Goal: Task Accomplishment & Management: Manage account settings

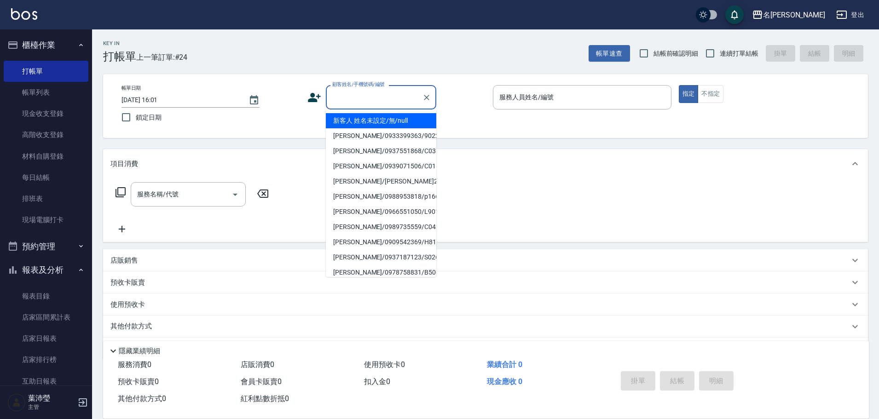
click at [351, 94] on input "顧客姓名/手機號碼/編號" at bounding box center [374, 97] width 88 height 16
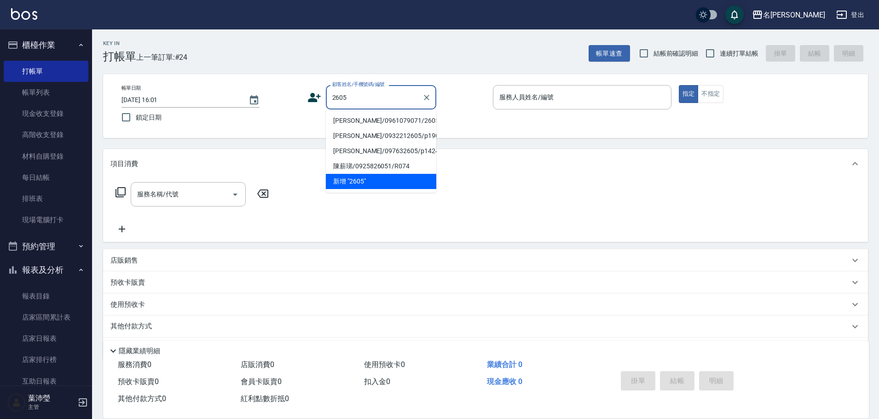
click at [357, 127] on li "[PERSON_NAME]/0961079071/2605" at bounding box center [381, 120] width 110 height 15
type input "[PERSON_NAME]/0961079071/2605"
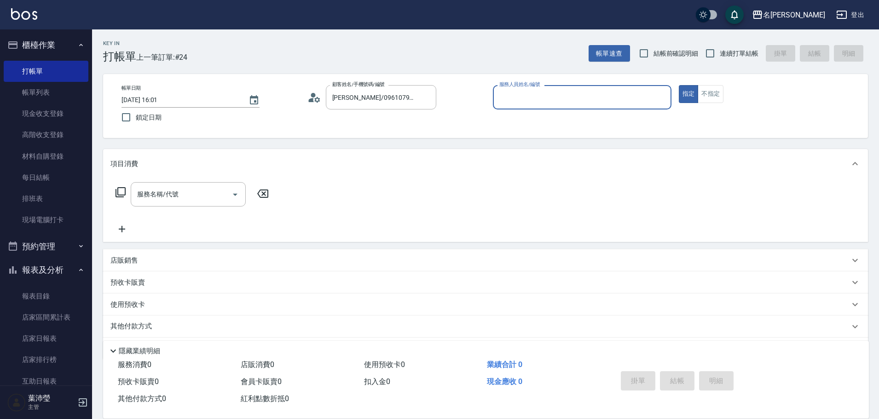
type input "敏卉-2"
click at [122, 195] on icon at bounding box center [120, 192] width 11 height 11
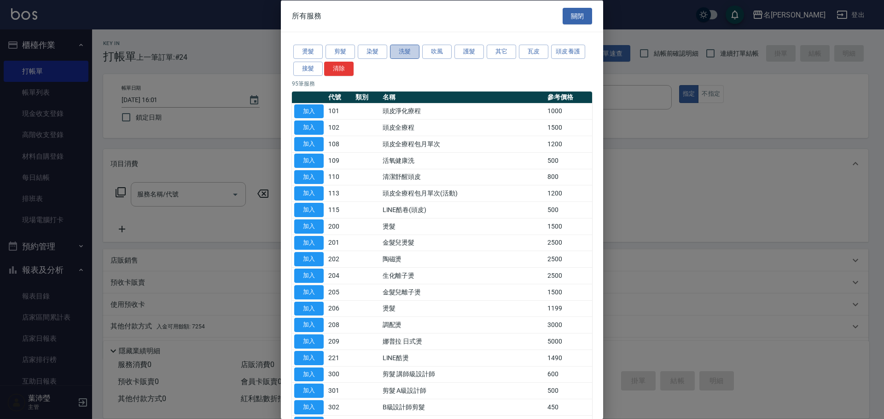
click at [408, 54] on button "洗髮" at bounding box center [404, 52] width 29 height 14
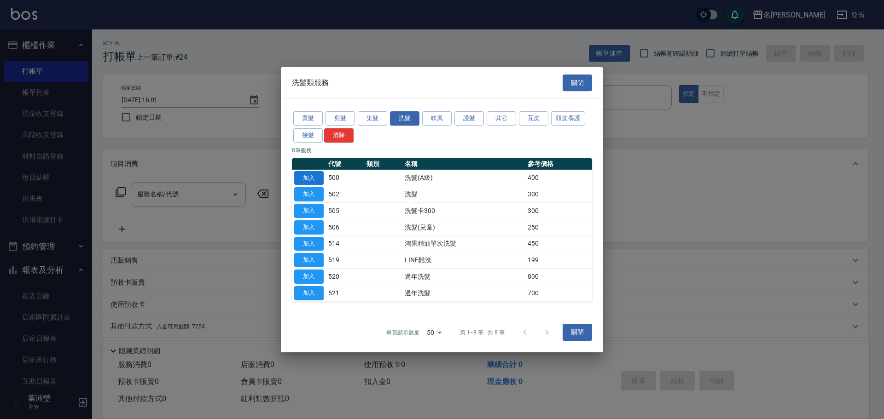
click at [308, 176] on button "加入" at bounding box center [308, 178] width 29 height 14
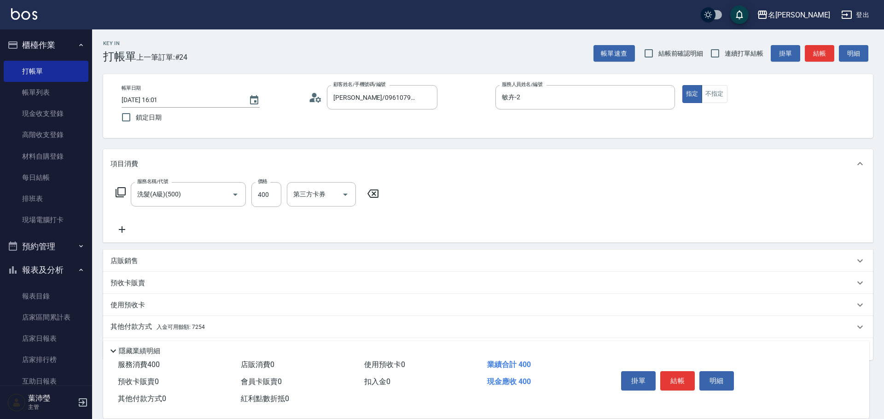
type input "洗髮(A級)(500)"
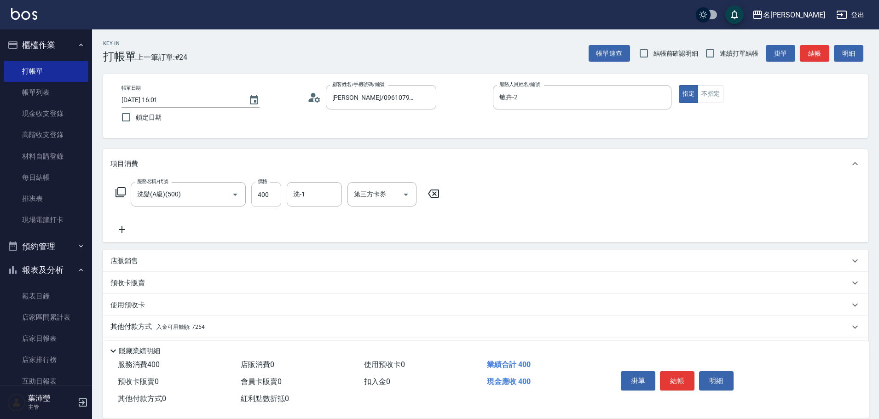
click at [278, 197] on input "400" at bounding box center [266, 194] width 30 height 25
drag, startPoint x: 270, startPoint y: 197, endPoint x: 251, endPoint y: 197, distance: 18.9
click at [251, 197] on div "服務名稱/代號 洗髮(A級)(500) 服務名稱/代號 價格 150 價格 洗-1 洗-1 第三方卡券 第三方卡券" at bounding box center [277, 194] width 335 height 25
type input "450"
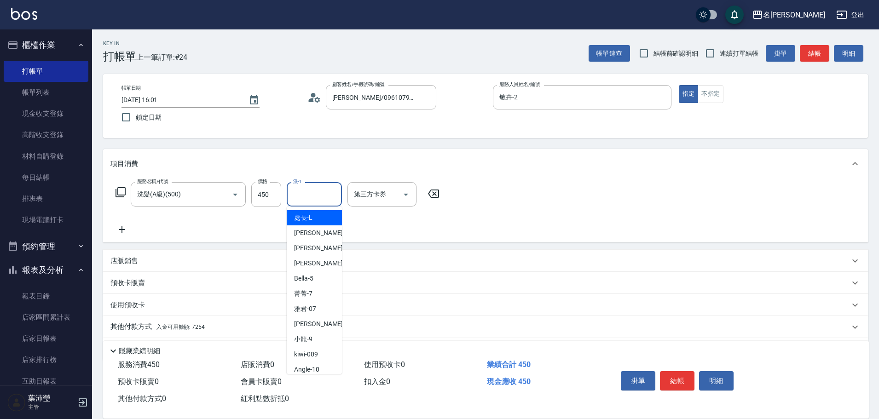
click at [315, 196] on input "洗-1" at bounding box center [314, 194] width 47 height 16
click at [320, 219] on div "語爭 -20" at bounding box center [314, 217] width 55 height 15
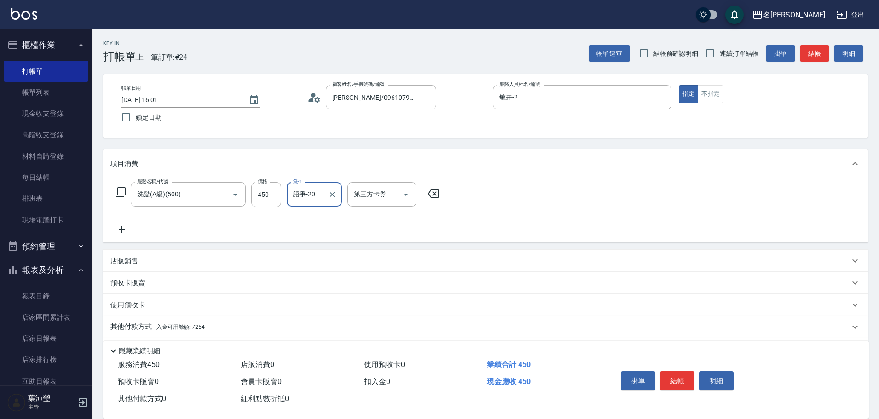
type input "語爭-20"
click at [132, 319] on div "其他付款方式 入金可用餘額: 7254" at bounding box center [485, 327] width 765 height 22
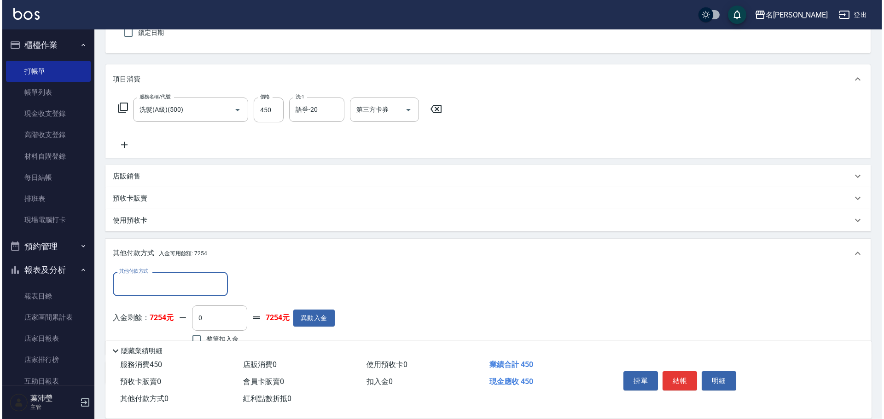
scroll to position [138, 0]
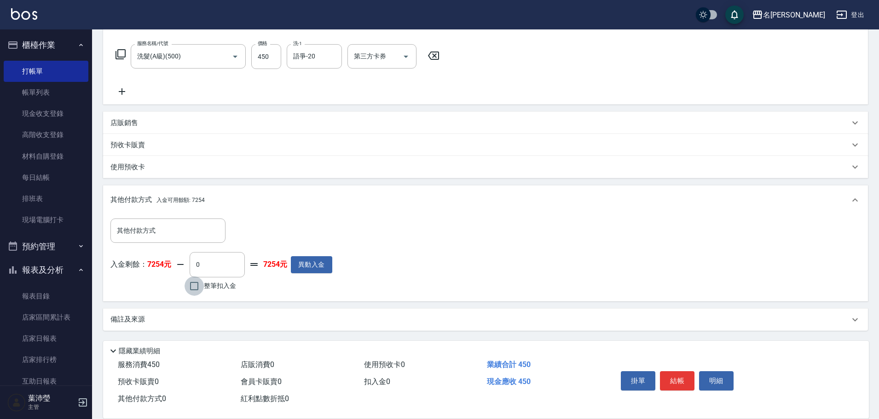
click at [196, 285] on input "整筆扣入金" at bounding box center [194, 286] width 19 height 19
checkbox input "true"
type input "450"
click at [713, 380] on button "明細" at bounding box center [716, 380] width 35 height 19
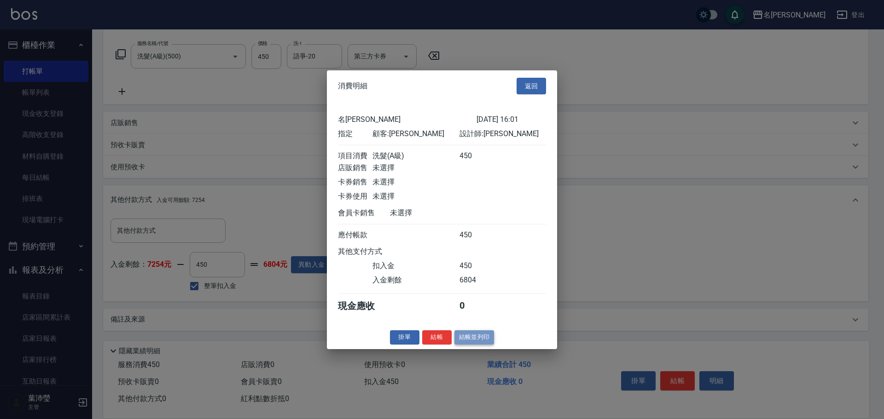
click at [475, 343] on button "結帳並列印" at bounding box center [474, 337] width 40 height 14
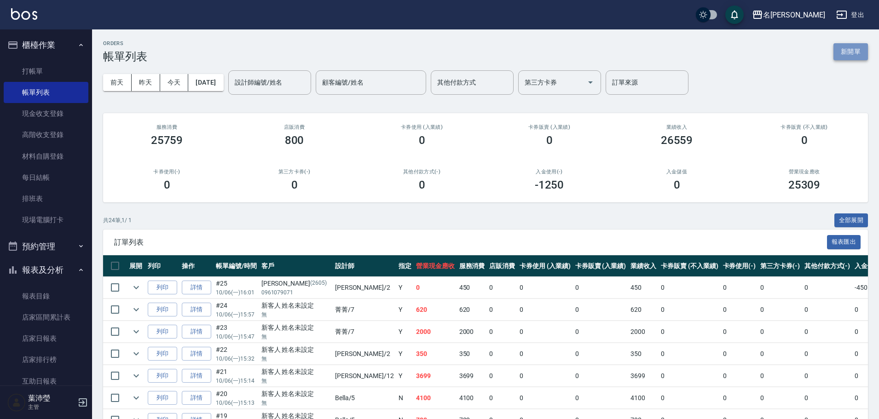
click at [862, 58] on button "新開單" at bounding box center [851, 51] width 35 height 17
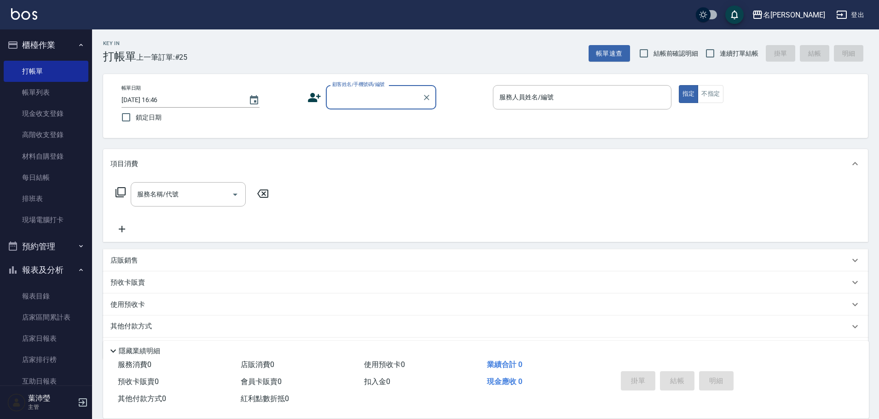
click at [376, 90] on input "顧客姓名/手機號碼/編號" at bounding box center [374, 97] width 88 height 16
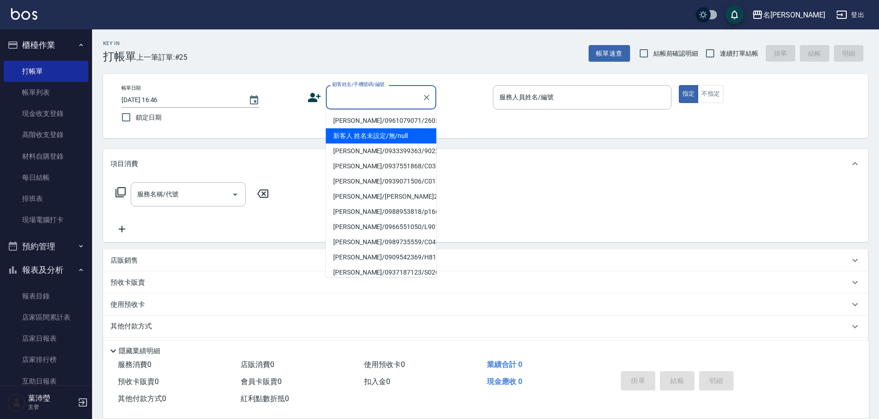
click at [355, 130] on li "新客人 姓名未設定/無/null" at bounding box center [381, 135] width 110 height 15
type input "新客人 姓名未設定/無/null"
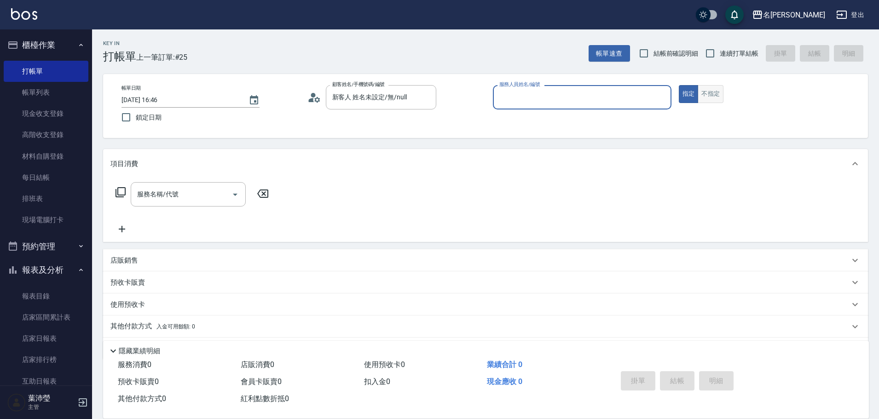
click at [724, 99] on button "不指定" at bounding box center [711, 94] width 26 height 18
click at [627, 98] on input "服務人員姓名/編號" at bounding box center [582, 97] width 170 height 16
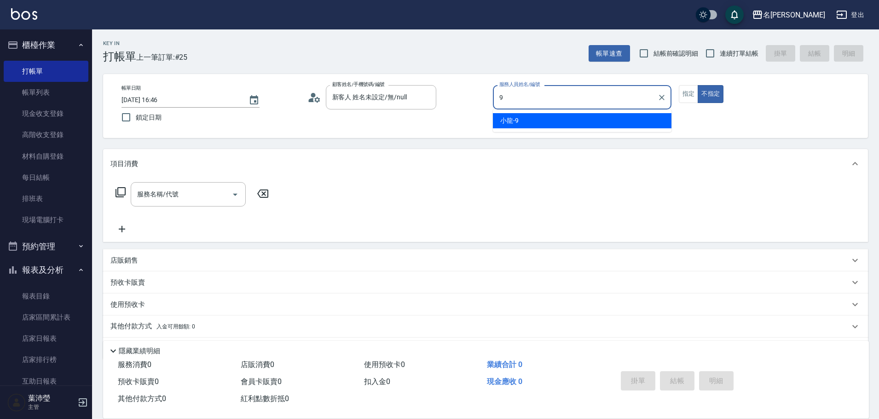
type input "小龍-9"
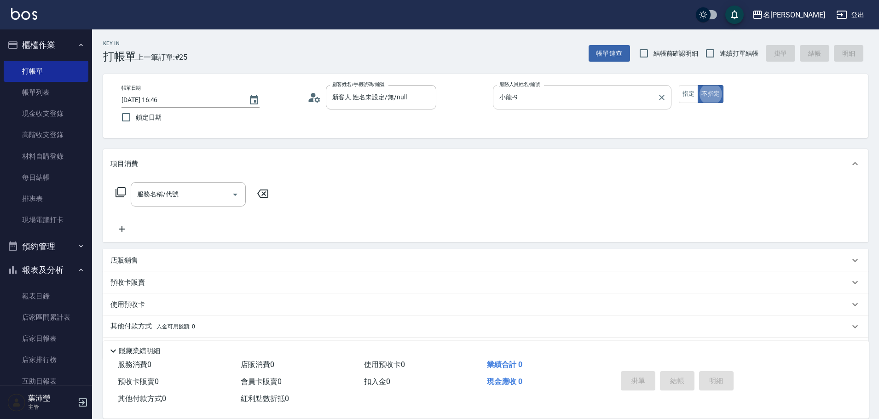
type button "false"
click at [116, 193] on icon at bounding box center [121, 192] width 10 height 10
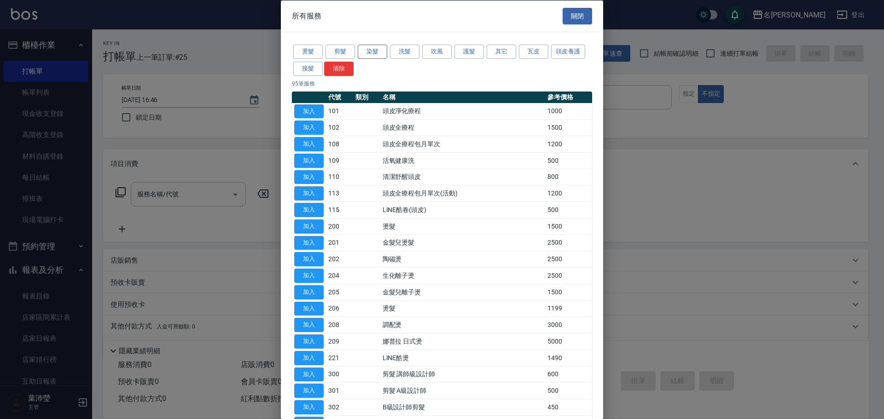
drag, startPoint x: 361, startPoint y: 48, endPoint x: 341, endPoint y: 82, distance: 39.4
click at [361, 51] on button "染髮" at bounding box center [372, 52] width 29 height 14
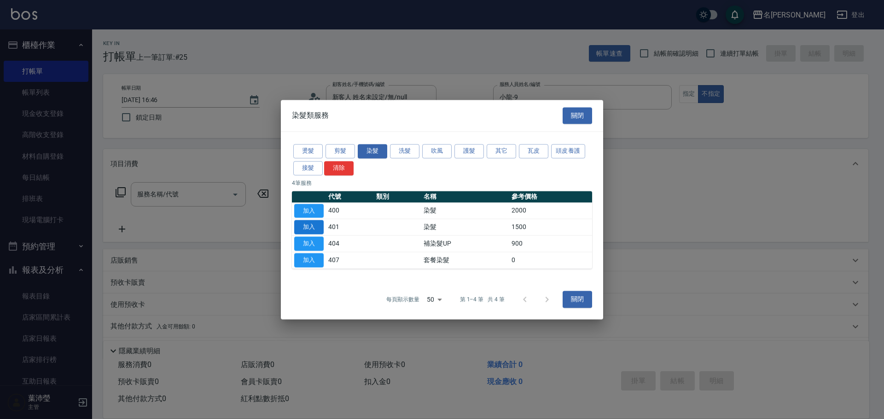
click at [305, 227] on button "加入" at bounding box center [308, 227] width 29 height 14
type input "染髮(401)"
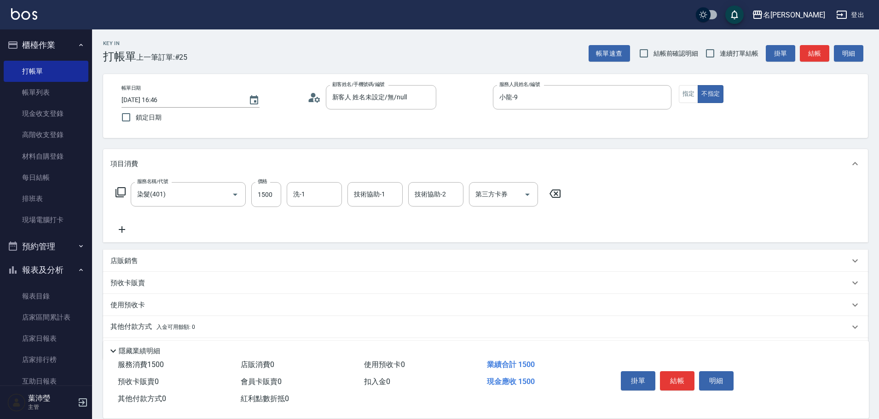
click at [121, 197] on icon at bounding box center [121, 192] width 10 height 10
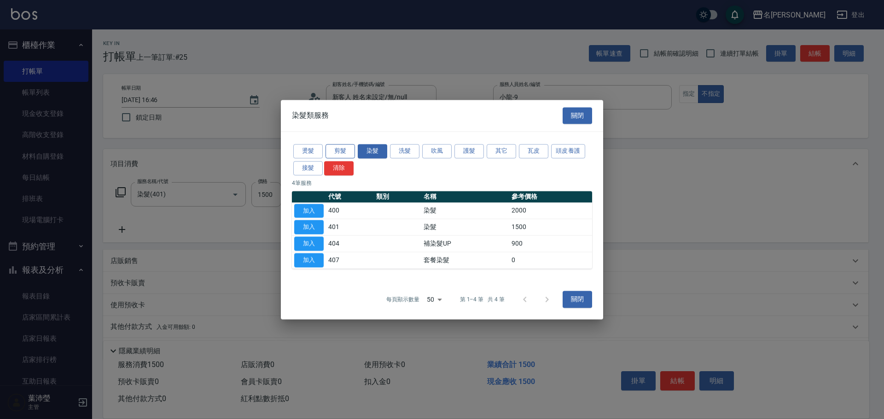
click at [352, 146] on button "剪髮" at bounding box center [339, 151] width 29 height 14
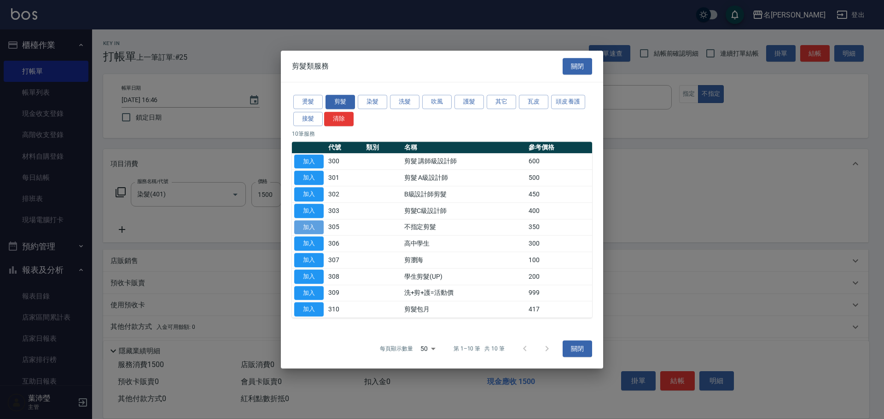
click at [318, 226] on button "加入" at bounding box center [308, 227] width 29 height 14
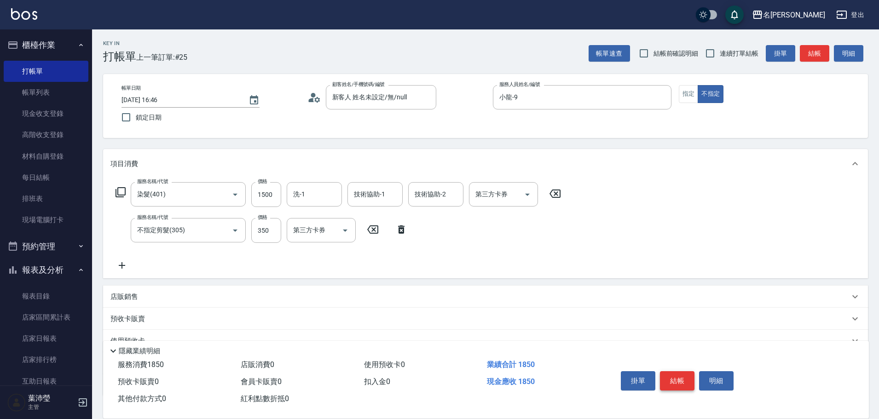
click at [682, 381] on button "結帳" at bounding box center [677, 380] width 35 height 19
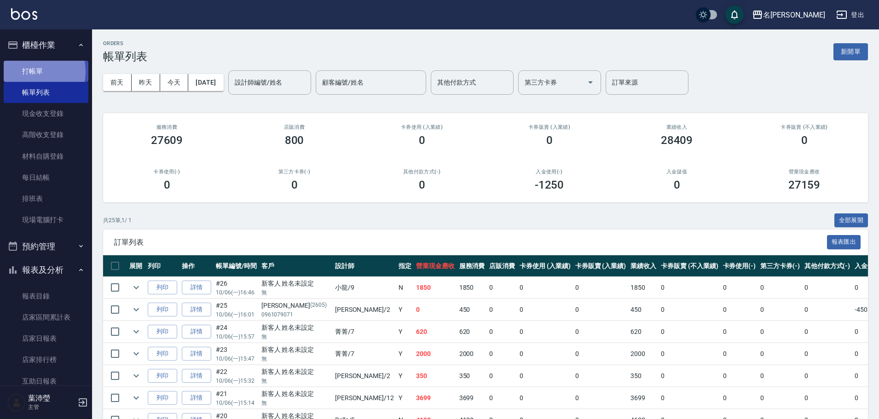
click at [31, 71] on link "打帳單" at bounding box center [46, 71] width 85 height 21
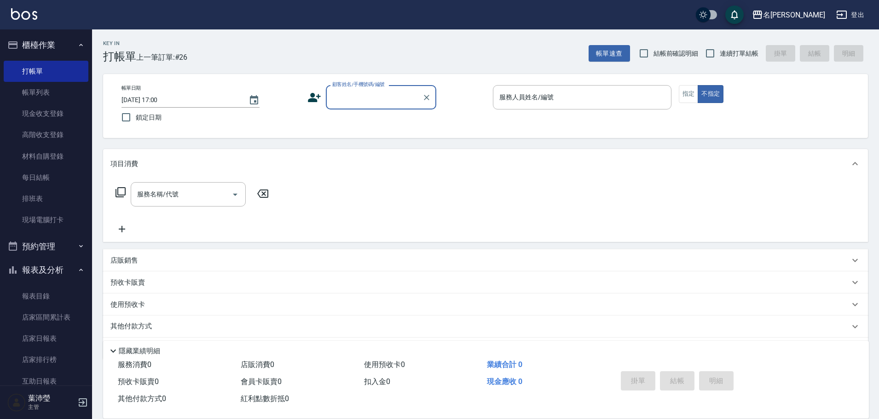
click at [353, 100] on input "顧客姓名/手機號碼/編號" at bounding box center [374, 97] width 88 height 16
click at [344, 96] on input "顧客姓名/手機號碼/編號" at bounding box center [374, 97] width 88 height 16
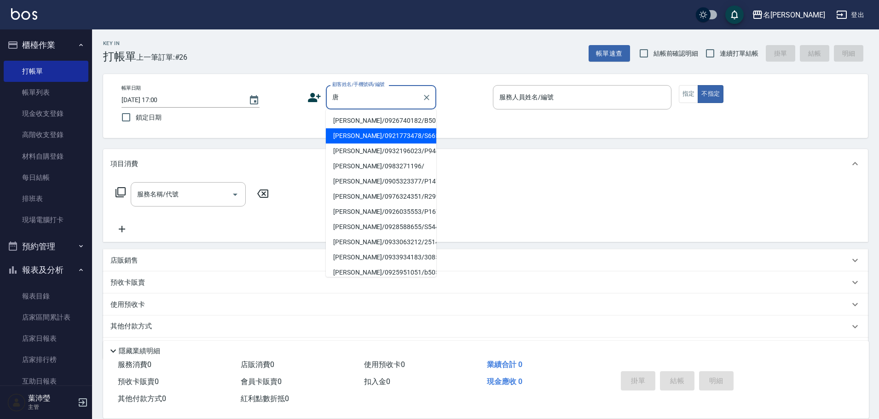
click at [357, 136] on li "[PERSON_NAME]/0921773478/S665" at bounding box center [381, 135] width 110 height 15
type input "[PERSON_NAME]/0921773478/S665"
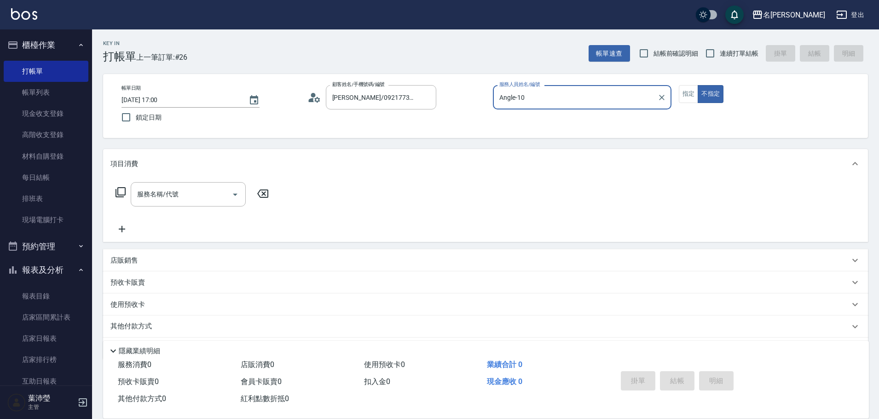
type input "Angle-10"
click at [693, 92] on button "指定" at bounding box center [689, 94] width 20 height 18
click at [124, 191] on icon at bounding box center [120, 192] width 11 height 11
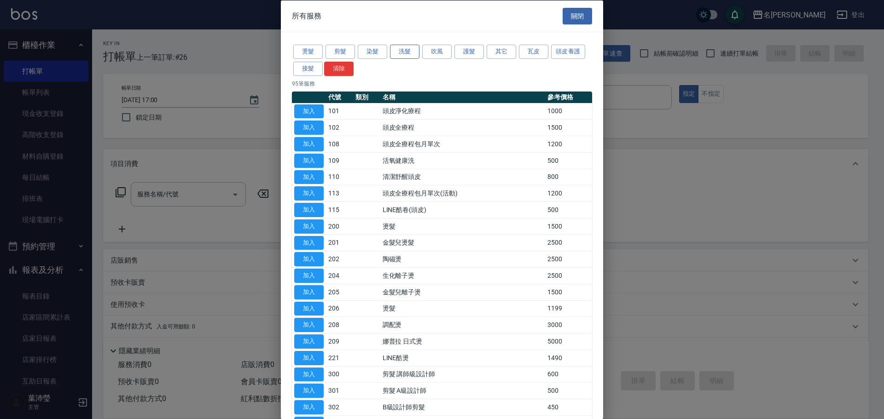
click at [408, 54] on button "洗髮" at bounding box center [404, 52] width 29 height 14
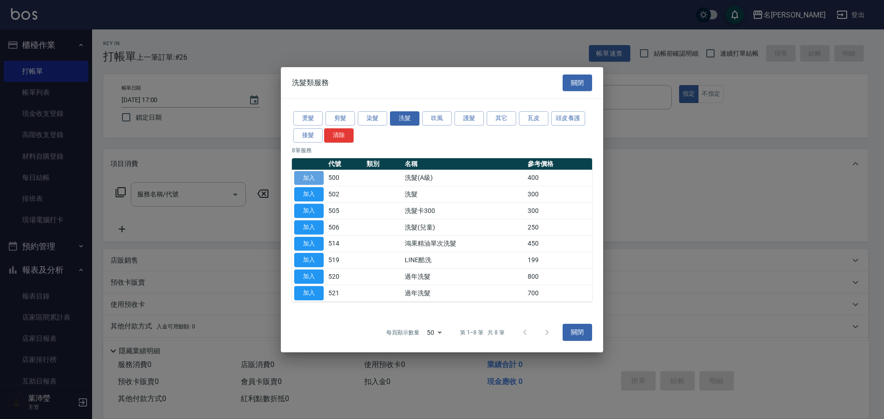
click at [318, 175] on button "加入" at bounding box center [308, 178] width 29 height 14
type input "洗髮(A級)(500)"
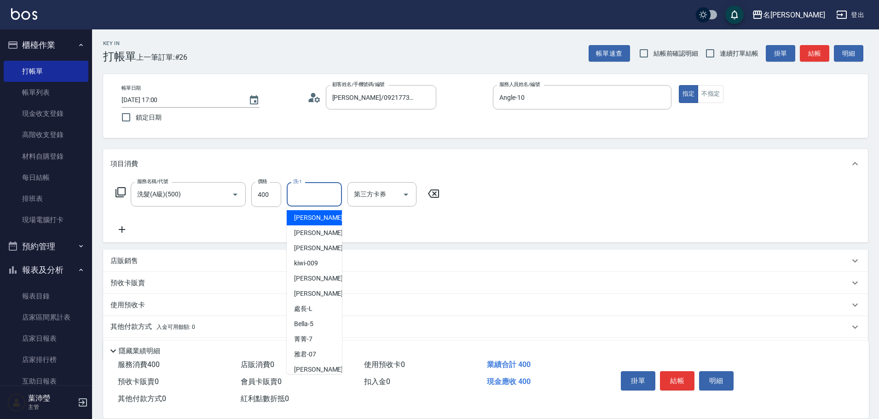
click at [335, 201] on input "洗-1" at bounding box center [314, 194] width 47 height 16
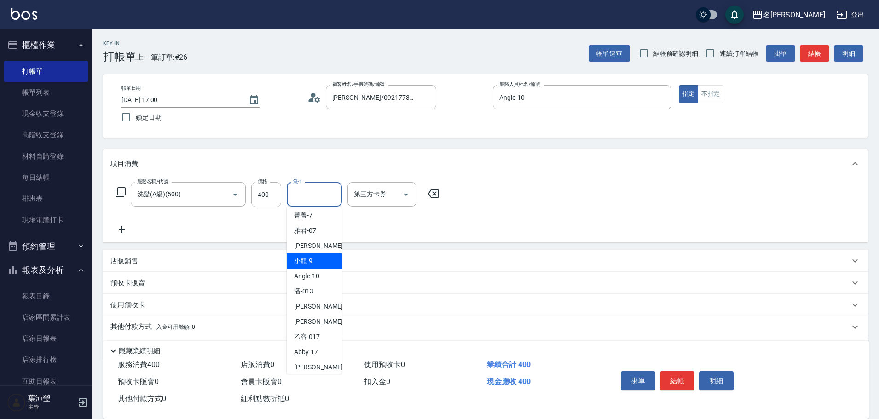
scroll to position [138, 0]
drag, startPoint x: 308, startPoint y: 353, endPoint x: 308, endPoint y: 373, distance: 19.3
click at [308, 373] on ul "[PERSON_NAME] -2 [PERSON_NAME]-3 [PERSON_NAME]-4 kiwi -009 [PERSON_NAME] -12 [P…" at bounding box center [314, 291] width 55 height 168
click at [308, 373] on span "[PERSON_NAME] -18" at bounding box center [323, 369] width 58 height 10
type input "[PERSON_NAME]-18"
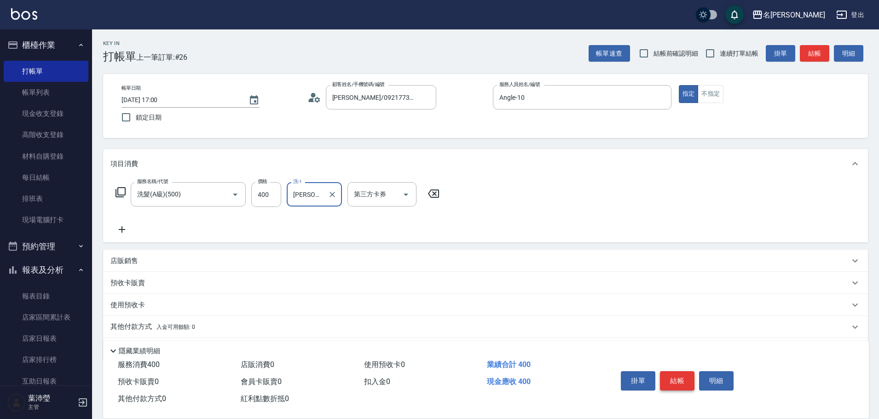
click at [686, 380] on button "結帳" at bounding box center [677, 380] width 35 height 19
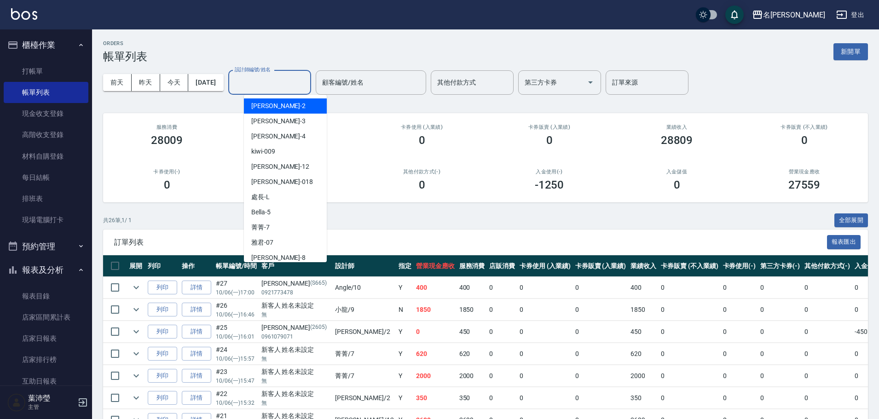
click at [291, 88] on input "設計師編號/姓名" at bounding box center [269, 83] width 75 height 16
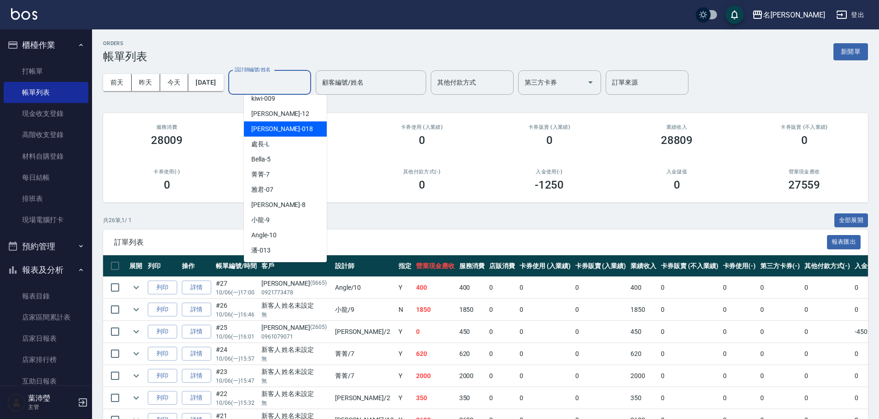
scroll to position [138, 0]
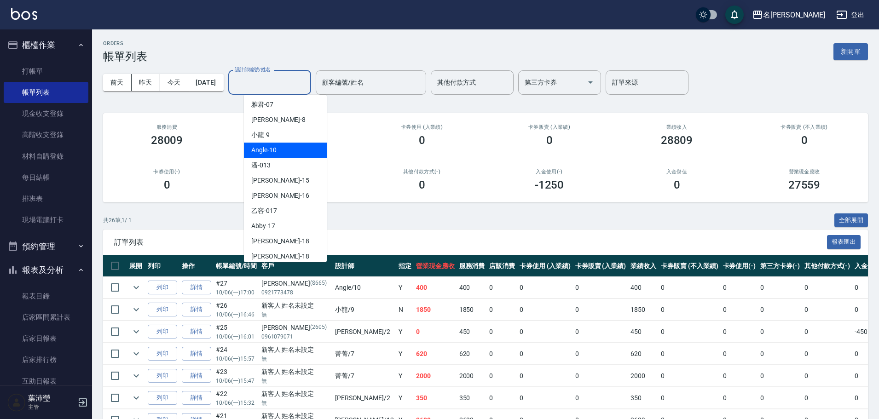
click at [267, 151] on span "Angle -10" at bounding box center [263, 150] width 25 height 10
type input "Angle-10"
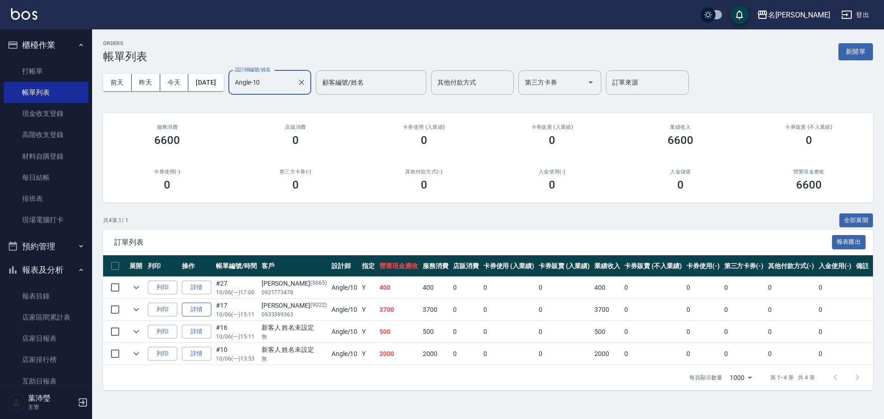
click at [208, 313] on link "詳情" at bounding box center [196, 310] width 29 height 14
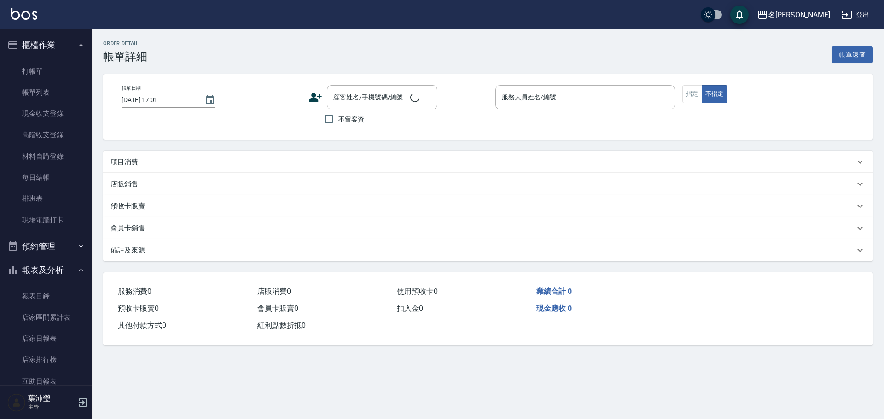
type input "[DATE] 15:11"
type input "Angle-10"
type input "[PERSON_NAME]/0933399363/9022"
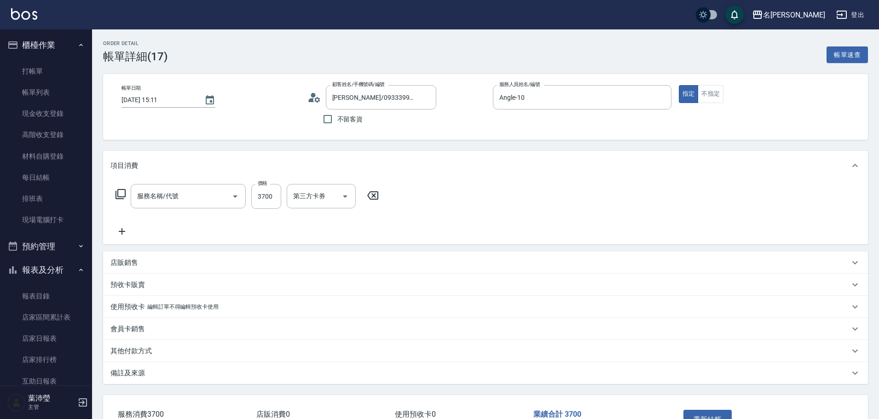
type input "染髮(400)"
click at [265, 199] on input "3700" at bounding box center [266, 196] width 30 height 25
type input "2700"
click at [123, 231] on icon at bounding box center [121, 231] width 23 height 11
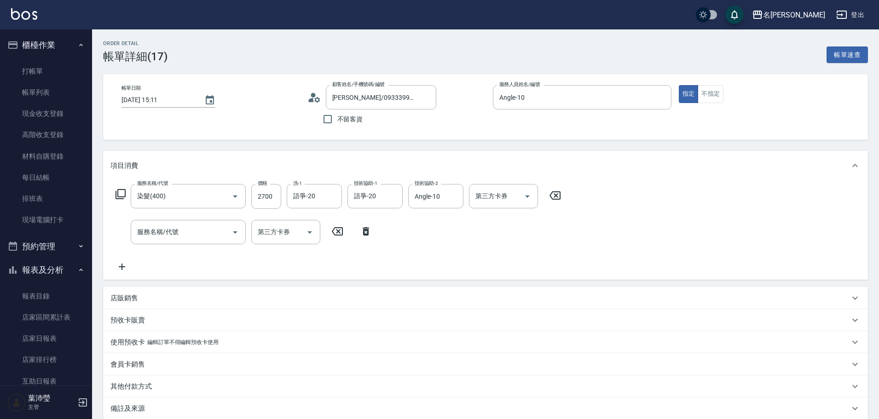
click at [124, 196] on icon at bounding box center [120, 194] width 11 height 11
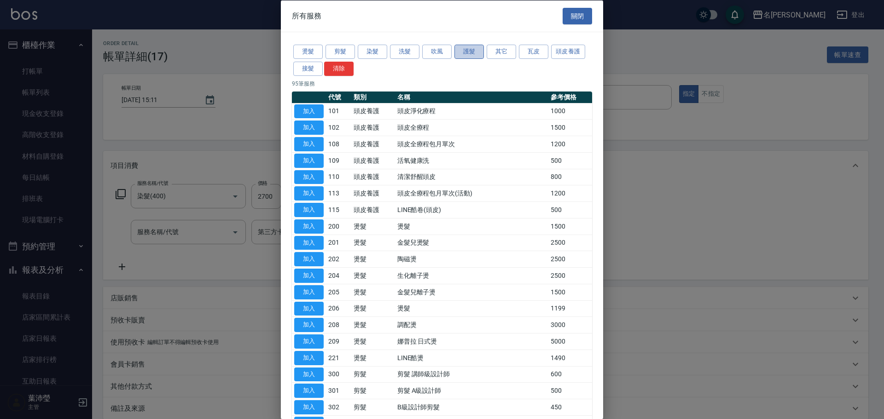
click at [466, 52] on button "護髮" at bounding box center [468, 52] width 29 height 14
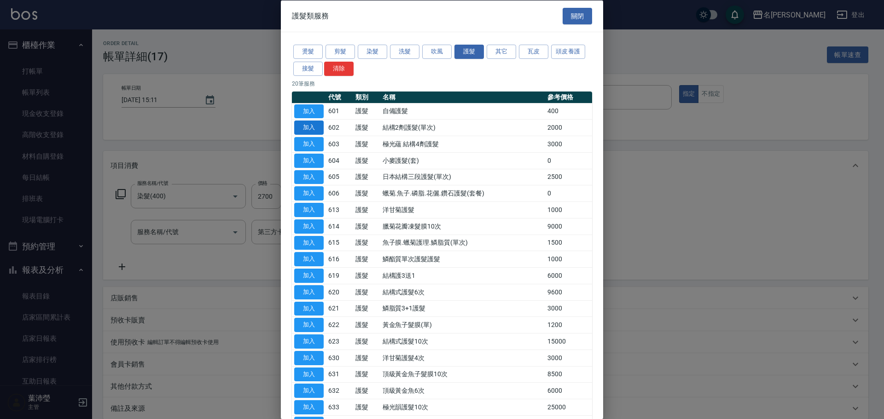
click at [313, 127] on button "加入" at bounding box center [308, 128] width 29 height 14
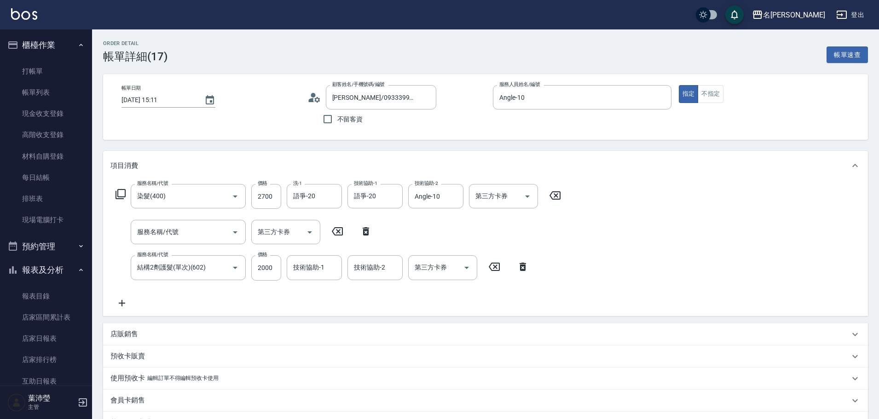
click at [365, 231] on icon at bounding box center [366, 231] width 6 height 8
type input "結構2劑護髮(單次)(602)"
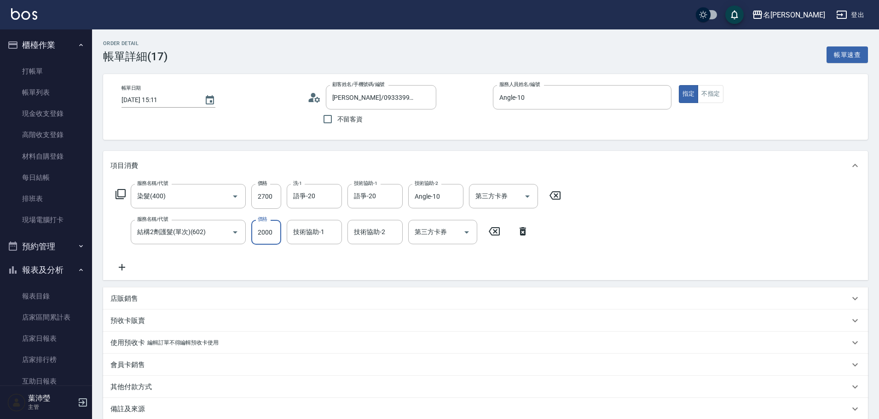
drag, startPoint x: 271, startPoint y: 237, endPoint x: 285, endPoint y: 221, distance: 22.2
click at [270, 237] on input "2000" at bounding box center [266, 232] width 30 height 25
type input "1000"
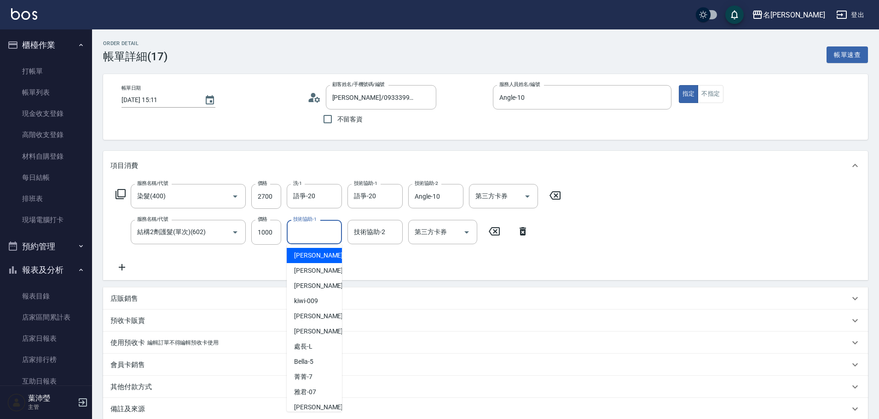
click at [308, 236] on input "技術協助-1" at bounding box center [314, 232] width 47 height 16
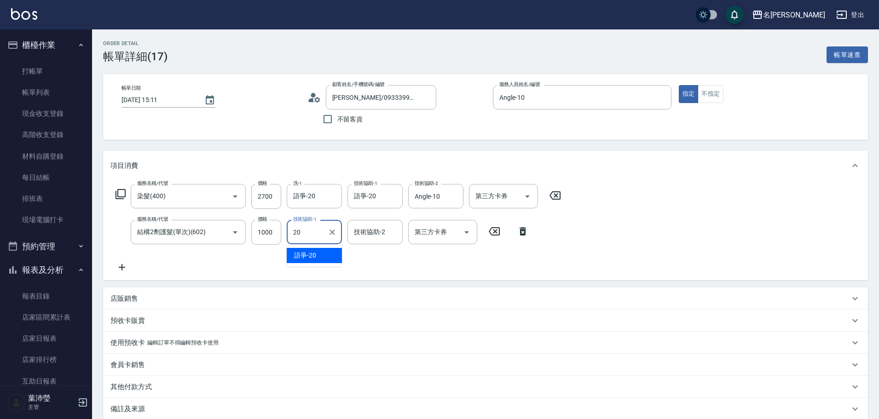
click at [311, 259] on span "語爭 -20" at bounding box center [305, 256] width 22 height 10
type input "語爭-20"
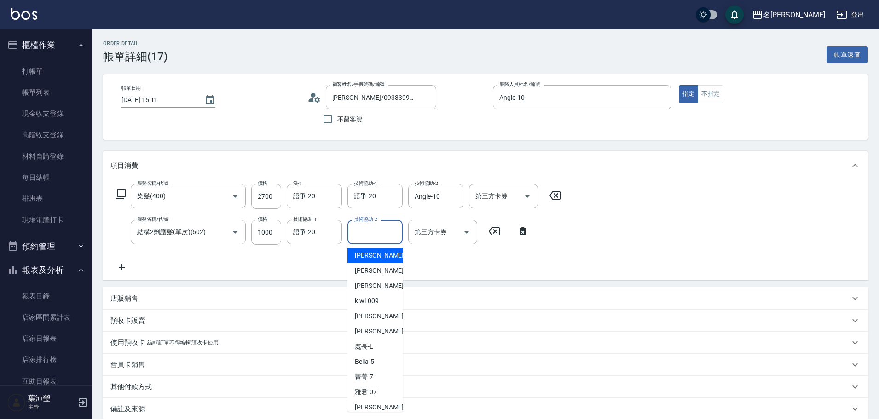
click at [367, 237] on input "技術協助-2" at bounding box center [375, 232] width 47 height 16
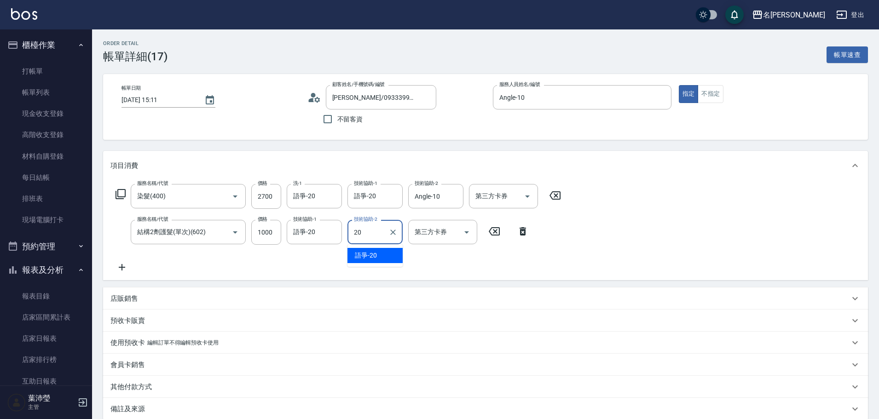
type input "語爭-20"
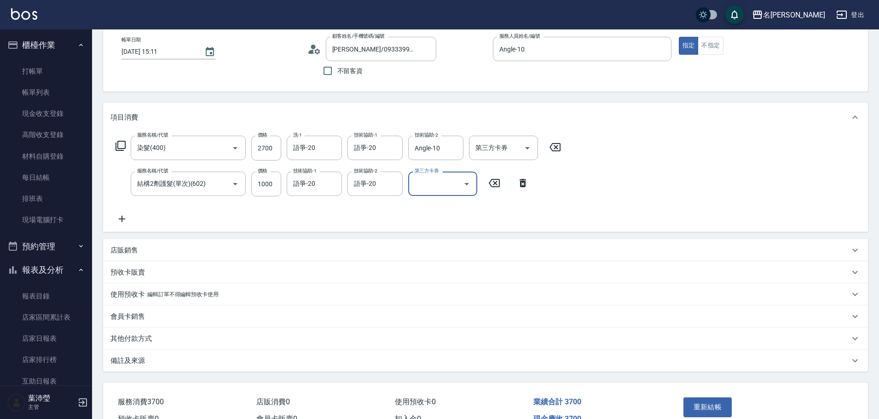
scroll to position [100, 0]
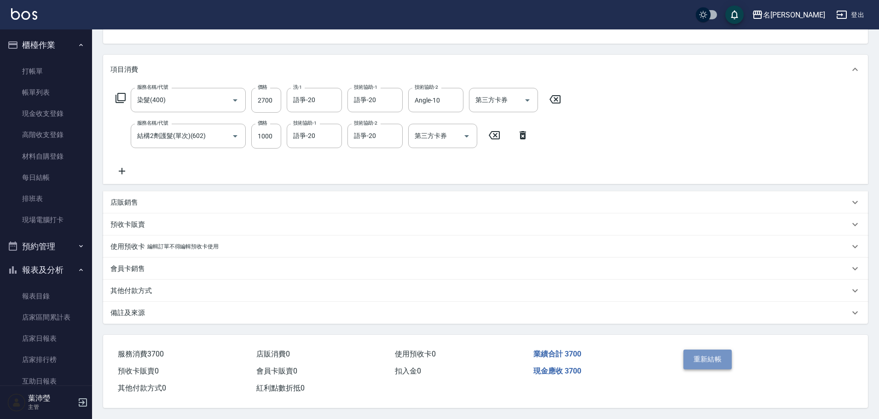
click at [712, 353] on button "重新結帳" at bounding box center [707, 359] width 49 height 19
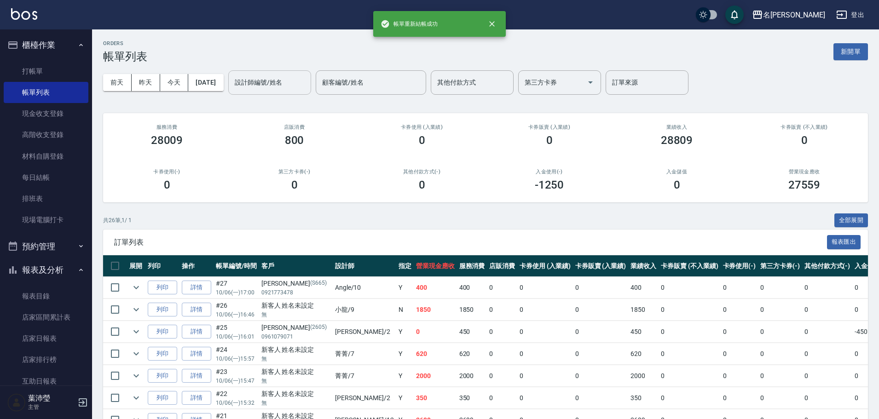
click at [274, 80] on input "設計師編號/姓名" at bounding box center [269, 83] width 75 height 16
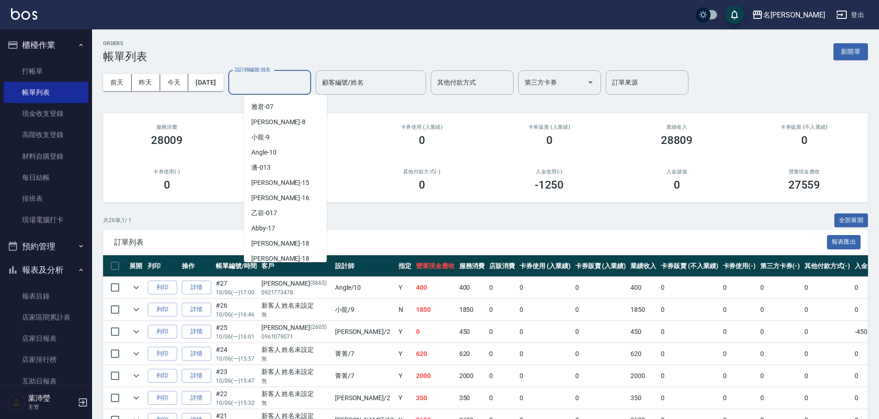
scroll to position [138, 0]
click at [275, 151] on span "Angle -10" at bounding box center [263, 150] width 25 height 10
type input "Angle-10"
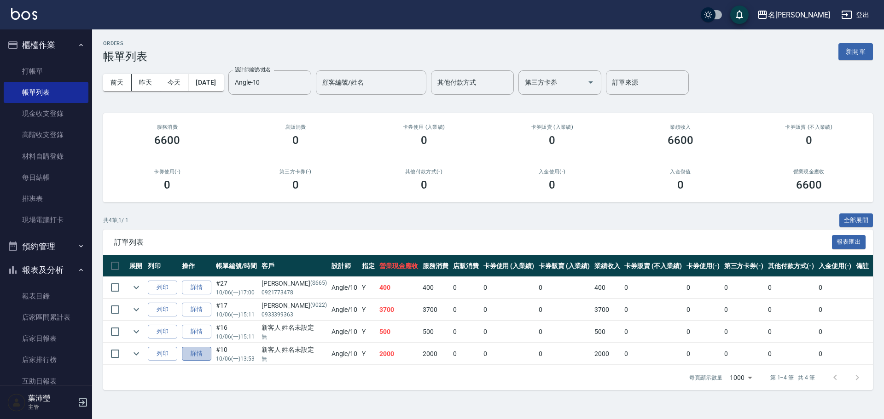
click at [194, 359] on link "詳情" at bounding box center [196, 354] width 29 height 14
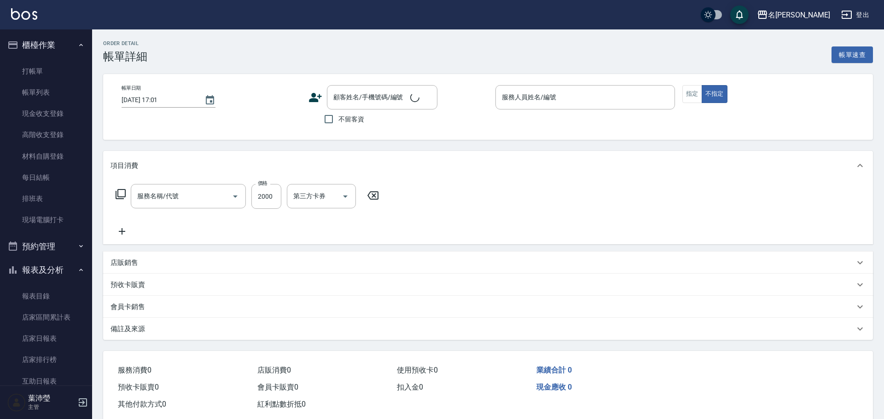
type input "染髮(400)"
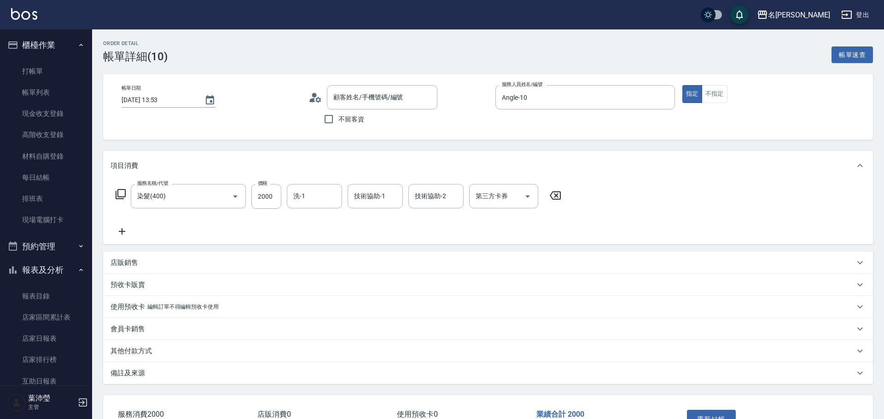
type input "[DATE] 13:53"
type input "Angle-10"
type input "新客人 姓名未設定/無/null"
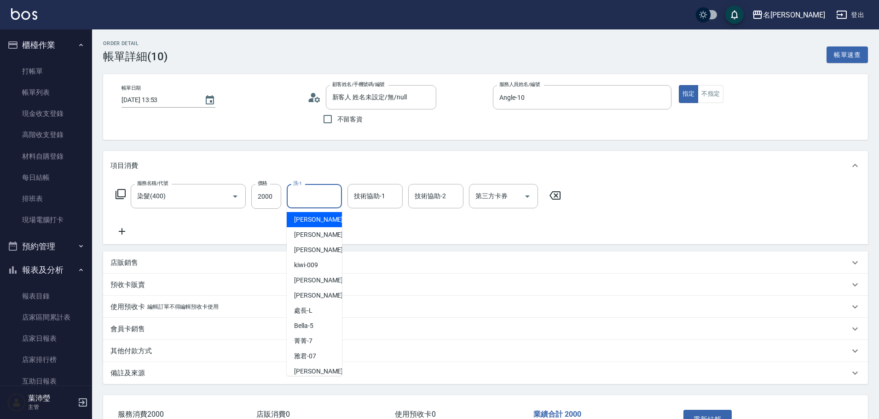
click at [311, 194] on input "洗-1" at bounding box center [314, 196] width 47 height 16
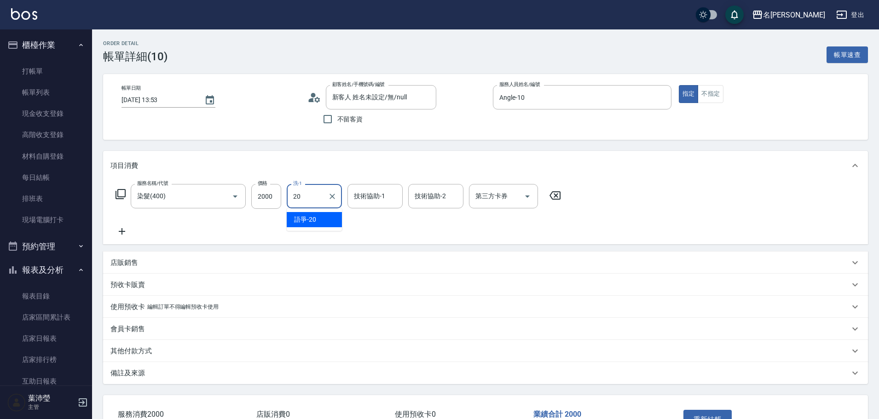
click at [317, 216] on div "語爭 -20" at bounding box center [314, 219] width 55 height 15
type input "語爭-20"
click at [374, 199] on input "技術協助-1" at bounding box center [375, 196] width 47 height 16
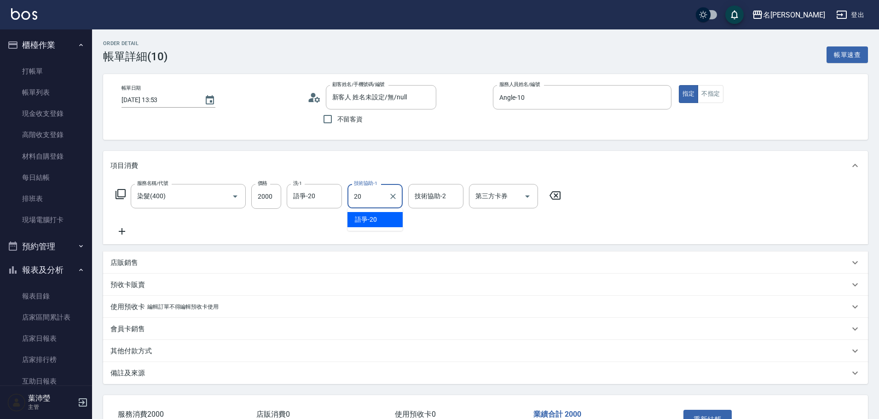
drag, startPoint x: 363, startPoint y: 220, endPoint x: 384, endPoint y: 212, distance: 22.7
click at [363, 220] on span "語爭 -20" at bounding box center [366, 220] width 22 height 10
type input "語爭-20"
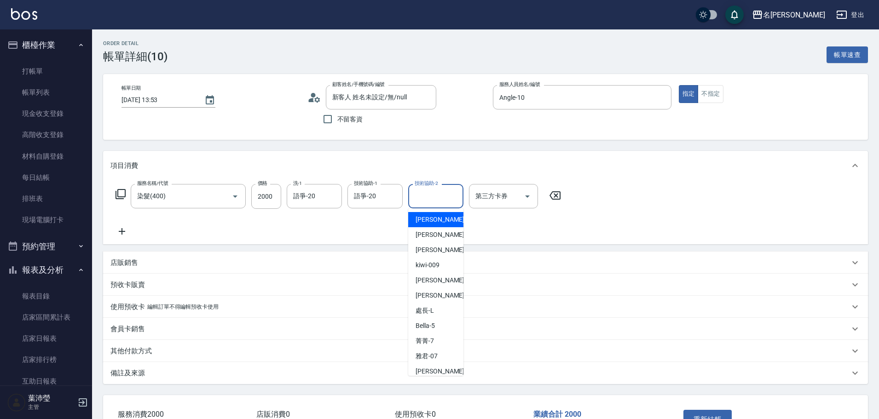
click at [416, 200] on input "技術協助-2" at bounding box center [435, 196] width 47 height 16
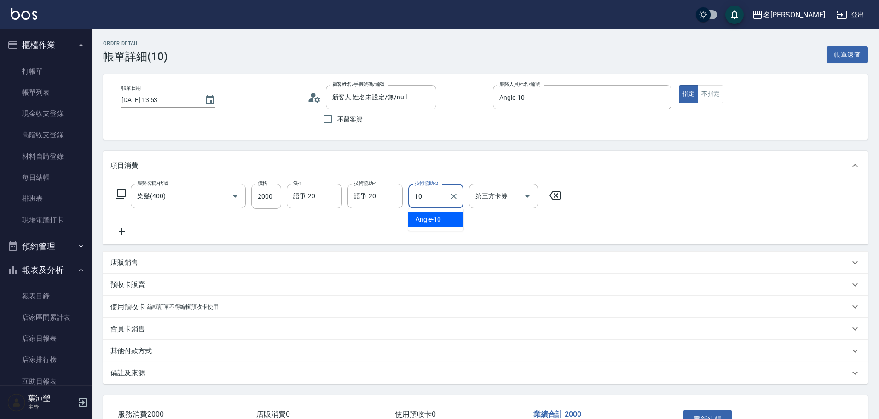
type input "Angle-10"
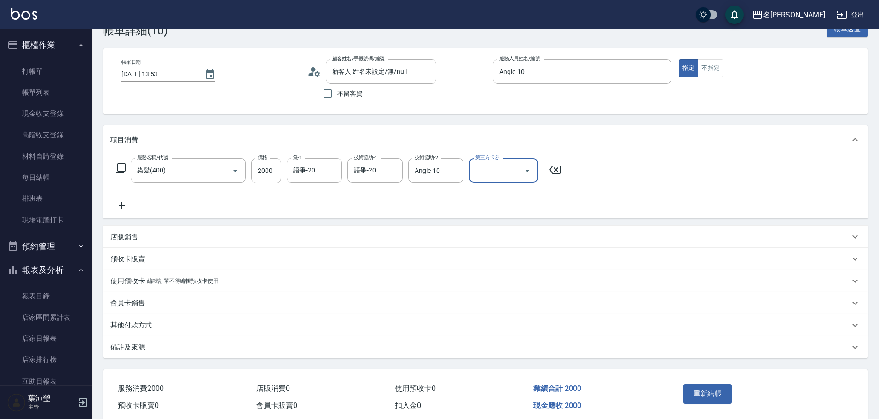
scroll to position [64, 0]
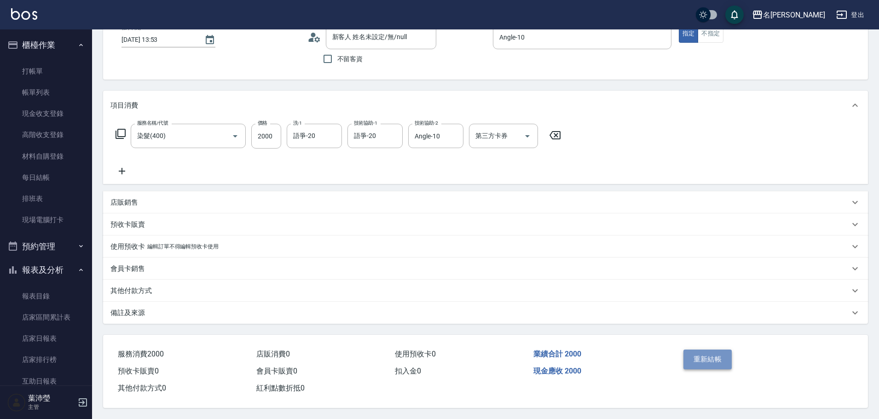
click at [724, 358] on button "重新結帳" at bounding box center [707, 359] width 49 height 19
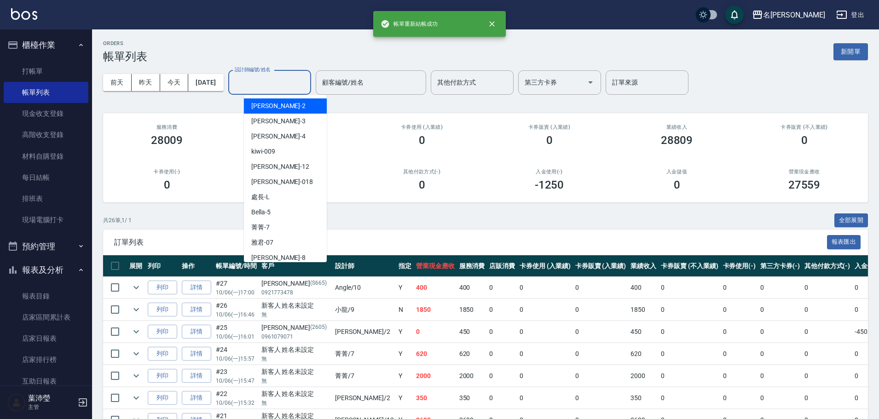
click at [281, 82] on input "設計師編號/姓名" at bounding box center [269, 83] width 75 height 16
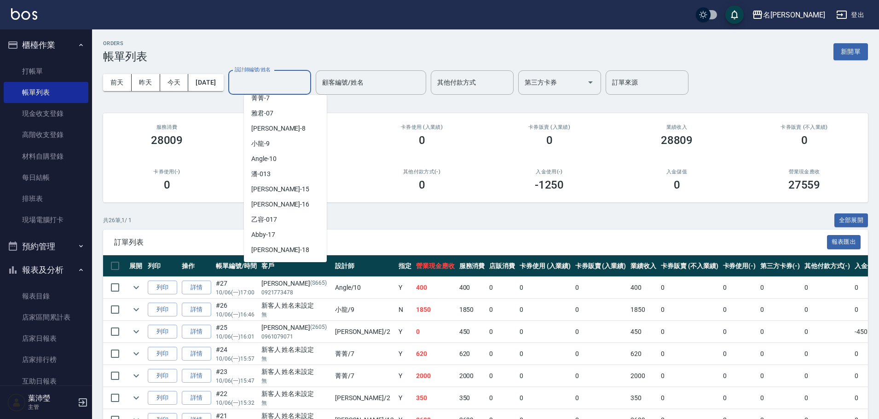
scroll to position [138, 0]
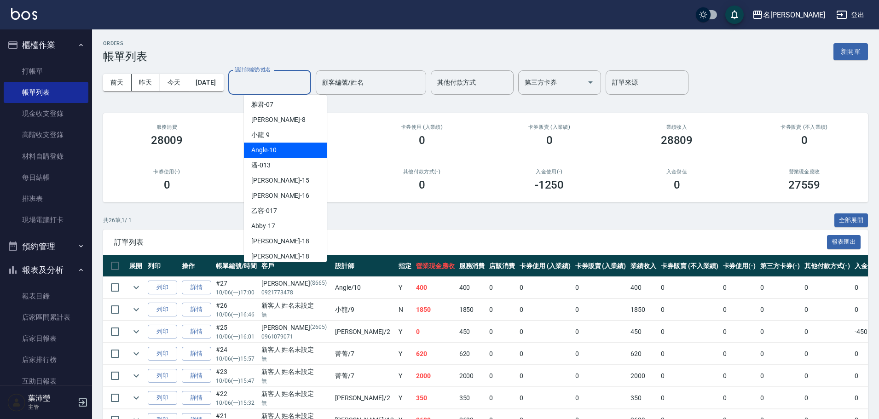
click at [272, 154] on span "Angle -10" at bounding box center [263, 150] width 25 height 10
type input "Angle-10"
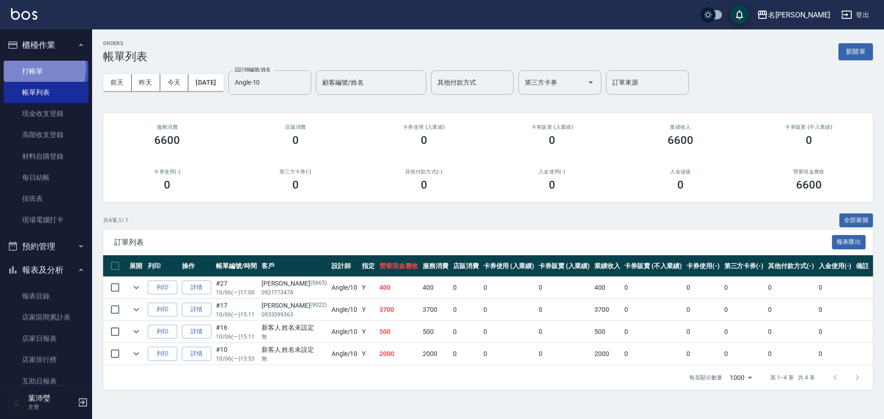
click at [34, 68] on link "打帳單" at bounding box center [46, 71] width 85 height 21
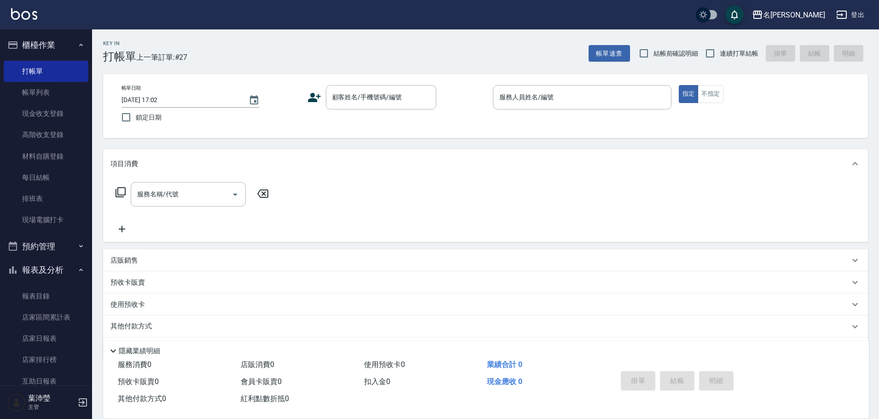
click at [154, 122] on span "鎖定日期" at bounding box center [149, 118] width 26 height 10
click at [136, 122] on input "鎖定日期" at bounding box center [125, 117] width 19 height 19
checkbox input "true"
click at [61, 92] on link "帳單列表" at bounding box center [46, 92] width 85 height 21
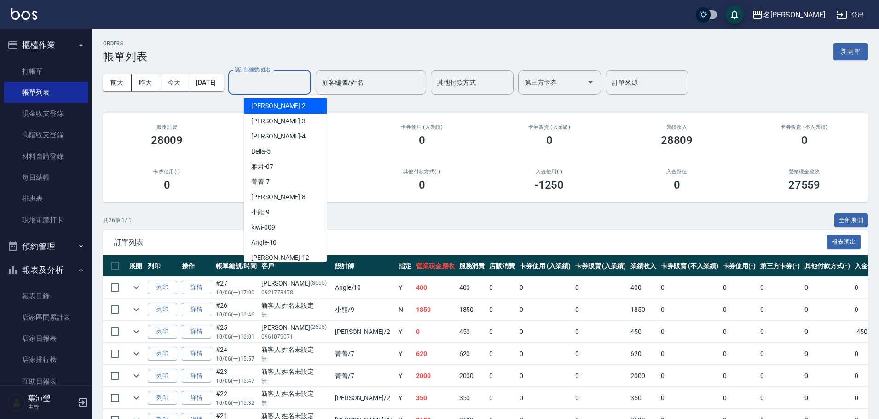
click at [303, 81] on input "設計師編號/姓名" at bounding box center [269, 83] width 75 height 16
click at [290, 105] on div "敏卉 -2" at bounding box center [285, 105] width 83 height 15
type input "敏卉-2"
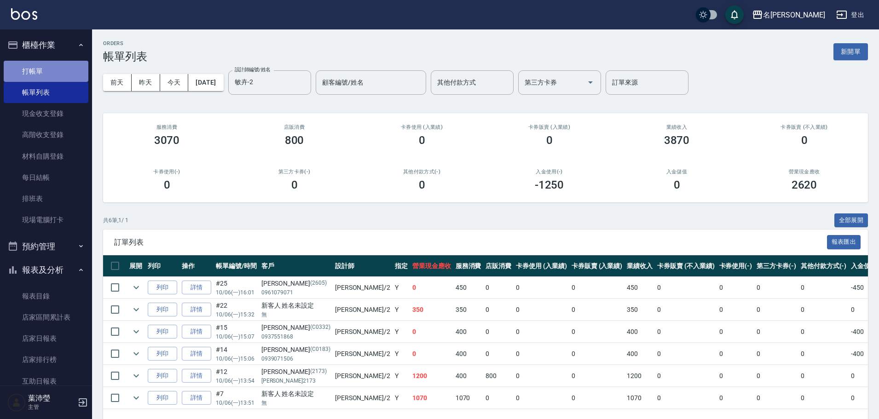
click at [54, 70] on link "打帳單" at bounding box center [46, 71] width 85 height 21
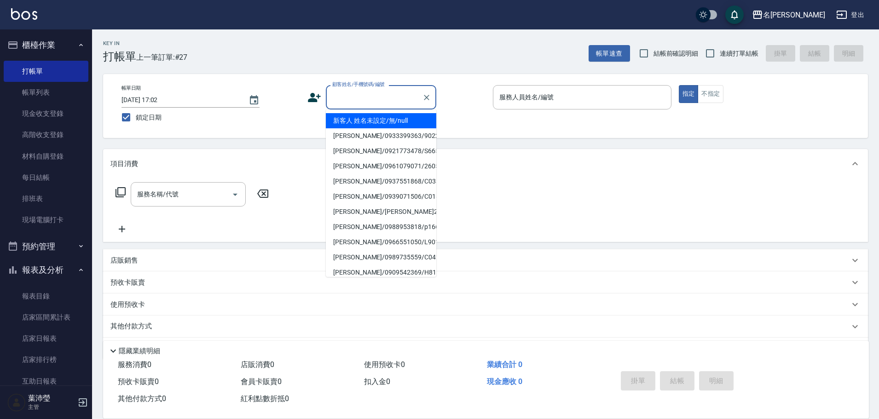
click at [395, 104] on input "顧客姓名/手機號碼/編號" at bounding box center [374, 97] width 88 height 16
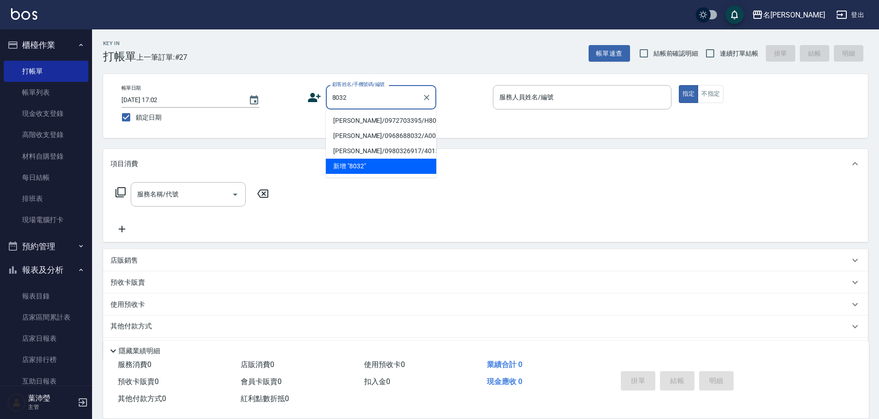
click at [405, 116] on li "[PERSON_NAME]/0972703395/H8032" at bounding box center [381, 120] width 110 height 15
type input "[PERSON_NAME]/0972703395/H8032"
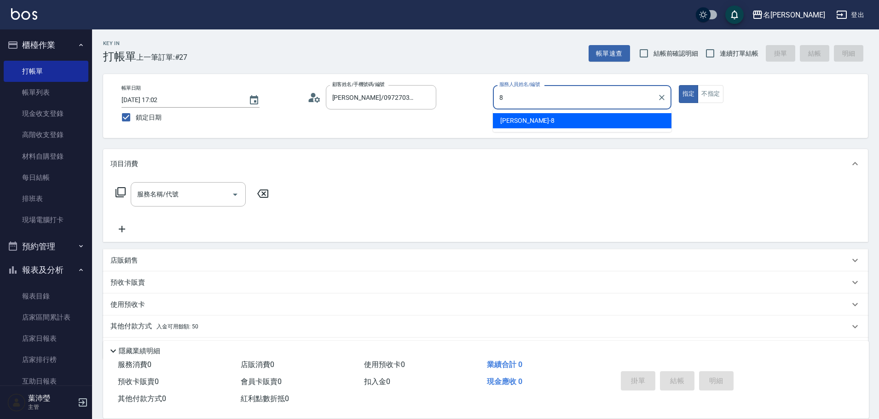
type input "Emma-8"
type button "true"
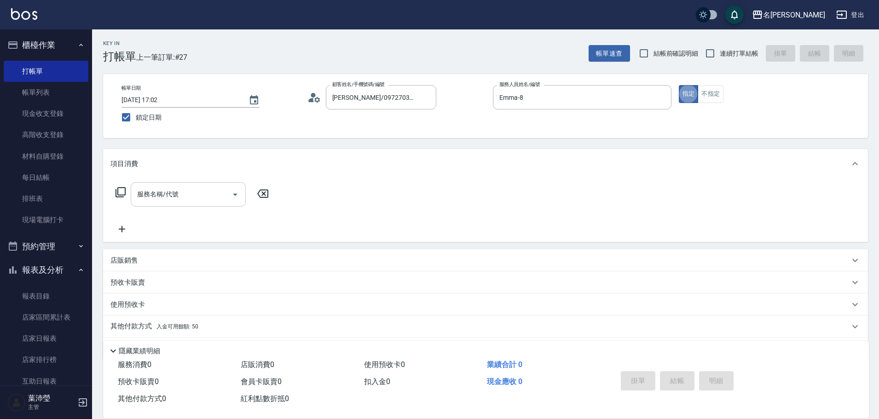
click at [209, 189] on input "服務名稱/代號" at bounding box center [181, 194] width 93 height 16
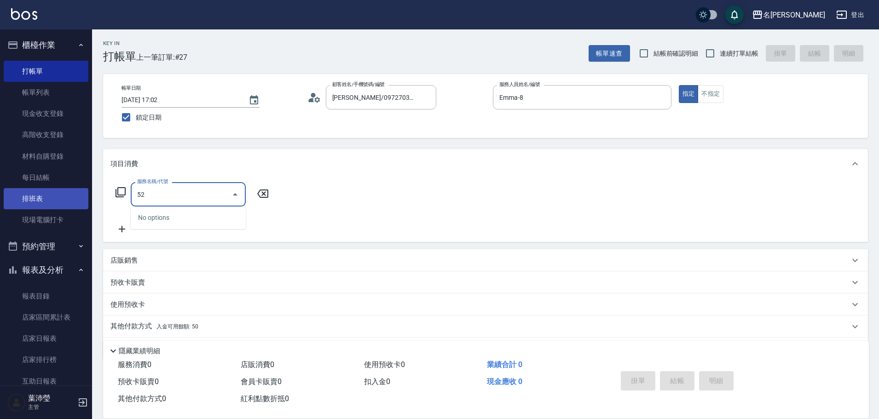
drag, startPoint x: 209, startPoint y: 189, endPoint x: 81, endPoint y: 207, distance: 129.7
click at [81, 207] on div "名留龍江 登出 櫃檯作業 打帳單 帳單列表 現金收支登錄 高階收支登錄 材料自購登錄 每日結帳 排班表 現場電腦打卡 預約管理 預約管理 單日預約紀錄 單週預…" at bounding box center [439, 224] width 879 height 448
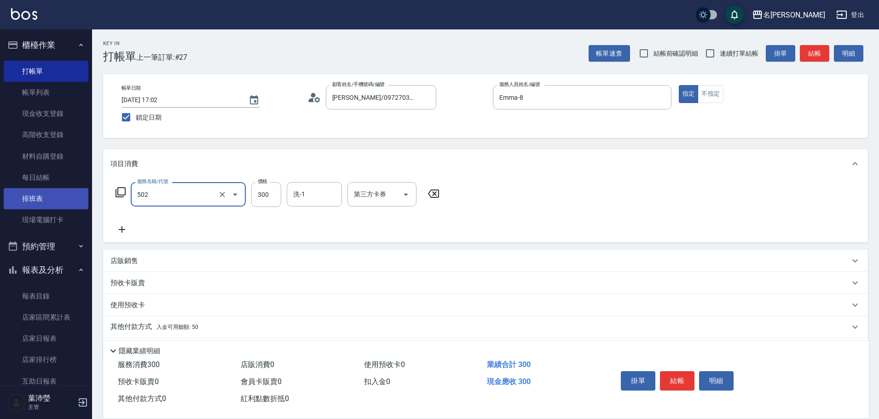
type input "洗髮(502)"
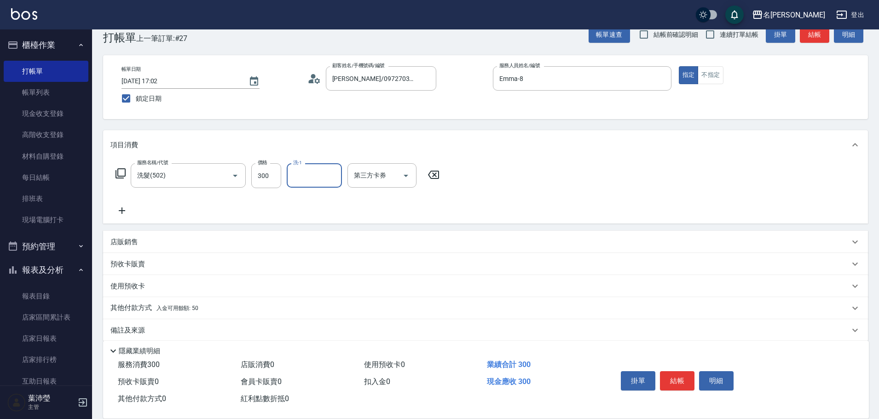
scroll to position [29, 0]
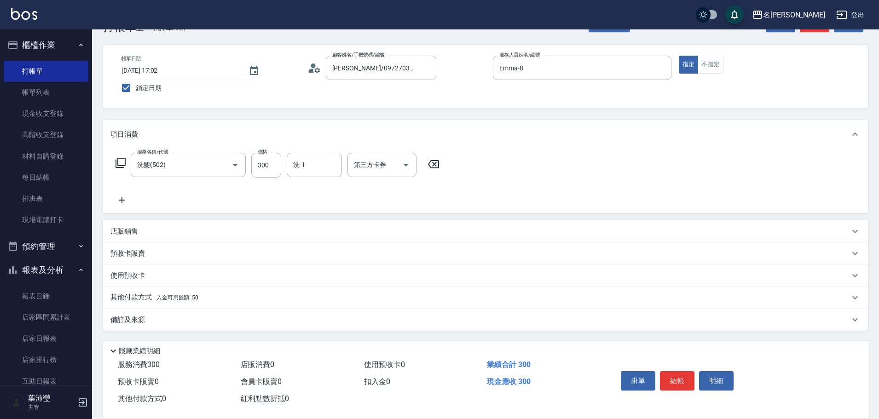
click at [214, 299] on div "其他付款方式 入金可用餘額: 50" at bounding box center [479, 298] width 739 height 10
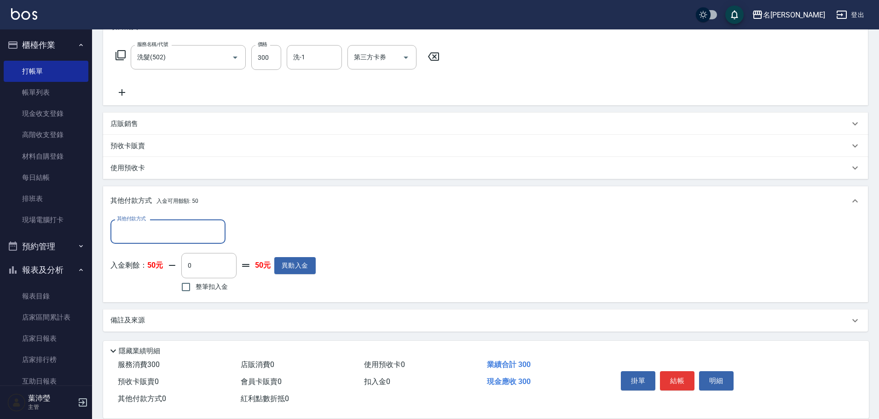
scroll to position [138, 0]
click at [298, 267] on button "異動入金" at bounding box center [294, 264] width 41 height 17
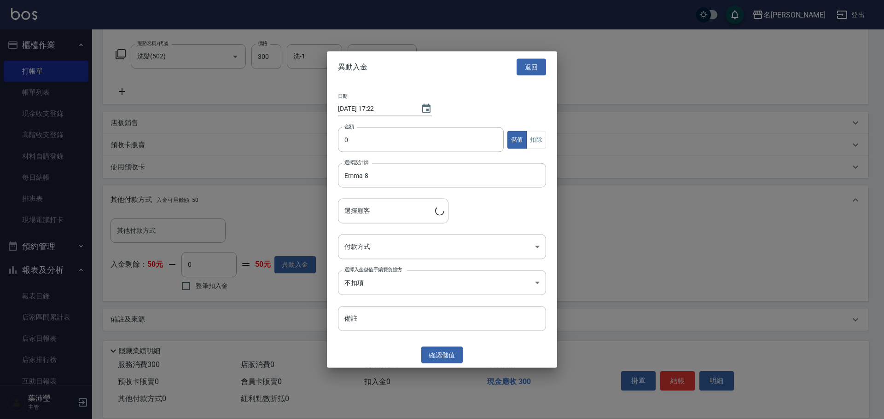
type input "[PERSON_NAME]/0972703395/H8032"
click at [344, 142] on input "0" at bounding box center [421, 139] width 166 height 25
click at [519, 64] on button "返回" at bounding box center [530, 66] width 29 height 17
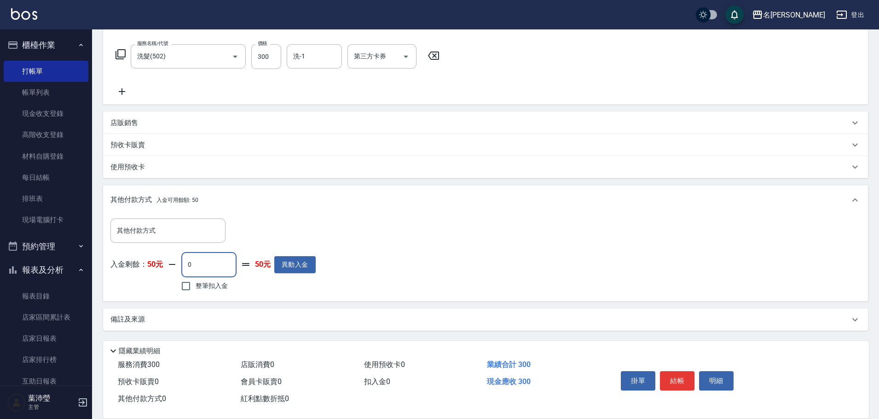
click at [190, 266] on input "0" at bounding box center [208, 264] width 55 height 25
click at [194, 283] on input "整筆扣入金" at bounding box center [185, 286] width 19 height 19
checkbox input "true"
type input "50"
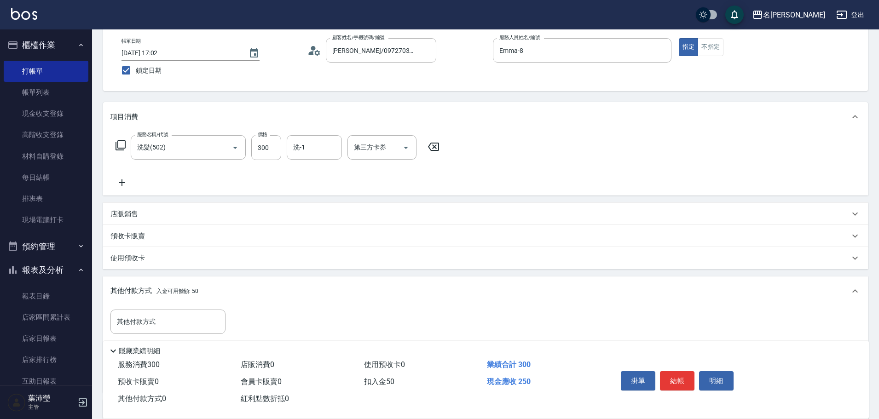
scroll to position [46, 0]
click at [318, 156] on input "洗-1" at bounding box center [314, 148] width 47 height 16
type input "20"
click at [328, 174] on div "語爭 -20" at bounding box center [314, 171] width 55 height 15
type input "0"
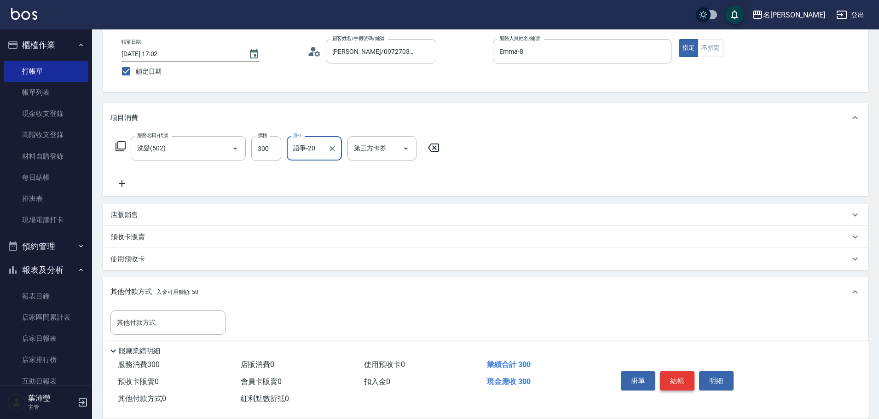
type input "語爭-20"
click at [668, 376] on button "結帳" at bounding box center [677, 380] width 35 height 19
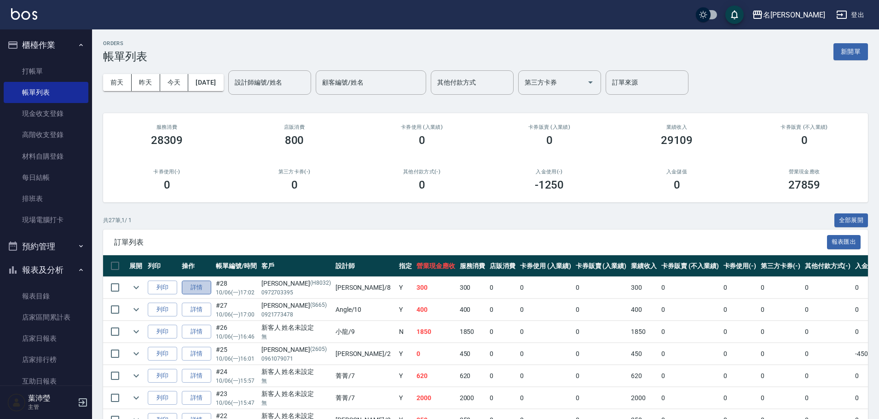
click at [195, 294] on link "詳情" at bounding box center [196, 288] width 29 height 14
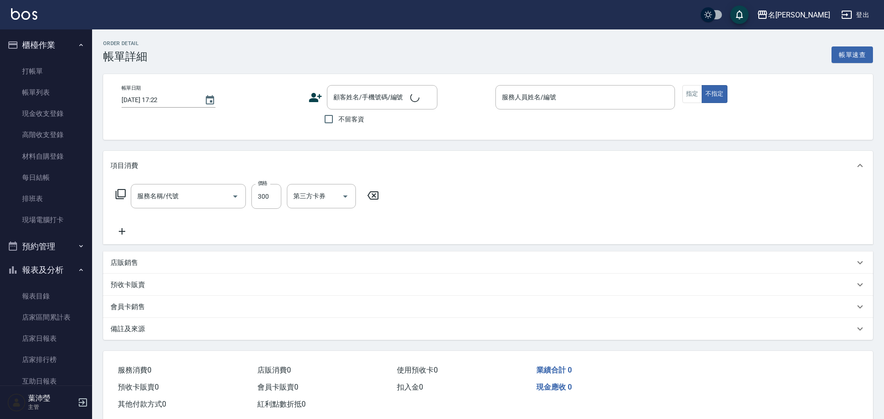
type input "[DATE] 17:02"
type input "Emma-8"
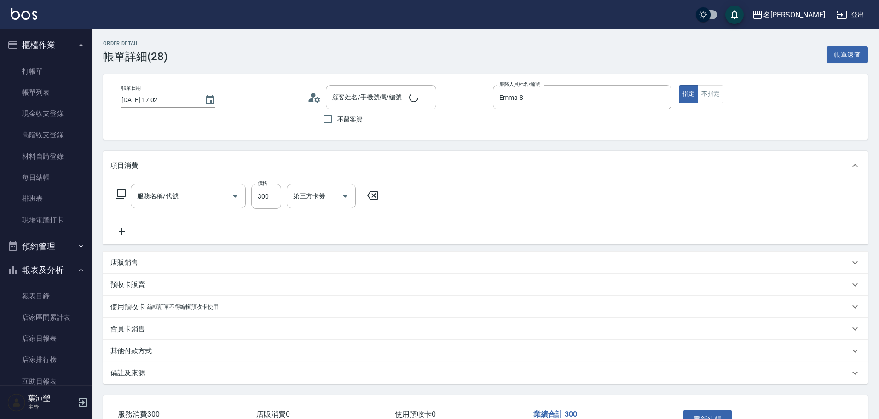
type input "洗髮(502)"
type input "[PERSON_NAME]/0972703395/H8032"
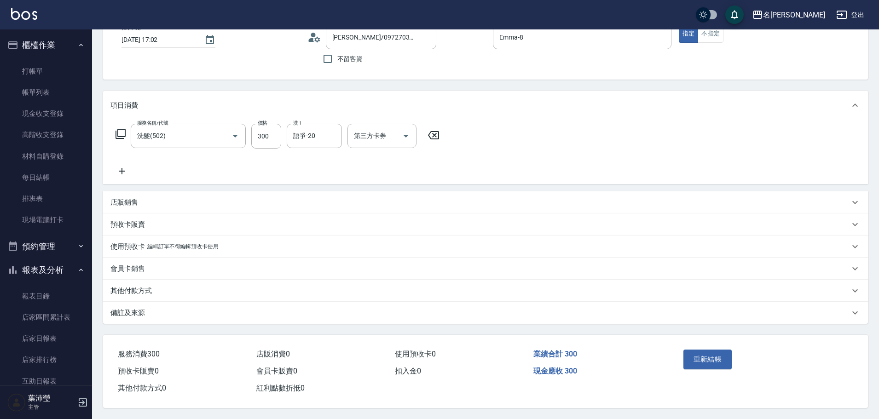
click at [191, 286] on div "其他付款方式" at bounding box center [479, 291] width 739 height 10
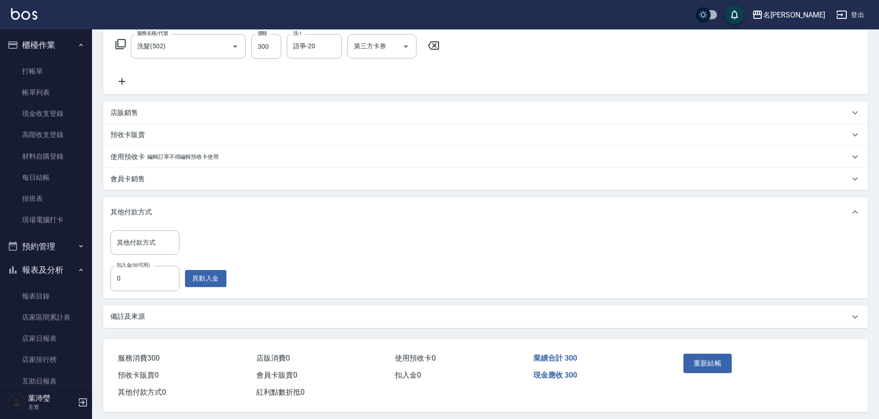
scroll to position [153, 0]
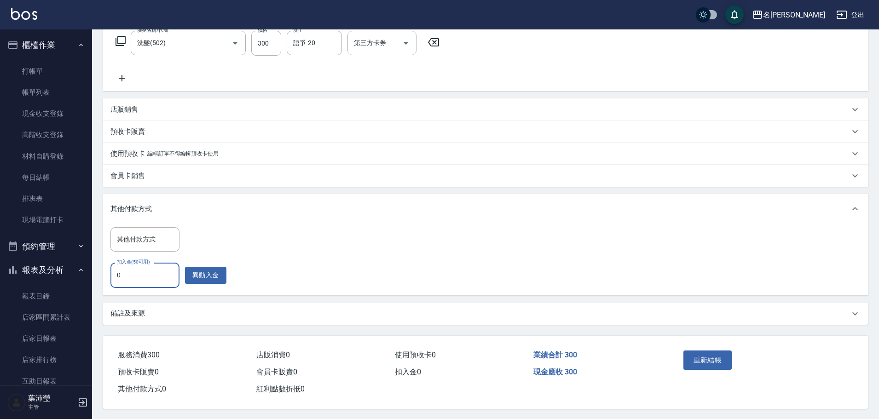
click at [126, 276] on input "0" at bounding box center [144, 275] width 69 height 25
type input "50"
click at [713, 357] on button "重新結帳" at bounding box center [707, 360] width 49 height 19
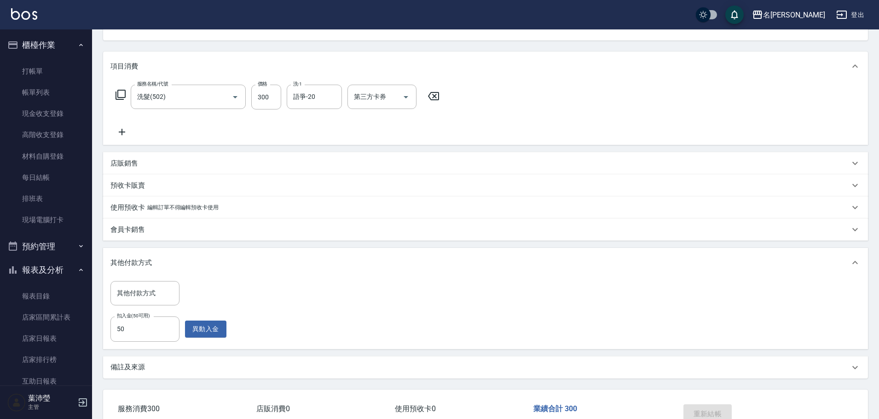
scroll to position [0, 0]
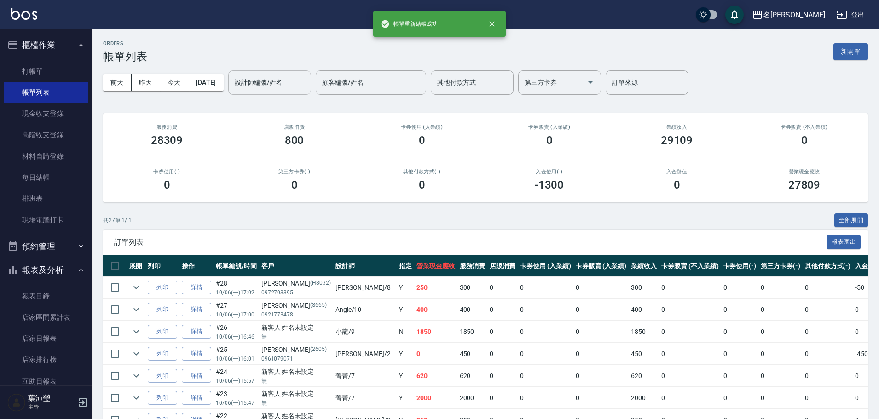
click at [307, 84] on input "設計師編號/姓名" at bounding box center [269, 83] width 75 height 16
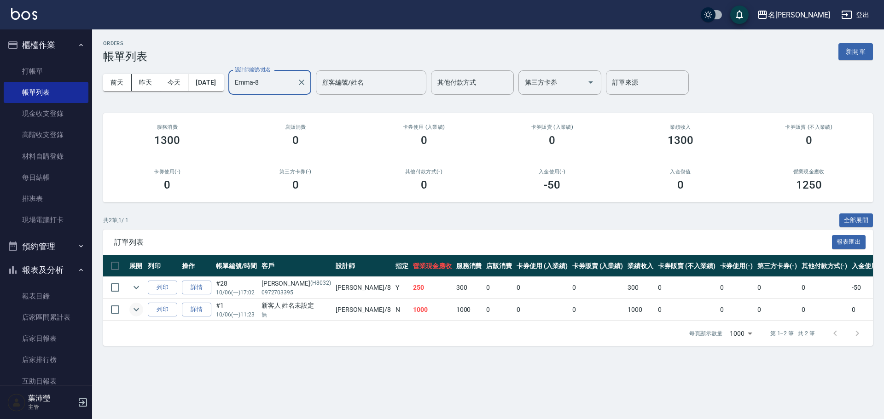
type input "Emma-8"
click at [138, 313] on icon "expand row" at bounding box center [136, 309] width 11 height 11
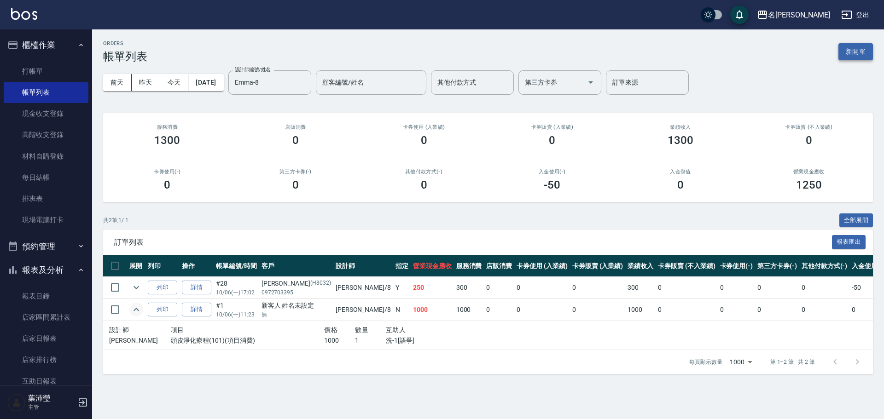
click at [840, 48] on button "新開單" at bounding box center [855, 51] width 35 height 17
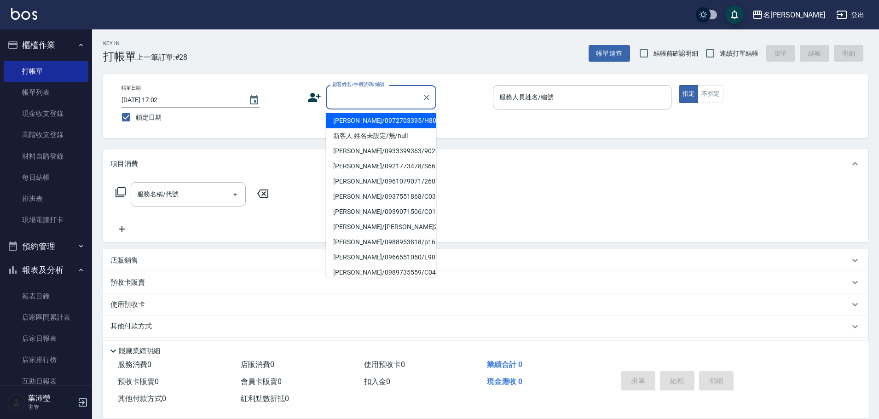
click at [371, 97] on input "顧客姓名/手機號碼/編號" at bounding box center [374, 97] width 88 height 16
drag, startPoint x: 386, startPoint y: 133, endPoint x: 424, endPoint y: 126, distance: 38.5
click at [386, 134] on li "新客人 姓名未設定/無/null" at bounding box center [381, 135] width 110 height 15
type input "新客人 姓名未設定/無/null"
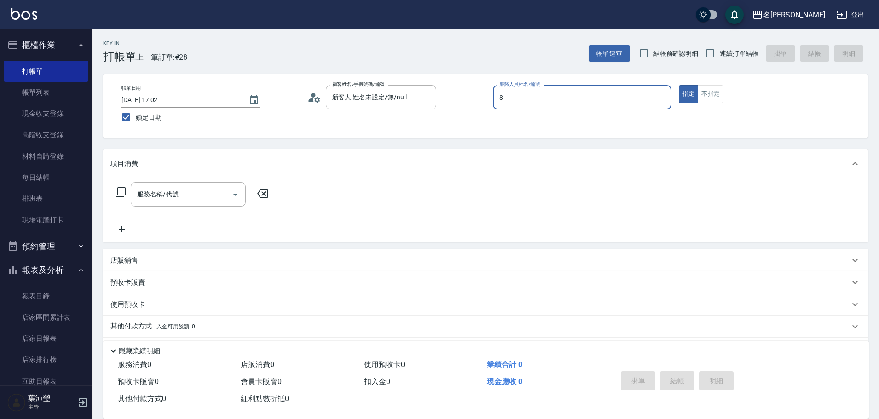
type input "Emma-8"
type button "true"
click at [171, 197] on input "服務名稱/代號" at bounding box center [181, 194] width 93 height 16
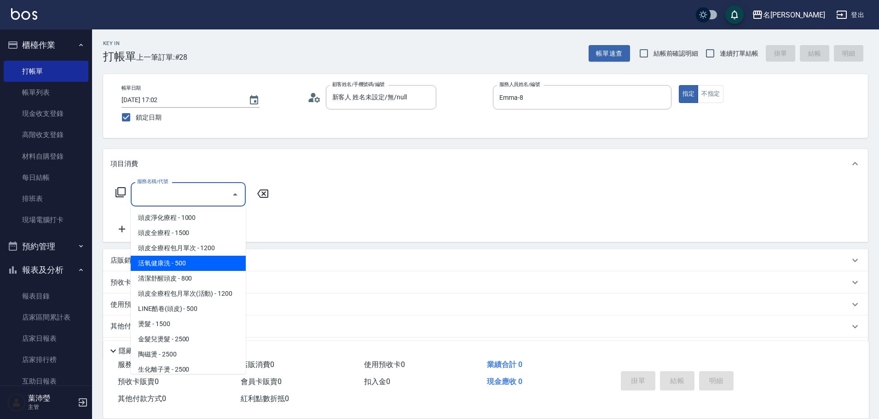
click at [194, 261] on span "活氧健康洗 - 500" at bounding box center [188, 263] width 115 height 15
type input "活氧健康洗(109)"
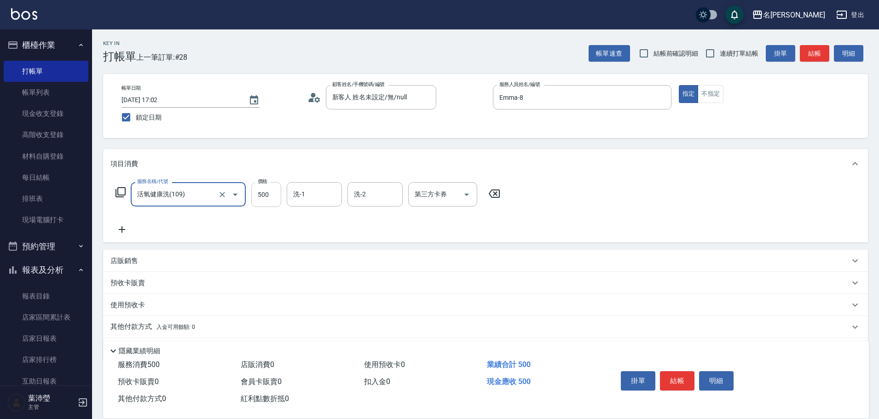
click at [263, 195] on input "500" at bounding box center [266, 194] width 30 height 25
type input "600"
click at [123, 229] on icon at bounding box center [121, 229] width 23 height 11
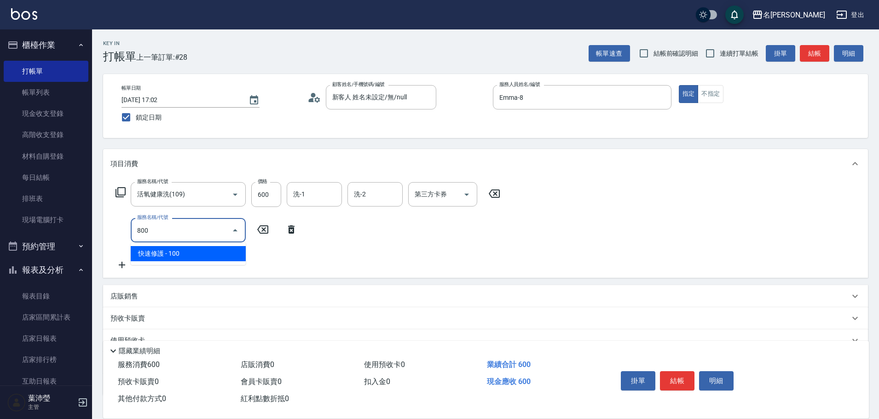
type input "快速修護(800)"
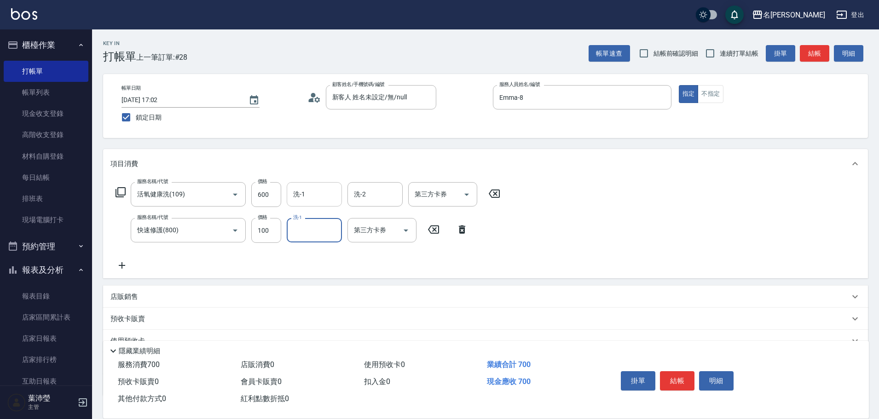
click at [300, 199] on input "洗-1" at bounding box center [314, 194] width 47 height 16
type input "Emma-8"
click at [374, 214] on span "[PERSON_NAME] -18" at bounding box center [384, 218] width 58 height 10
type input "[PERSON_NAME]-18"
click at [720, 95] on button "不指定" at bounding box center [711, 94] width 26 height 18
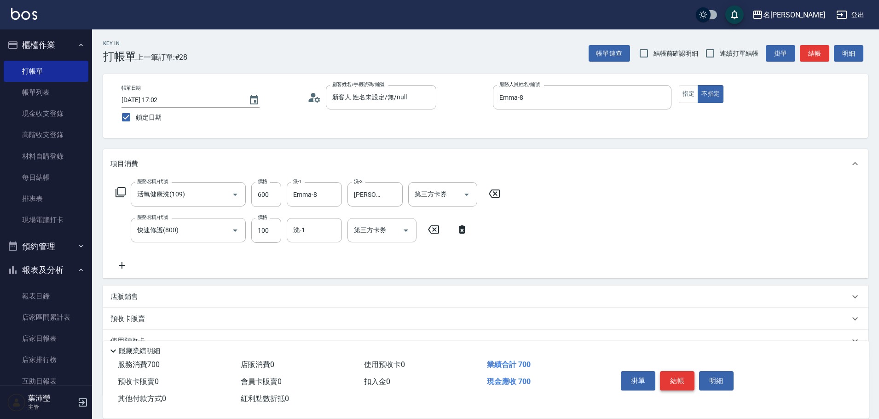
click at [672, 385] on button "結帳" at bounding box center [677, 380] width 35 height 19
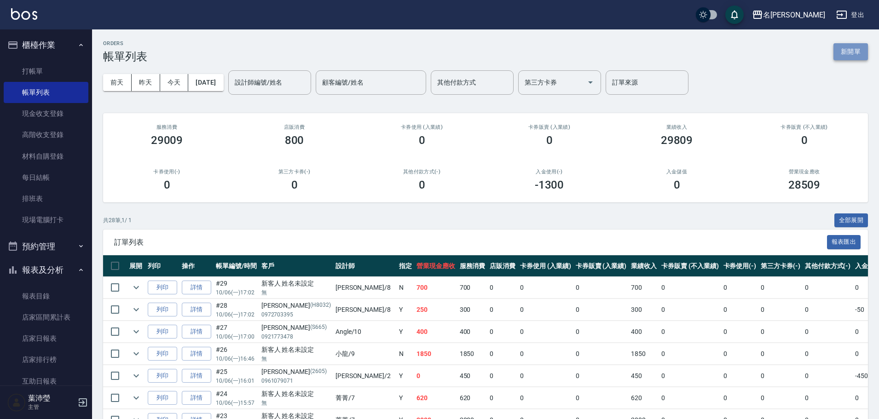
click at [860, 53] on button "新開單" at bounding box center [851, 51] width 35 height 17
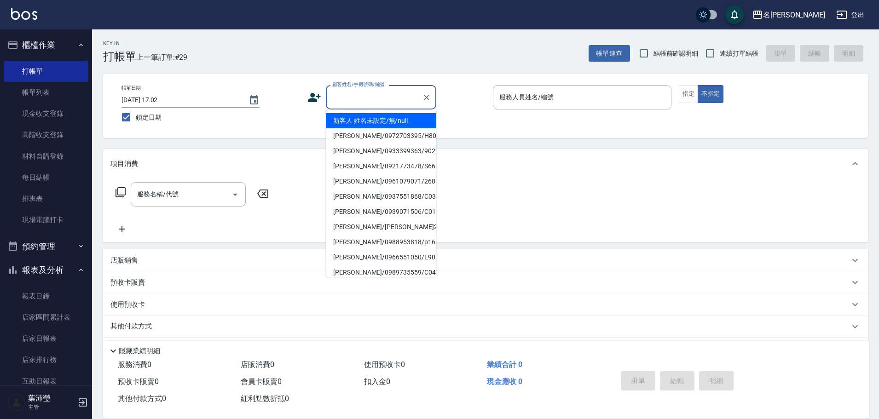
click at [410, 94] on input "顧客姓名/手機號碼/編號" at bounding box center [374, 97] width 88 height 16
click at [412, 119] on li "新客人 姓名未設定/無/null" at bounding box center [381, 120] width 110 height 15
type input "新客人 姓名未設定/無/null"
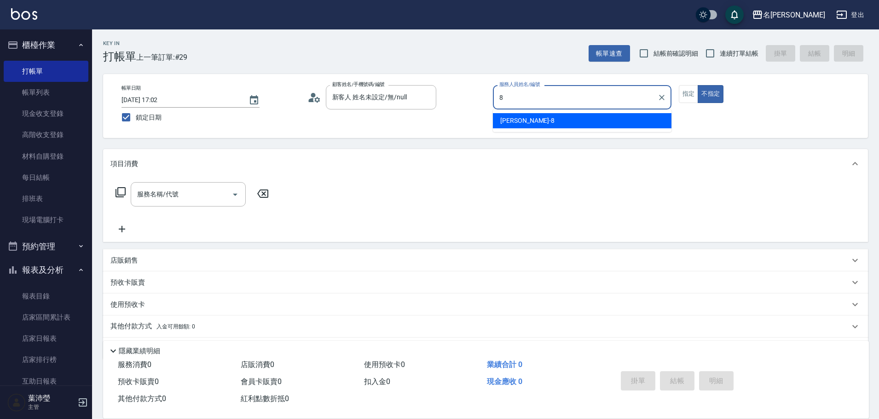
type input "Emma-8"
type button "false"
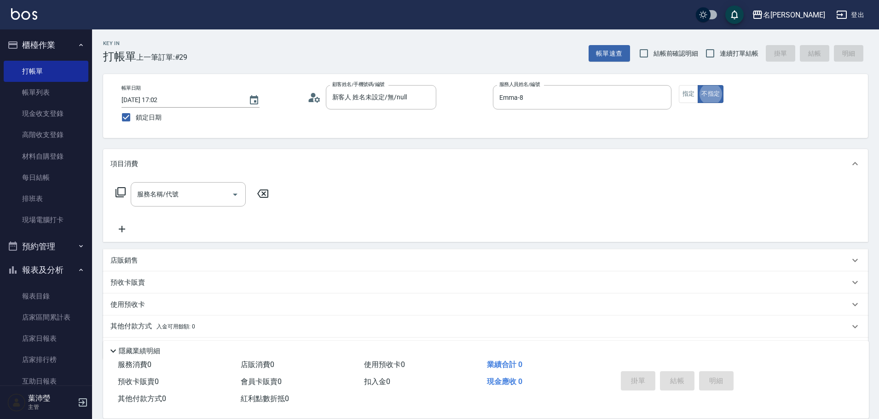
click at [677, 98] on div "帳單日期 [DATE] 17:02 鎖定日期 顧客姓名/手機號碼/編號 新客人 姓名未設定/無/null 顧客姓名/手機號碼/編號 服務人員姓名/編號 [PE…" at bounding box center [485, 106] width 743 height 42
click at [692, 92] on button "指定" at bounding box center [689, 94] width 20 height 18
click at [185, 201] on input "服務名稱/代號" at bounding box center [181, 194] width 93 height 16
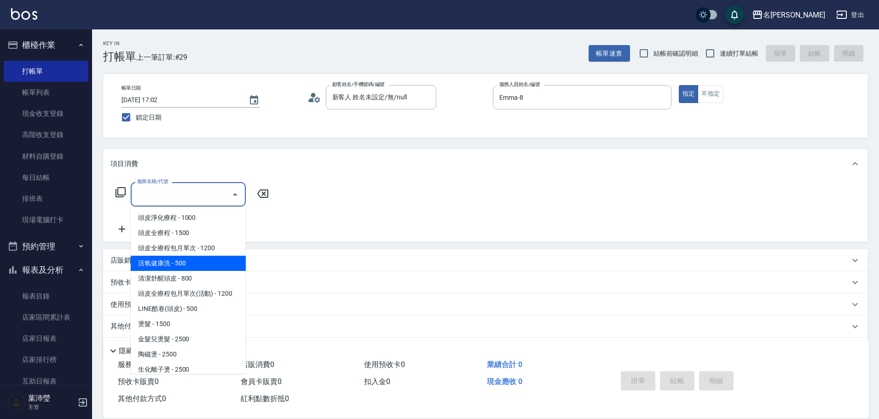
click at [200, 257] on span "活氧健康洗 - 500" at bounding box center [188, 263] width 115 height 15
type input "活氧健康洗(109)"
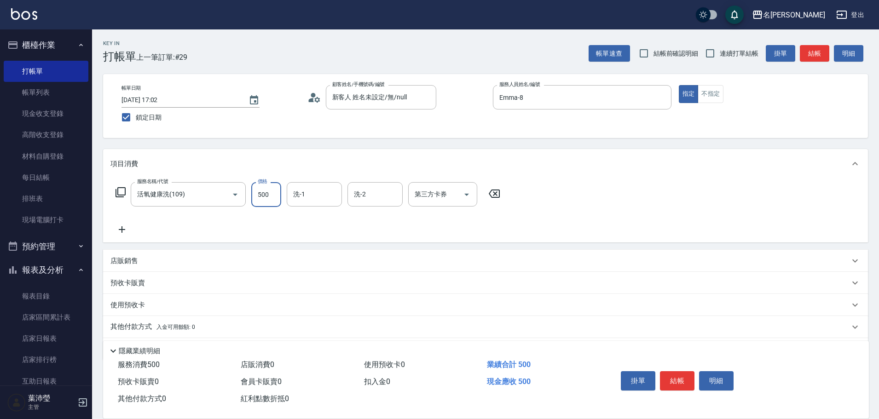
click at [269, 193] on input "500" at bounding box center [266, 194] width 30 height 25
type input "600"
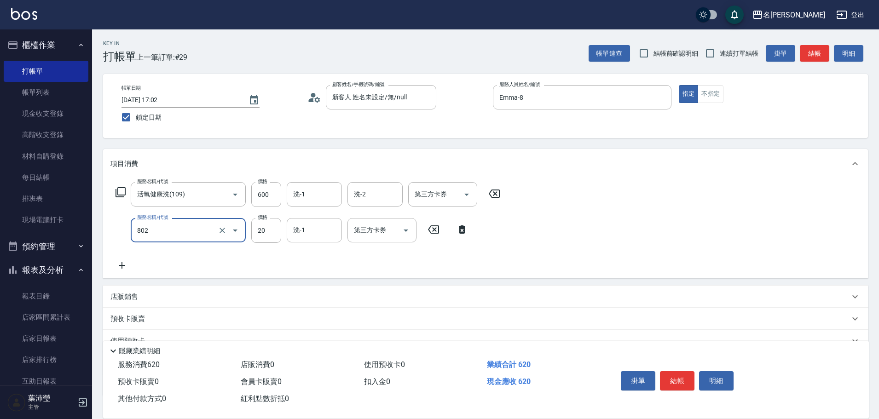
type input "潤絲(802)"
click at [439, 226] on icon at bounding box center [433, 230] width 11 height 8
click at [683, 376] on button "結帳" at bounding box center [677, 380] width 35 height 19
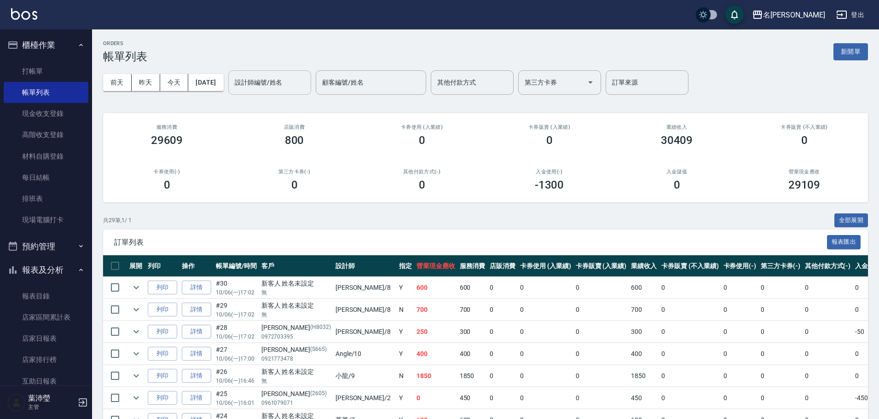
click at [307, 85] on input "設計師編號/姓名" at bounding box center [269, 83] width 75 height 16
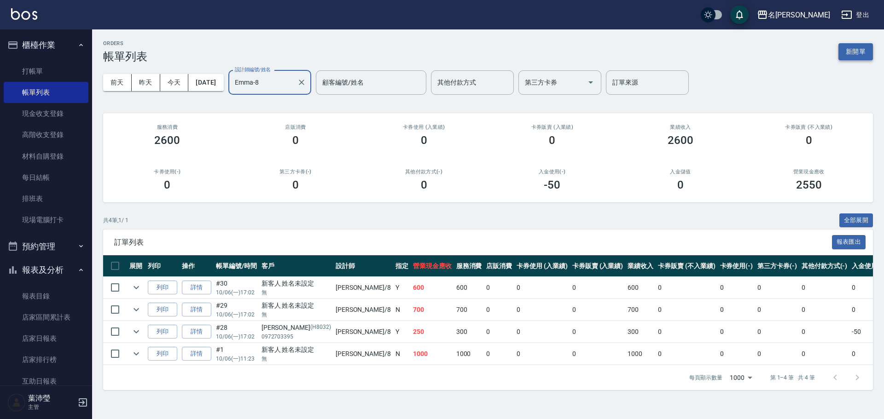
type input "Emma-8"
click at [855, 44] on button "新開單" at bounding box center [855, 51] width 35 height 17
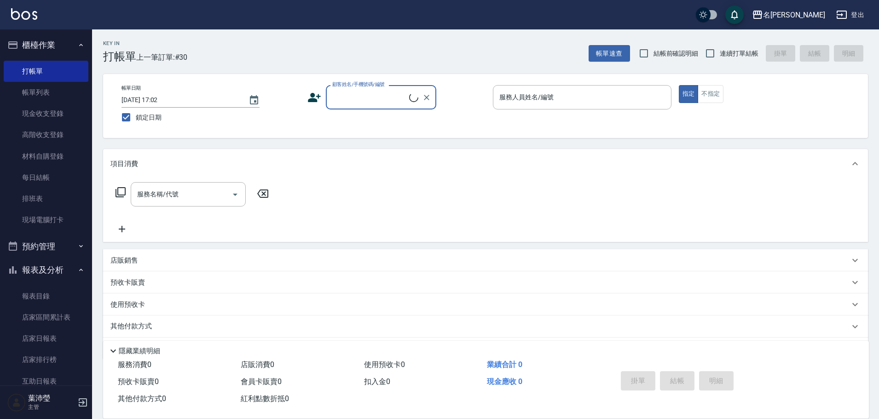
click at [401, 104] on input "顧客姓名/手機號碼/編號" at bounding box center [369, 97] width 79 height 16
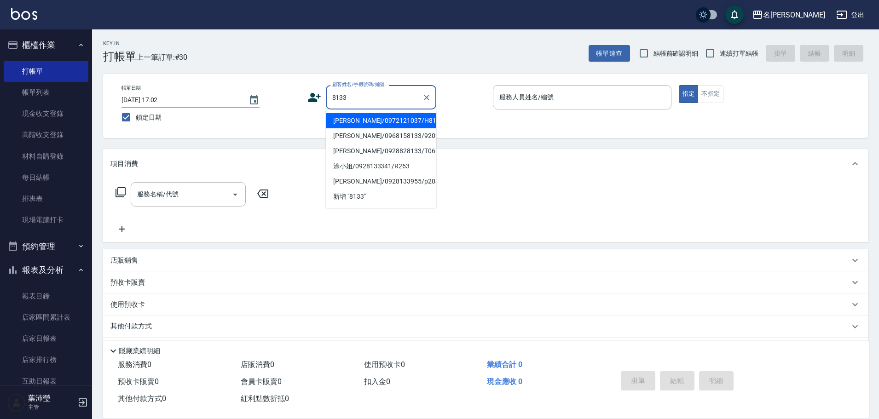
drag, startPoint x: 392, startPoint y: 92, endPoint x: 311, endPoint y: 93, distance: 80.6
click at [311, 93] on div "顧客姓名/手機號碼/編號 8133 顧客姓名/手機號碼/編號" at bounding box center [396, 97] width 179 height 24
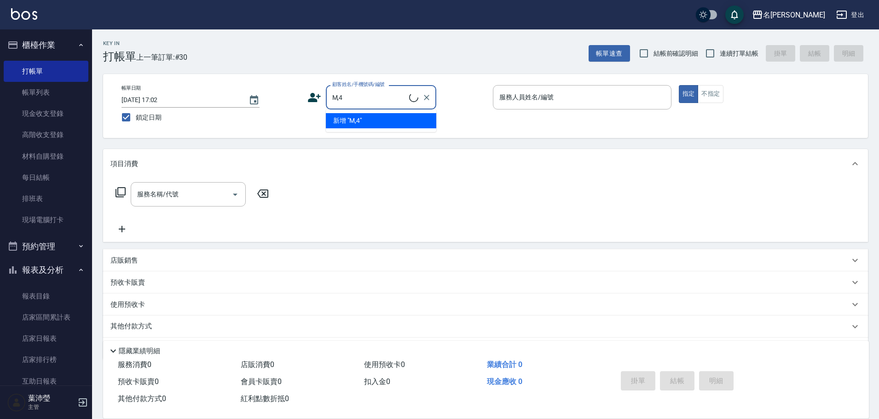
click at [300, 109] on div "帳單日期 [DATE] 17:02 鎖定日期 顧客姓名/手機號碼/編號 M,4 顧客姓名/手機號碼/編號 服務人員姓名/編號 服務人員姓名/編號 指定 不指定" at bounding box center [485, 106] width 743 height 42
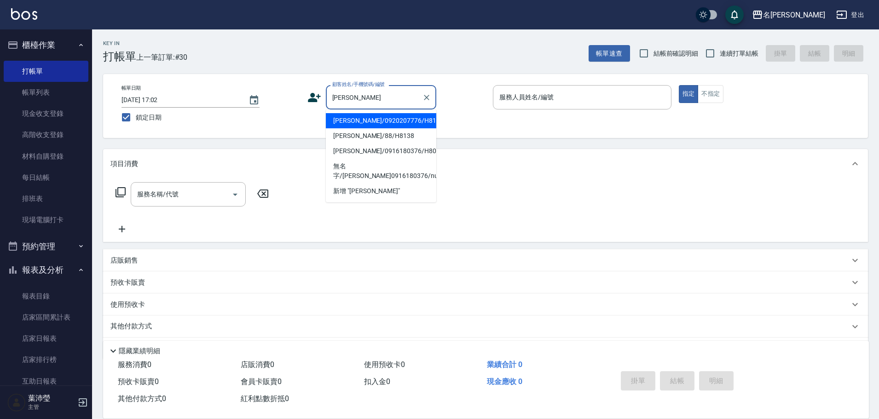
click at [396, 133] on li "[PERSON_NAME]/88/H8138" at bounding box center [381, 135] width 110 height 15
type input "[PERSON_NAME]/88/H8138"
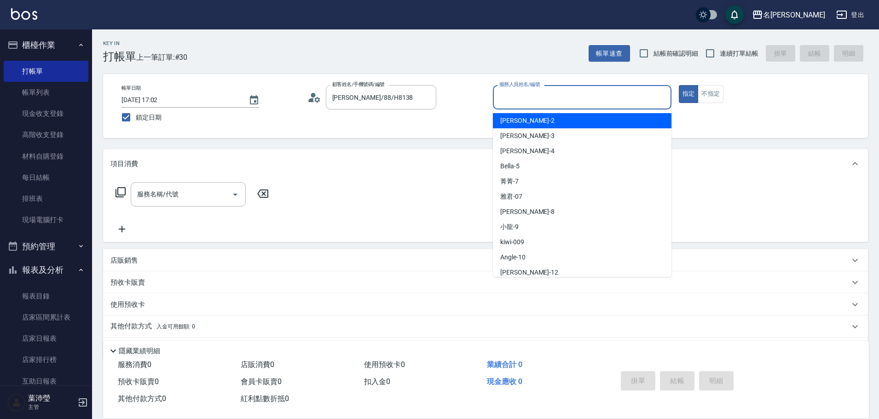
click at [573, 99] on input "服務人員姓名/編號" at bounding box center [582, 97] width 170 height 16
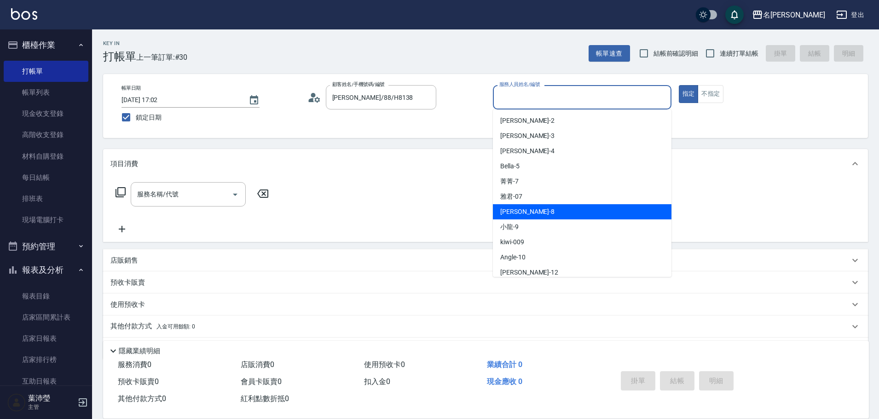
click at [555, 212] on div "Emma -8" at bounding box center [582, 211] width 179 height 15
type input "Emma-8"
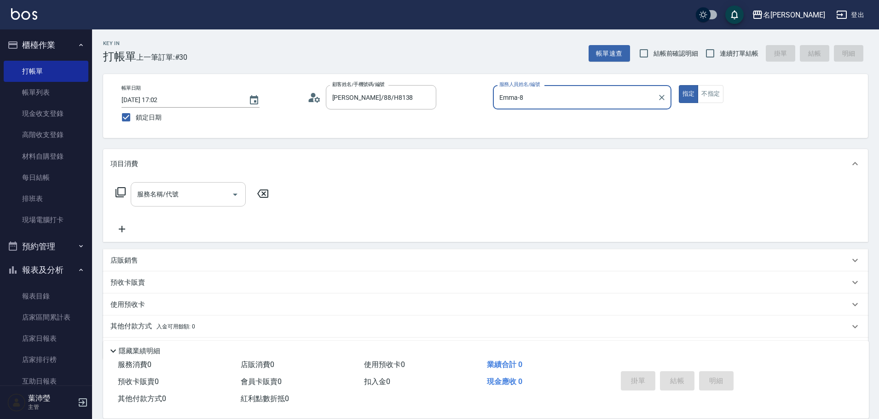
click at [165, 206] on div "服務名稱/代號" at bounding box center [188, 194] width 115 height 24
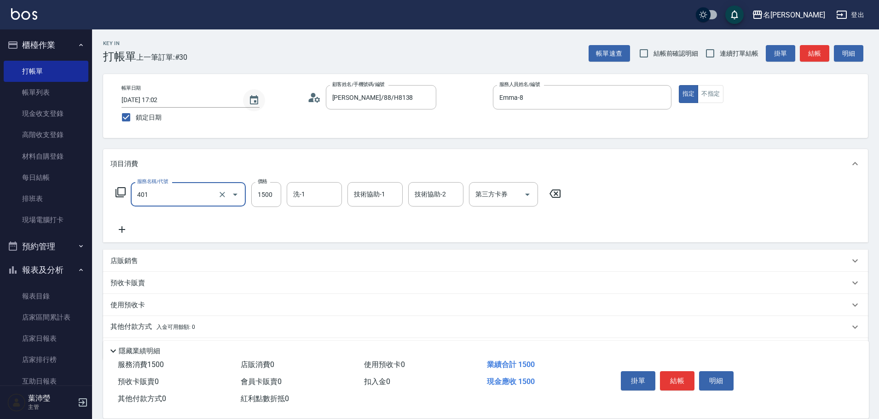
type input "染髮(401)"
type input "2000"
click at [112, 228] on icon at bounding box center [121, 229] width 23 height 11
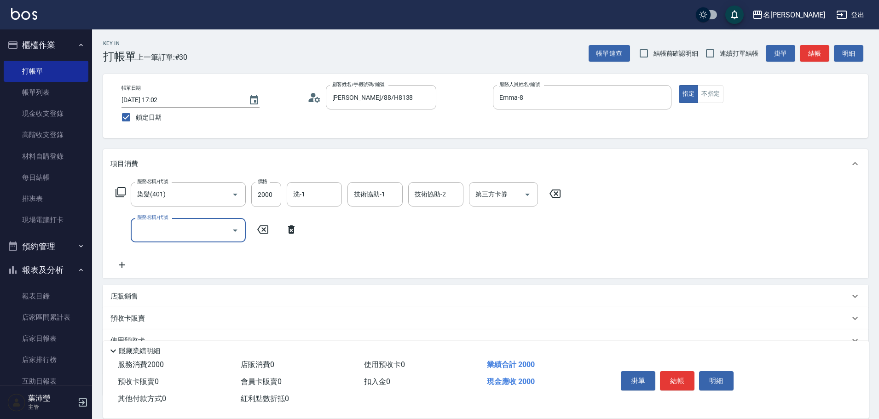
drag, startPoint x: 153, startPoint y: 221, endPoint x: 153, endPoint y: 227, distance: 6.0
click at [153, 226] on div "服務名稱/代號 服務名稱/代號" at bounding box center [188, 230] width 115 height 24
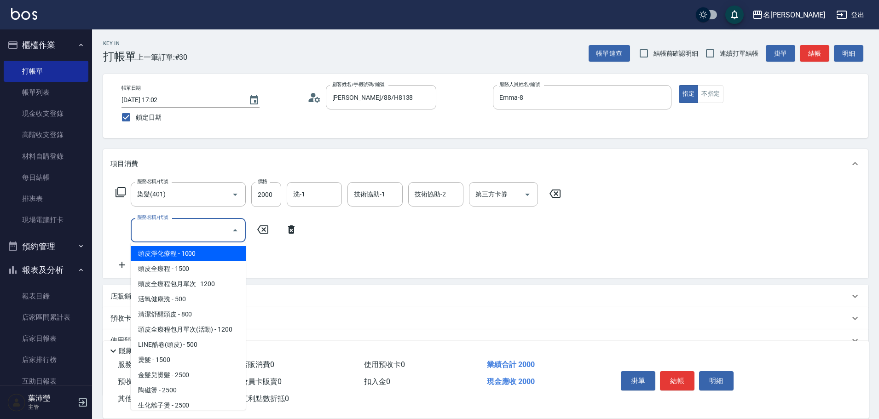
click at [153, 227] on input "服務名稱/代號" at bounding box center [181, 230] width 93 height 16
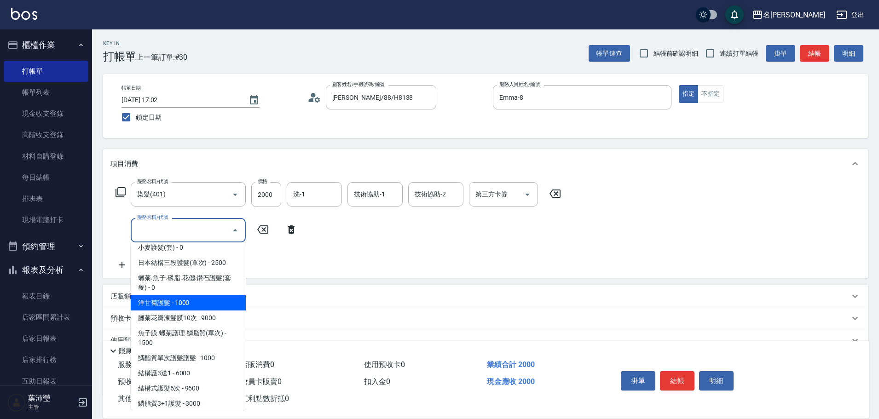
scroll to position [644, 0]
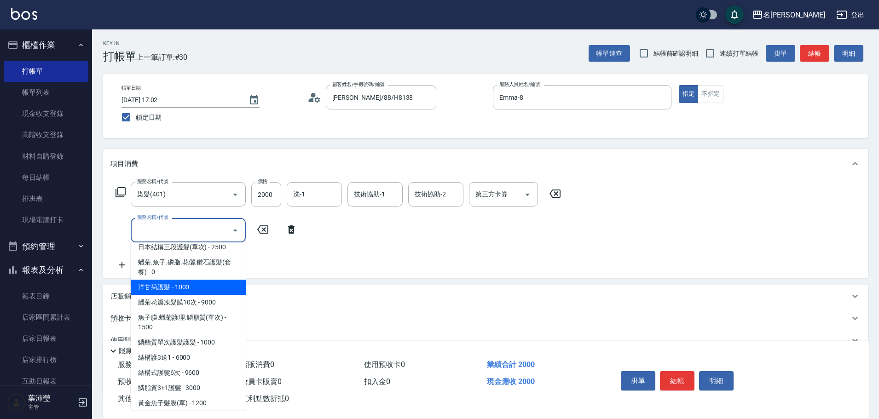
click at [191, 287] on span "洋甘菊護髮 - 1000" at bounding box center [188, 287] width 115 height 15
type input "洋甘菊護髮(613)"
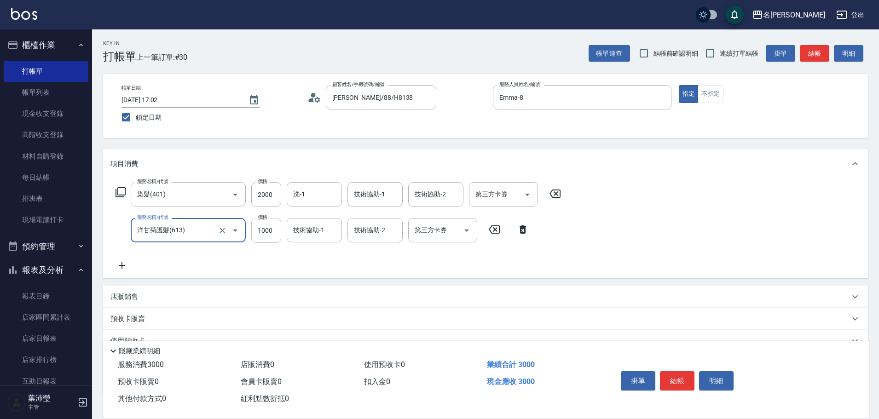
click at [262, 234] on input "1000" at bounding box center [266, 230] width 30 height 25
type input "800"
click at [196, 231] on input "洋甘菊護髮(613)" at bounding box center [175, 230] width 81 height 16
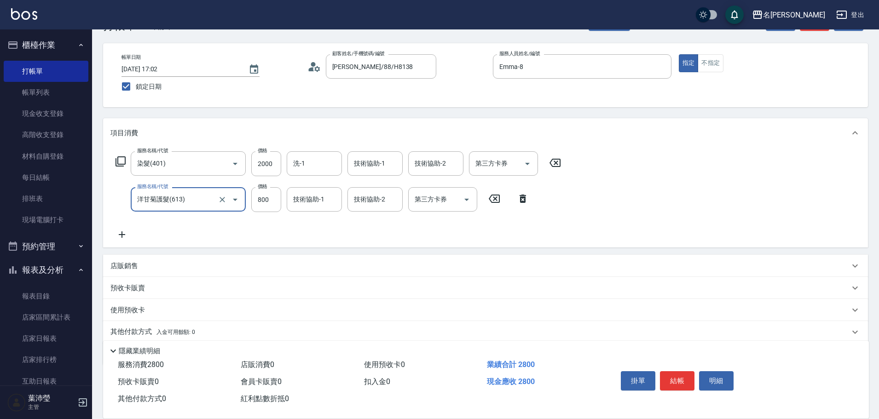
scroll to position [46, 0]
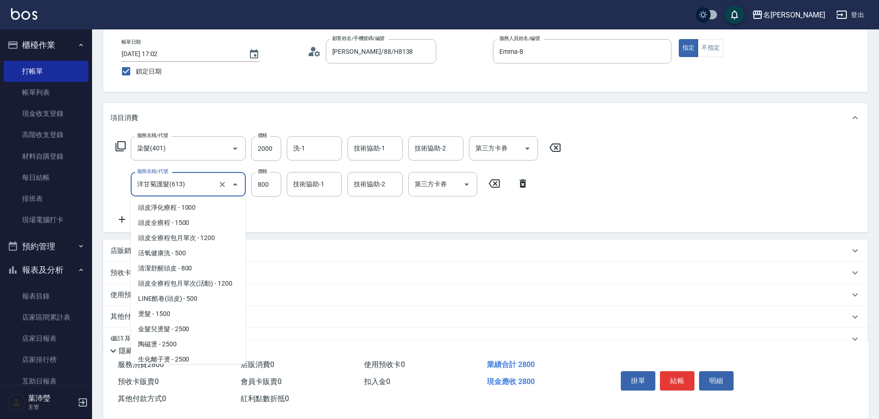
click at [200, 183] on input "洋甘菊護髮(613)" at bounding box center [175, 184] width 81 height 16
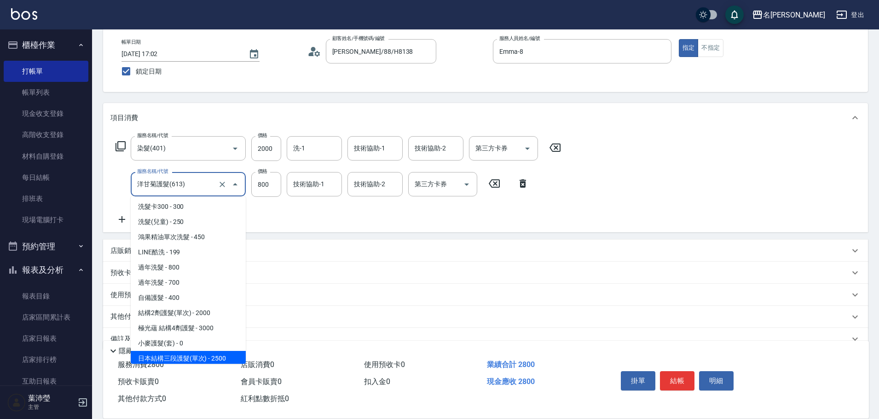
scroll to position [483, 0]
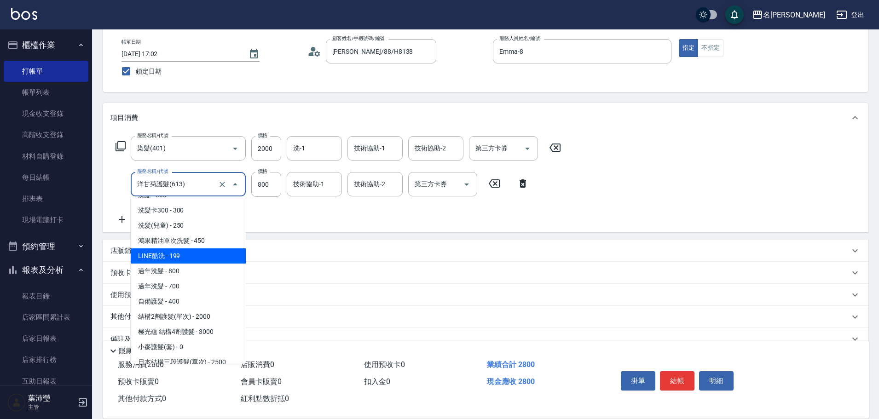
click at [353, 240] on div "店販銷售" at bounding box center [485, 251] width 765 height 22
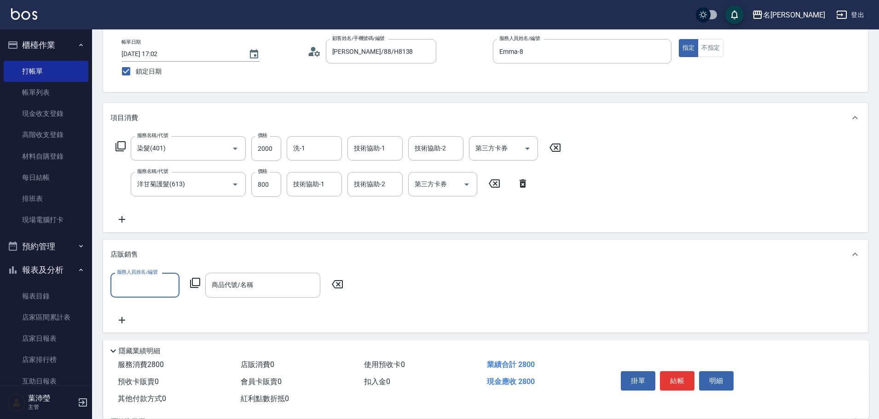
scroll to position [0, 0]
type input "Emma-8"
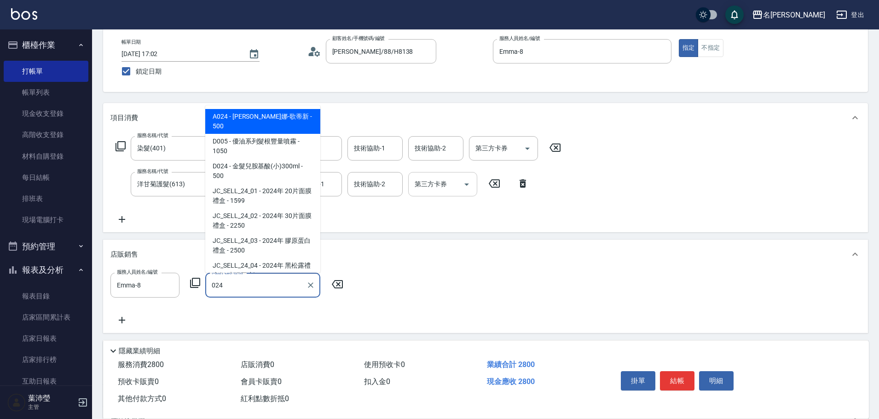
type input "威娜-歌蒂新"
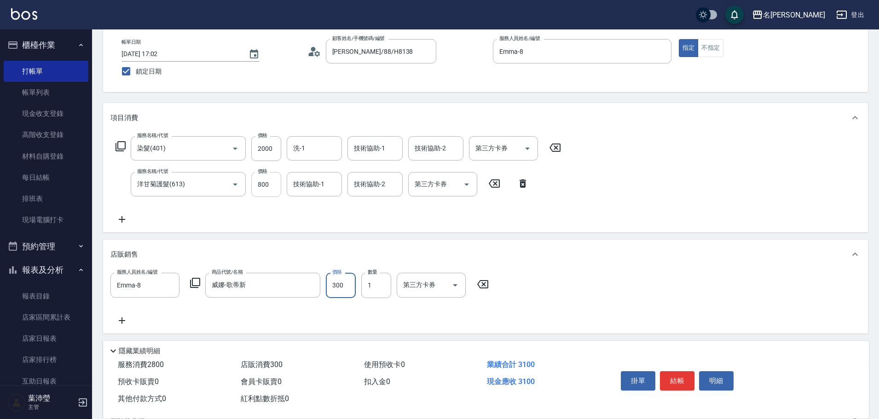
type input "300"
type input "700"
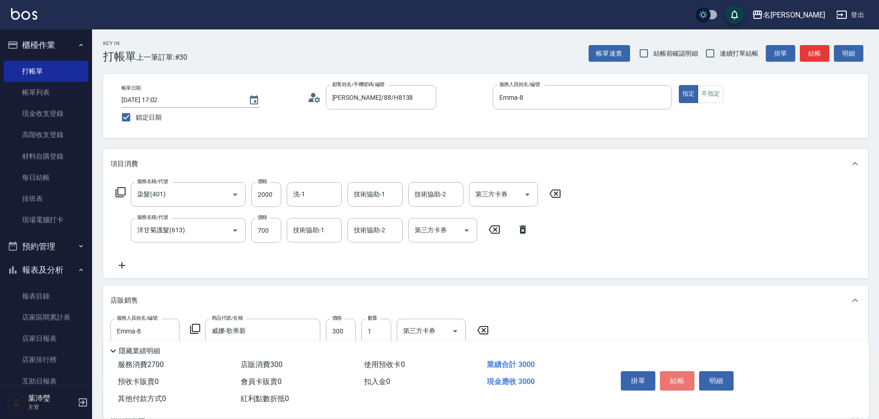
drag, startPoint x: 670, startPoint y: 376, endPoint x: 521, endPoint y: 331, distance: 156.1
click at [671, 376] on button "結帳" at bounding box center [677, 380] width 35 height 19
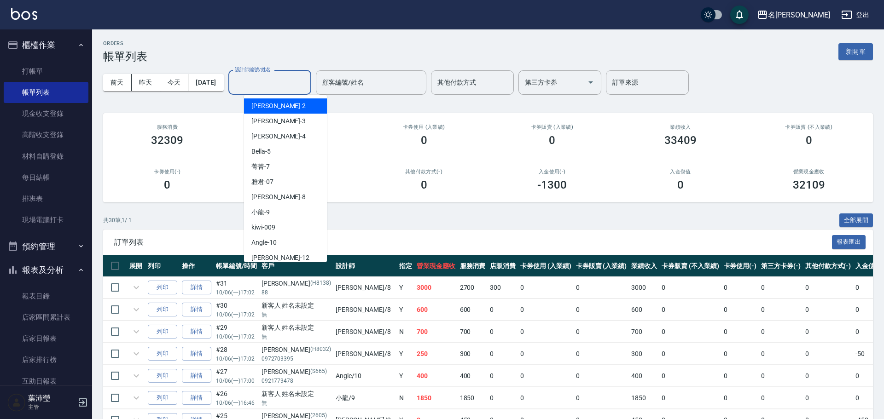
drag, startPoint x: 275, startPoint y: 87, endPoint x: 290, endPoint y: 202, distance: 115.5
click at [275, 89] on input "設計師編號/姓名" at bounding box center [269, 83] width 75 height 16
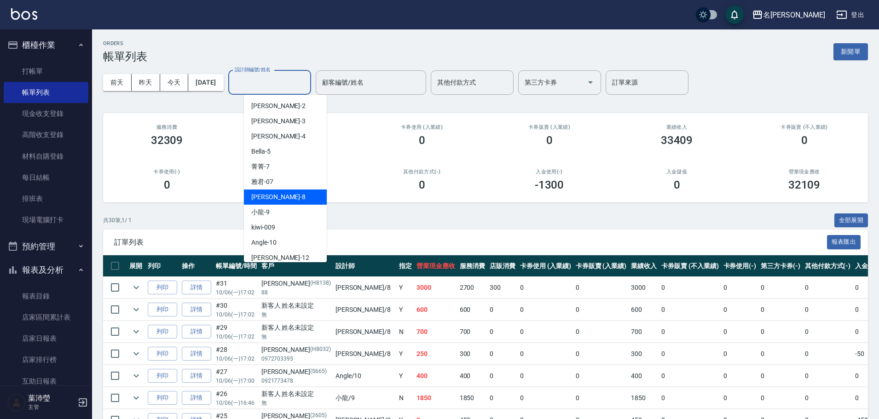
click at [281, 198] on div "Emma -8" at bounding box center [285, 197] width 83 height 15
type input "Emma-8"
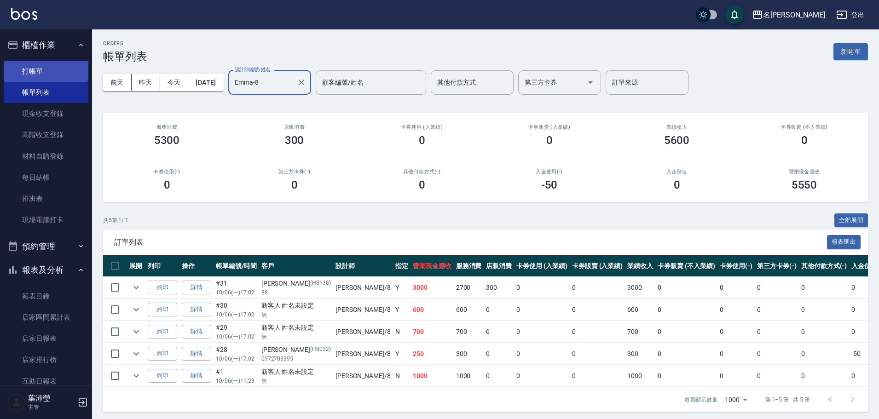
click at [71, 72] on link "打帳單" at bounding box center [46, 71] width 85 height 21
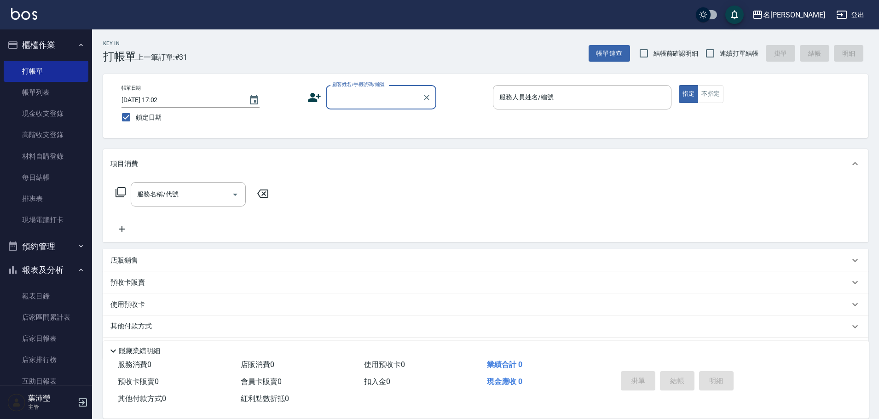
click at [370, 87] on label "顧客姓名/手機號碼/編號" at bounding box center [358, 84] width 52 height 7
click at [370, 89] on input "顧客姓名/手機號碼/編號" at bounding box center [374, 97] width 88 height 16
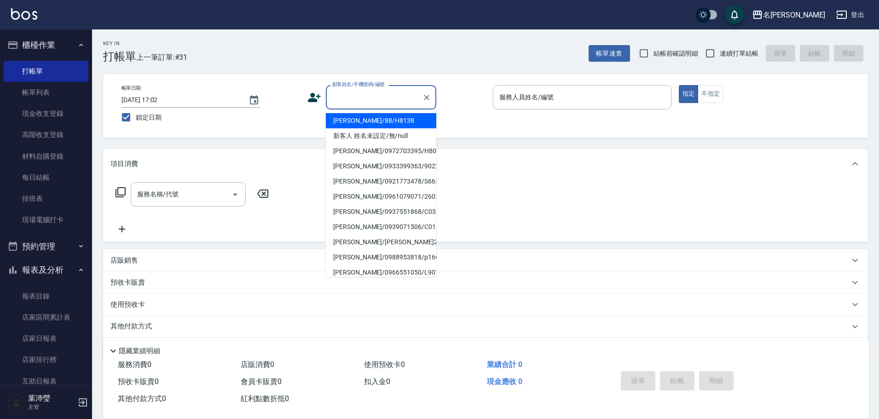
click at [371, 100] on input "顧客姓名/手機號碼/編號" at bounding box center [374, 97] width 88 height 16
click at [366, 133] on li "新客人 姓名未設定/無/null" at bounding box center [381, 135] width 110 height 15
type input "新客人 姓名未設定/無/null"
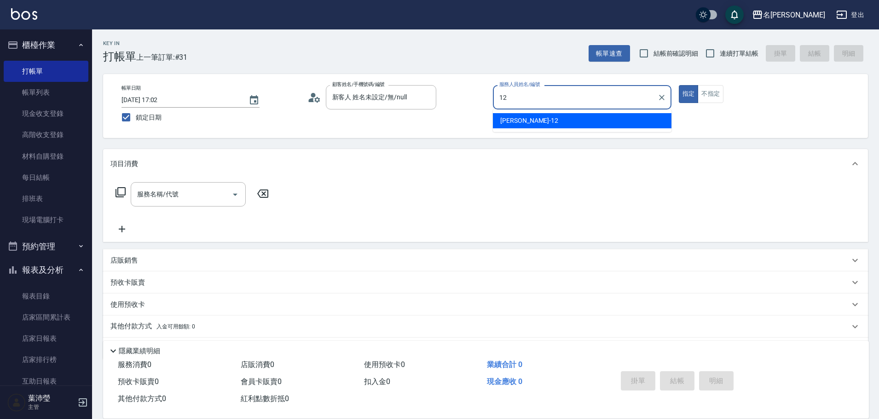
click at [524, 120] on span "[PERSON_NAME] -12" at bounding box center [529, 121] width 58 height 10
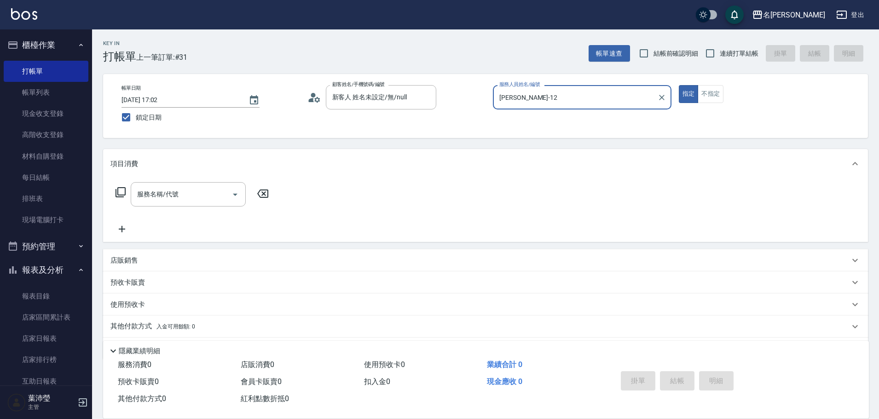
type input "[PERSON_NAME]-12"
click at [122, 194] on icon at bounding box center [120, 192] width 11 height 11
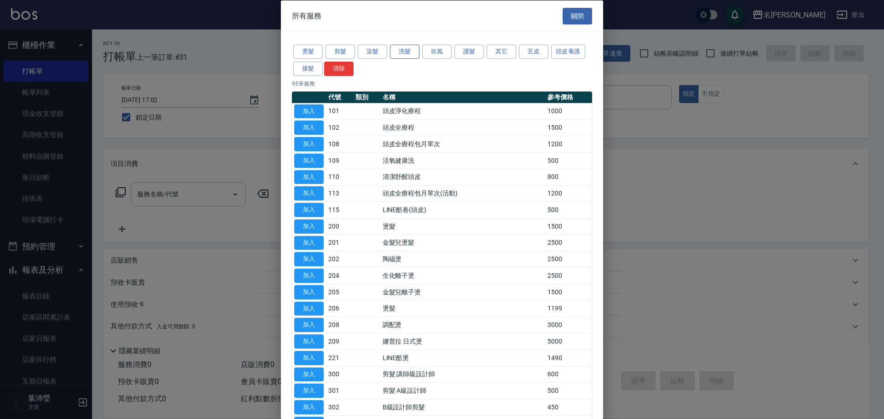
click at [402, 49] on button "洗髮" at bounding box center [404, 52] width 29 height 14
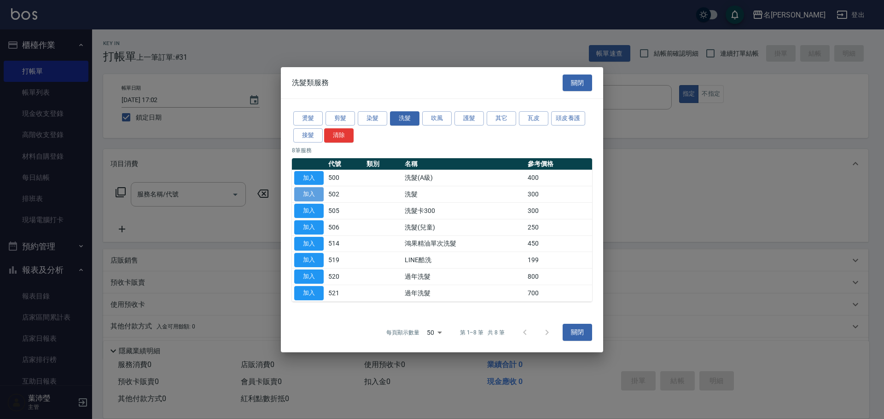
click at [311, 192] on button "加入" at bounding box center [308, 194] width 29 height 14
type input "洗髮(502)"
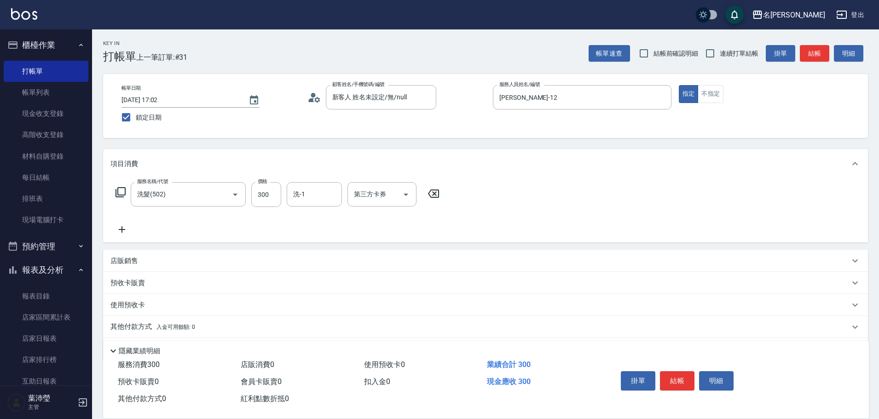
click at [121, 191] on icon at bounding box center [120, 192] width 11 height 11
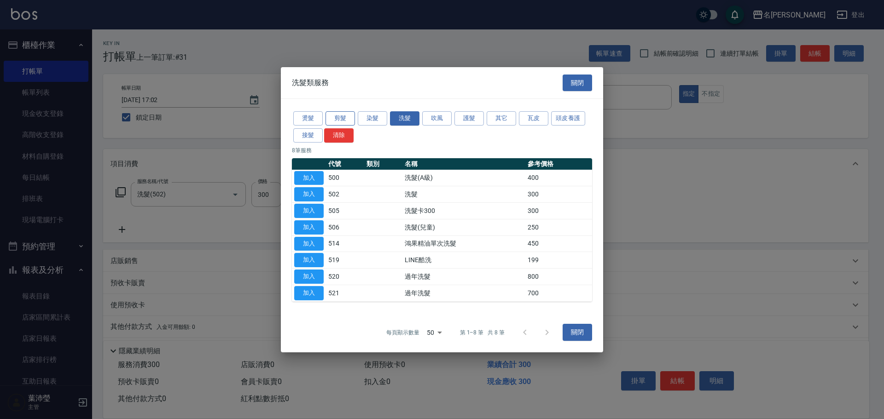
click at [346, 112] on button "剪髮" at bounding box center [339, 118] width 29 height 14
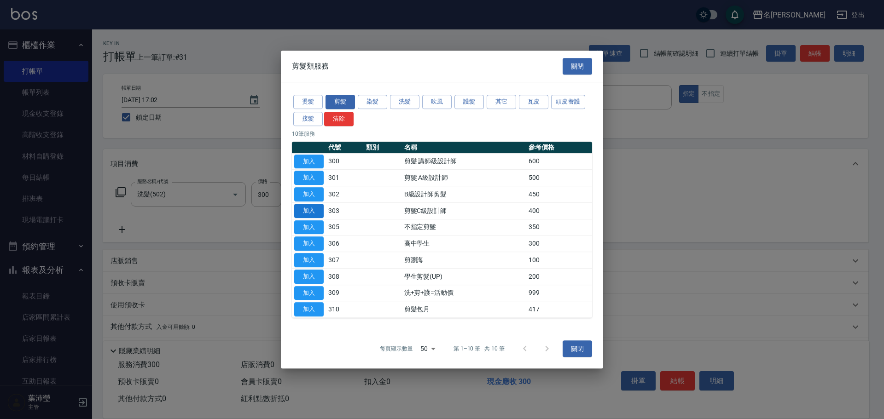
click at [307, 212] on button "加入" at bounding box center [308, 211] width 29 height 14
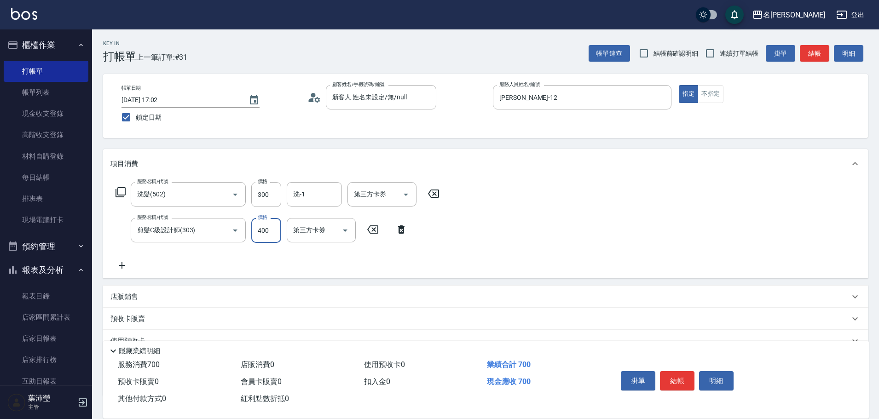
click at [274, 235] on input "400" at bounding box center [266, 230] width 30 height 25
type input "200"
click at [315, 193] on input "洗-1" at bounding box center [314, 194] width 47 height 16
click at [314, 232] on span "[PERSON_NAME] -18" at bounding box center [323, 233] width 58 height 10
type input "[PERSON_NAME]-18"
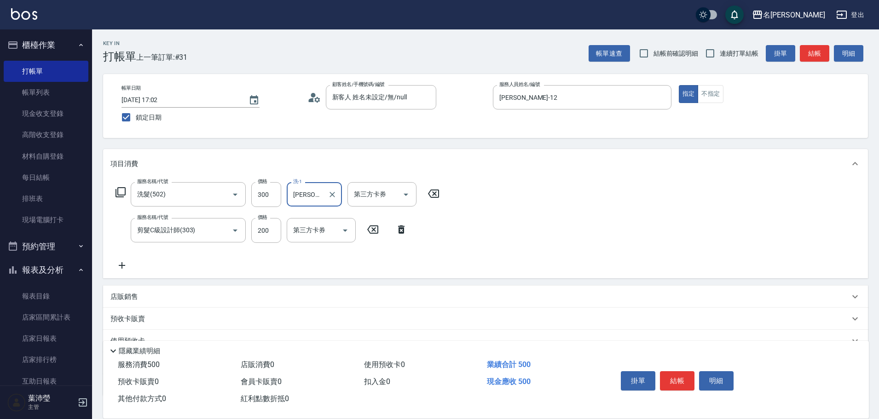
click at [685, 376] on button "結帳" at bounding box center [677, 380] width 35 height 19
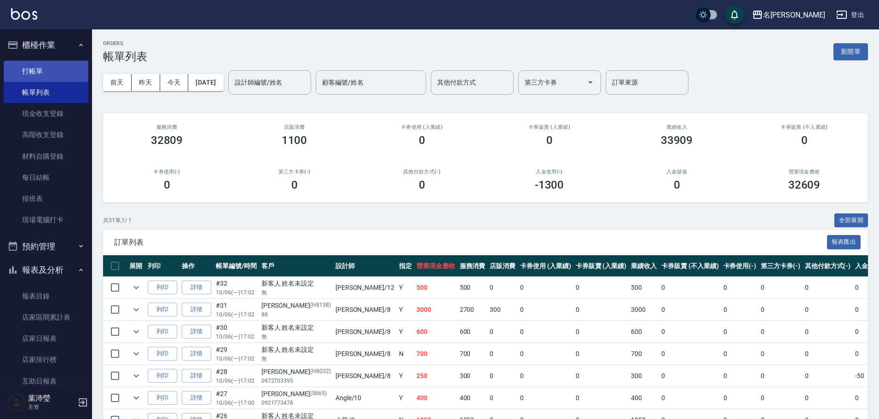
click at [53, 76] on link "打帳單" at bounding box center [46, 71] width 85 height 21
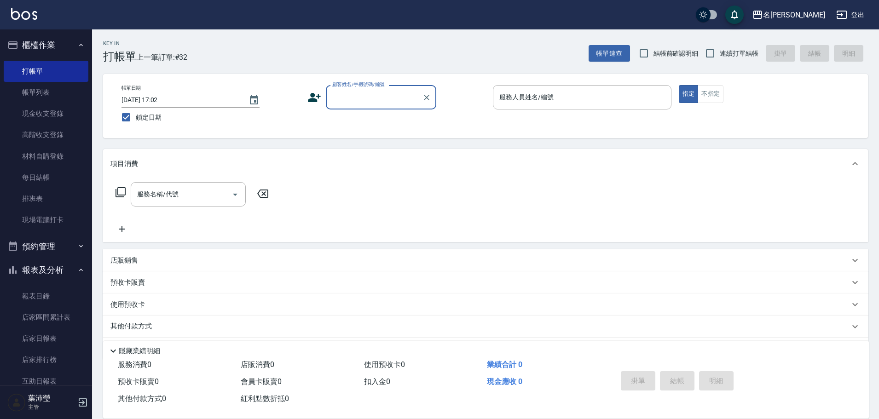
click at [348, 91] on input "顧客姓名/手機號碼/編號" at bounding box center [374, 97] width 88 height 16
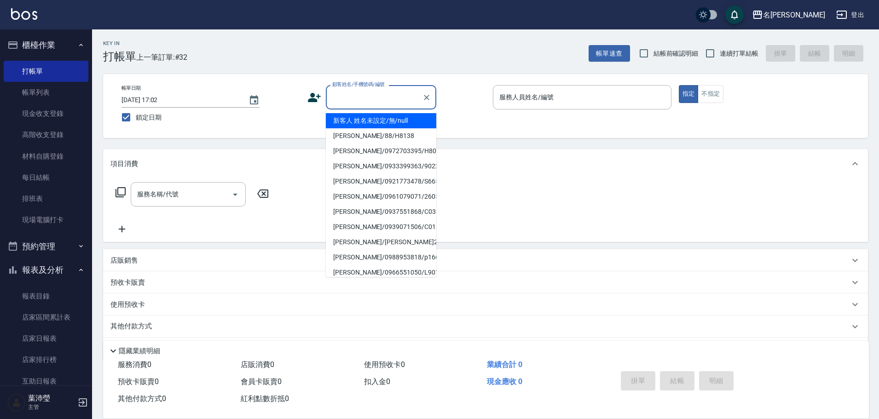
click at [356, 116] on li "新客人 姓名未設定/無/null" at bounding box center [381, 120] width 110 height 15
type input "新客人 姓名未設定/無/null"
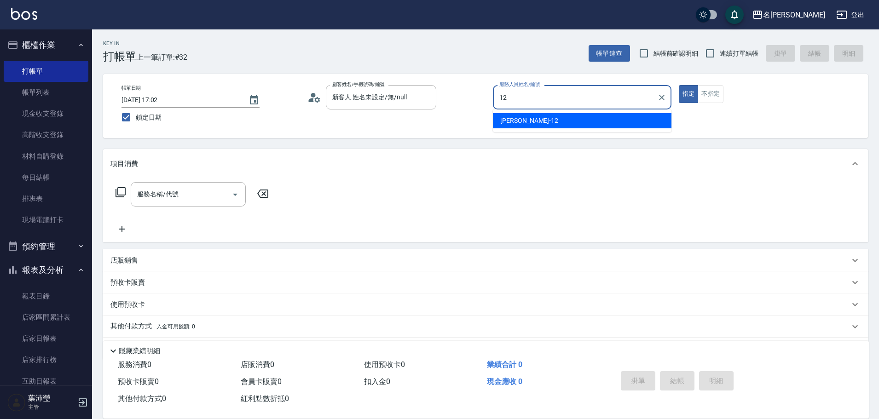
drag, startPoint x: 512, startPoint y: 124, endPoint x: 545, endPoint y: 119, distance: 34.0
click at [517, 124] on span "[PERSON_NAME] -12" at bounding box center [529, 121] width 58 height 10
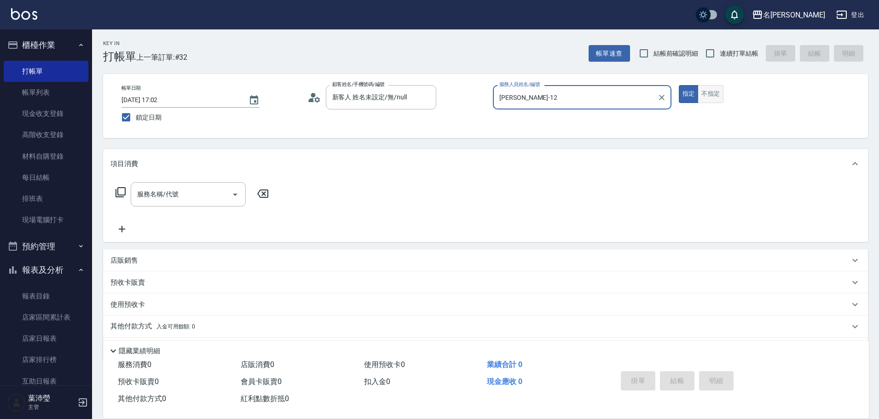
type input "[PERSON_NAME]-12"
click at [717, 91] on button "不指定" at bounding box center [711, 94] width 26 height 18
click at [121, 191] on icon at bounding box center [120, 192] width 11 height 11
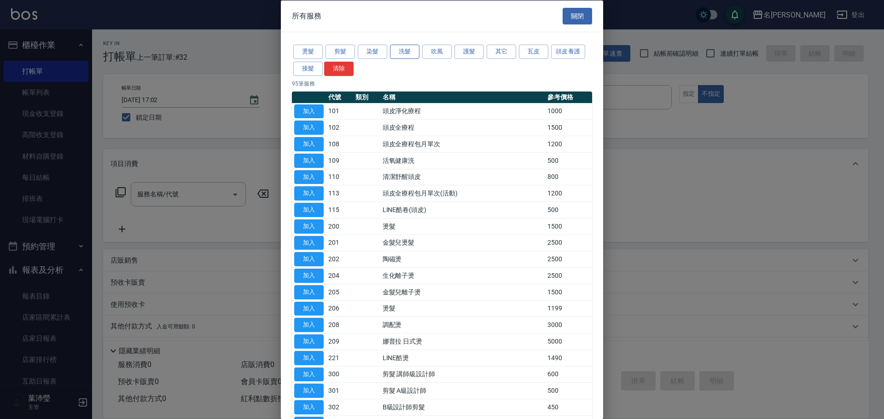
click at [401, 53] on button "洗髮" at bounding box center [404, 52] width 29 height 14
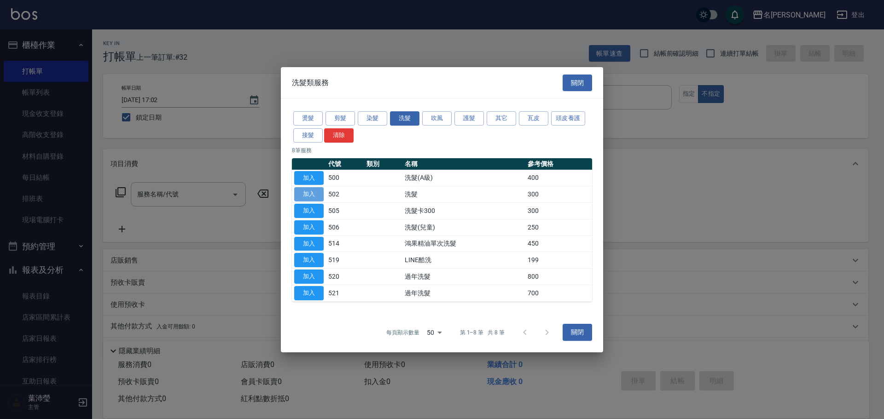
click at [315, 191] on button "加入" at bounding box center [308, 194] width 29 height 14
type input "洗髮(502)"
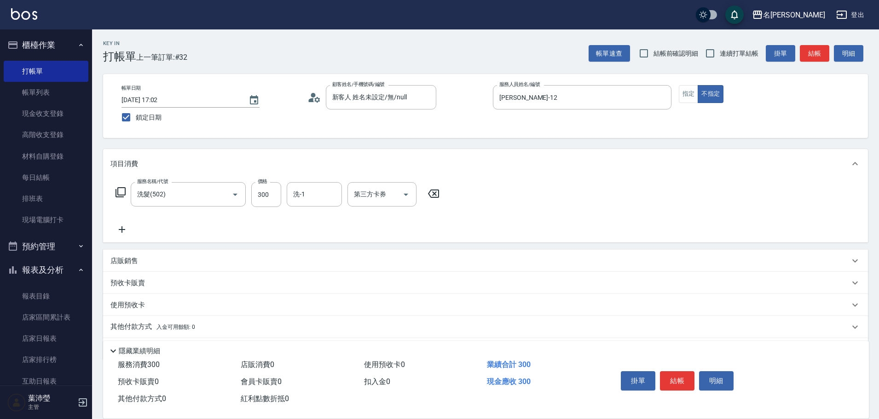
click at [118, 191] on icon at bounding box center [121, 192] width 10 height 10
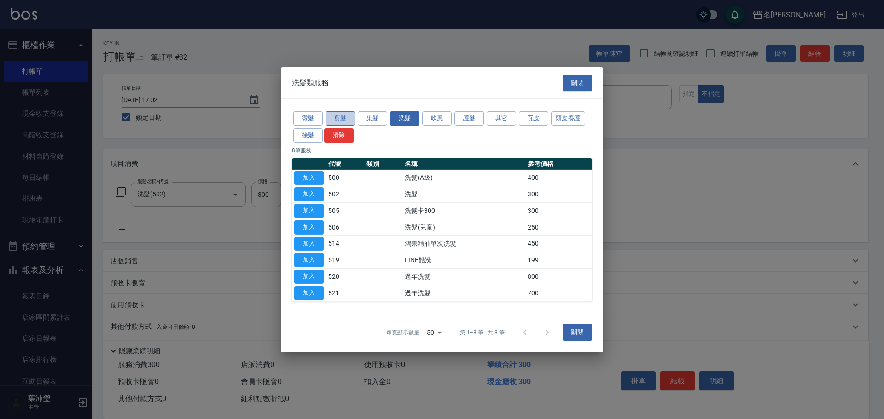
click at [342, 119] on button "剪髮" at bounding box center [339, 118] width 29 height 14
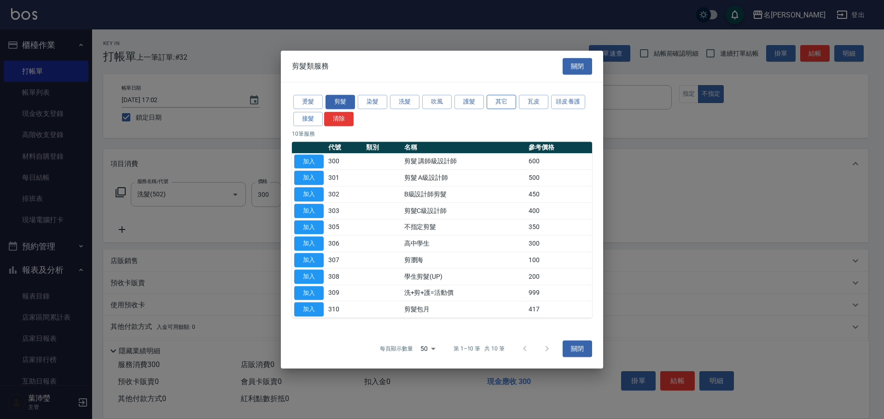
click at [502, 99] on button "其它" at bounding box center [500, 102] width 29 height 14
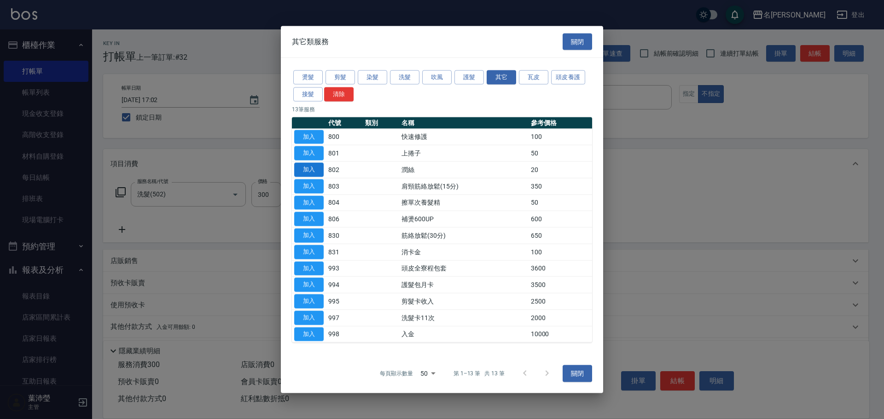
click at [304, 163] on button "加入" at bounding box center [308, 170] width 29 height 14
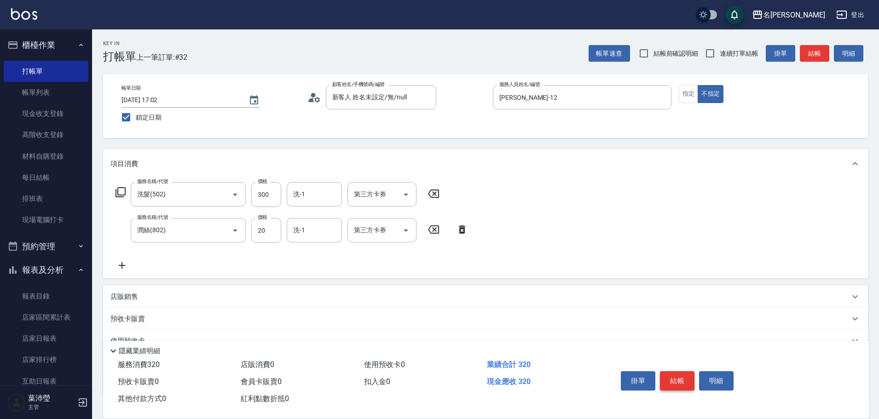
drag, startPoint x: 677, startPoint y: 377, endPoint x: 383, endPoint y: 204, distance: 341.0
click at [677, 376] on button "結帳" at bounding box center [677, 380] width 35 height 19
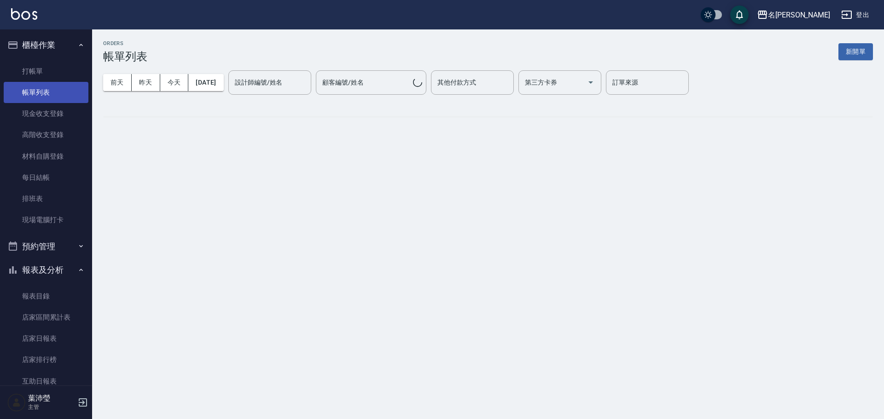
click at [46, 87] on link "帳單列表" at bounding box center [46, 92] width 85 height 21
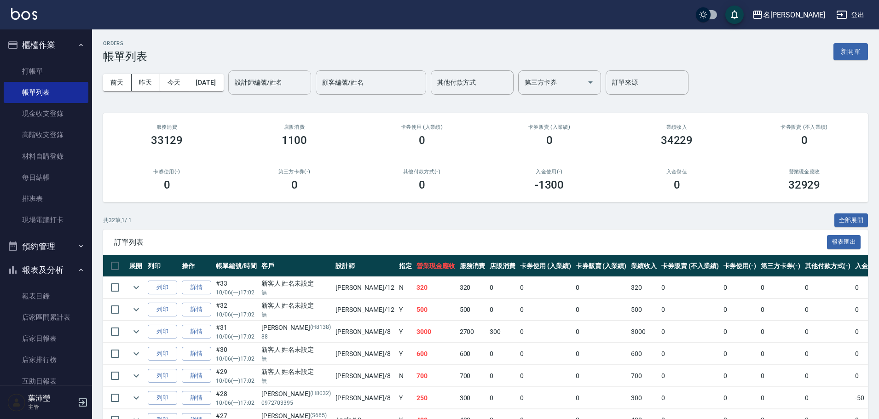
click at [294, 90] on input "設計師編號/姓名" at bounding box center [269, 83] width 75 height 16
click at [274, 107] on span "[PERSON_NAME] -12" at bounding box center [280, 106] width 58 height 10
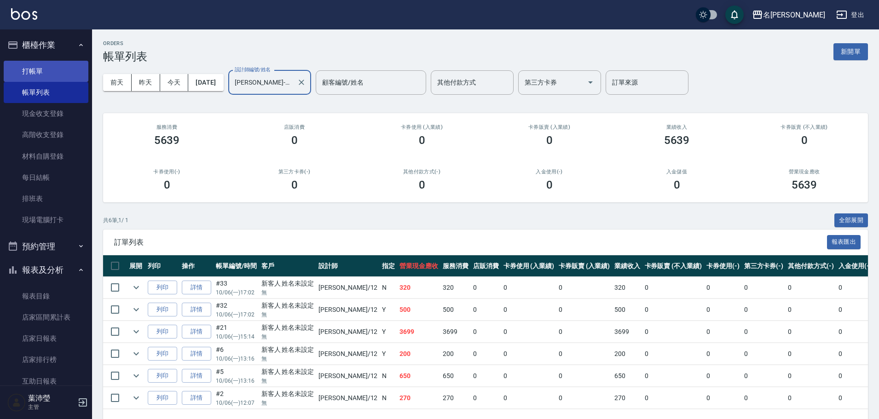
type input "[PERSON_NAME]-12"
click at [36, 61] on link "打帳單" at bounding box center [46, 71] width 85 height 21
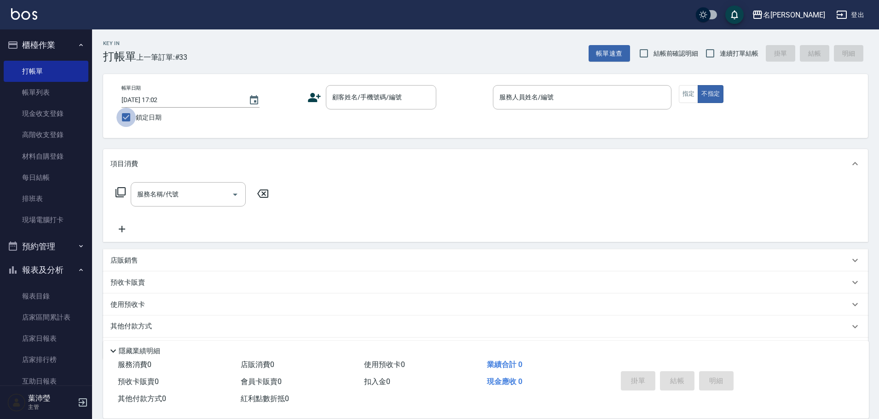
click at [124, 118] on input "鎖定日期" at bounding box center [125, 117] width 19 height 19
checkbox input "false"
type input "[DATE] 17:40"
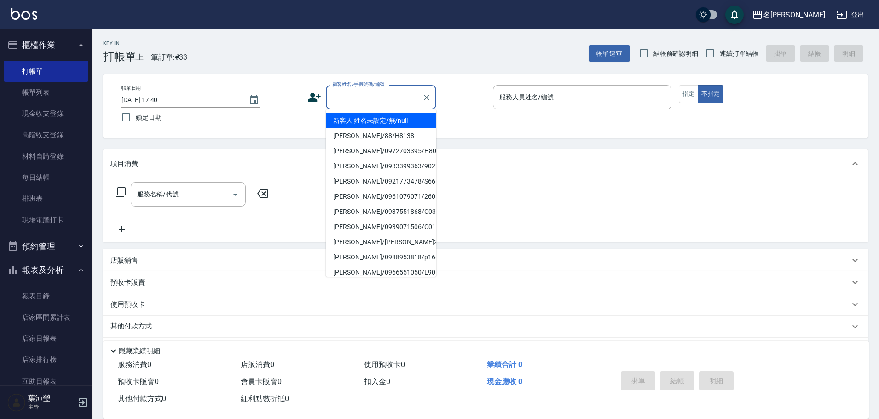
click at [337, 92] on input "顧客姓名/手機號碼/編號" at bounding box center [374, 97] width 88 height 16
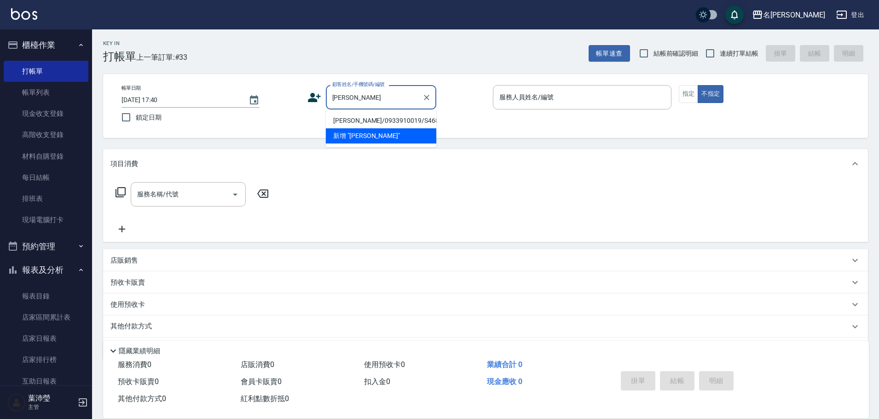
click at [355, 121] on li "[PERSON_NAME]/0933910019/S468" at bounding box center [381, 120] width 110 height 15
type input "[PERSON_NAME]/0933910019/S468"
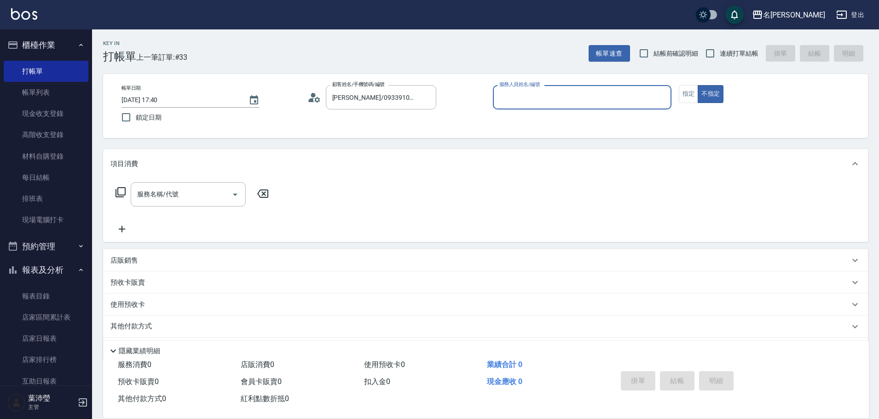
type input "Angle-10"
click at [363, 99] on input "[PERSON_NAME]/0933910019/S468" at bounding box center [374, 97] width 88 height 16
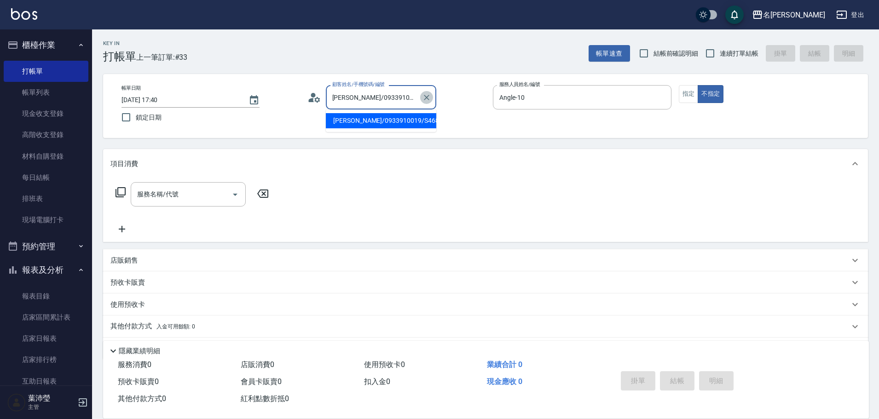
click at [426, 99] on icon "Clear" at bounding box center [426, 97] width 9 height 9
click at [388, 98] on input "顧客姓名/手機號碼/編號" at bounding box center [374, 97] width 88 height 16
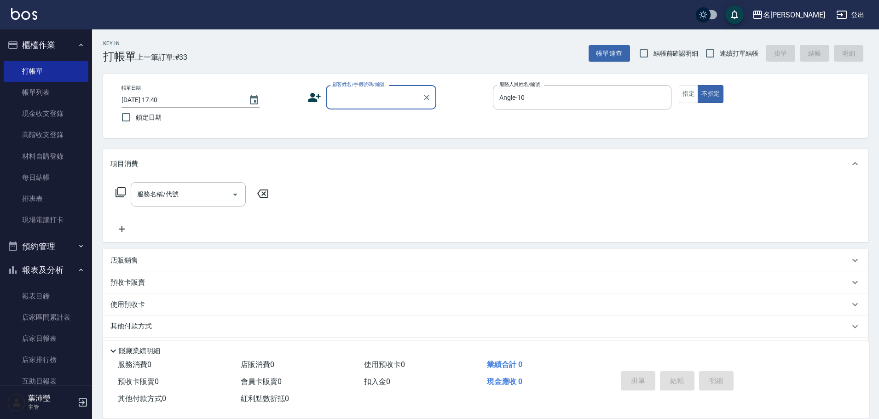
click at [371, 103] on input "顧客姓名/手機號碼/編號" at bounding box center [374, 97] width 88 height 16
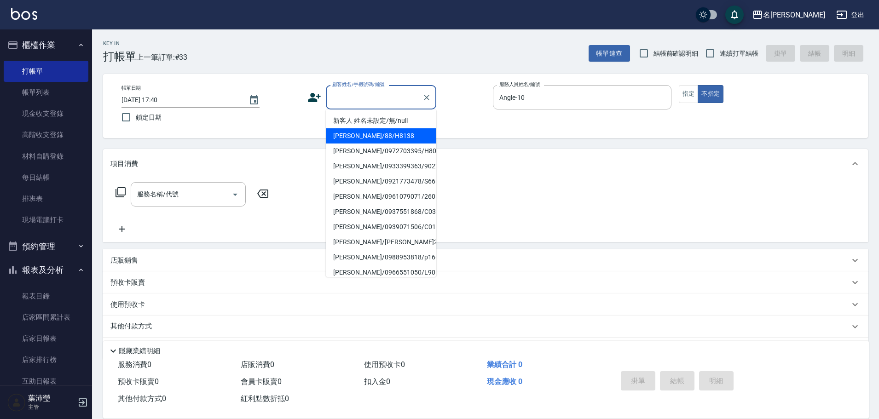
click at [365, 133] on li "[PERSON_NAME]/88/H8138" at bounding box center [381, 135] width 110 height 15
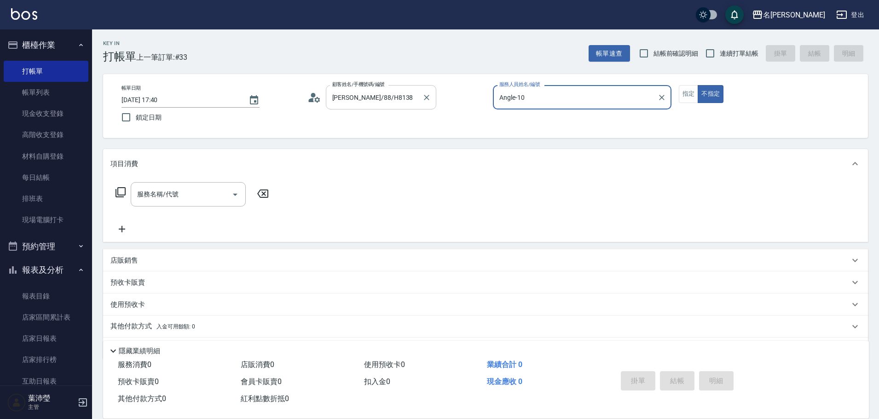
click at [371, 101] on input "[PERSON_NAME]/88/H8138" at bounding box center [374, 97] width 88 height 16
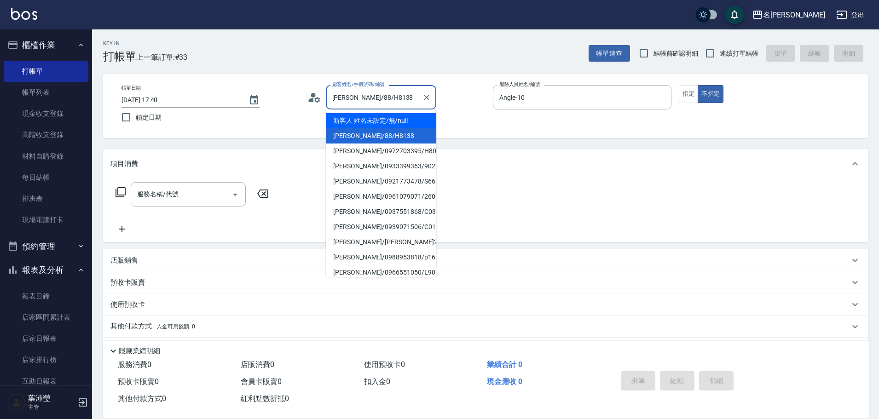
click at [369, 118] on li "新客人 姓名未設定/無/null" at bounding box center [381, 120] width 110 height 15
type input "新客人 姓名未設定/無/null"
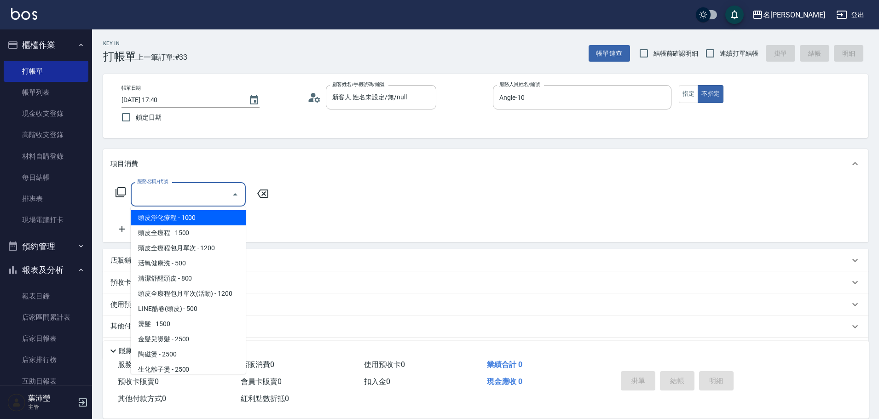
click at [176, 194] on input "服務名稱/代號" at bounding box center [181, 194] width 93 height 16
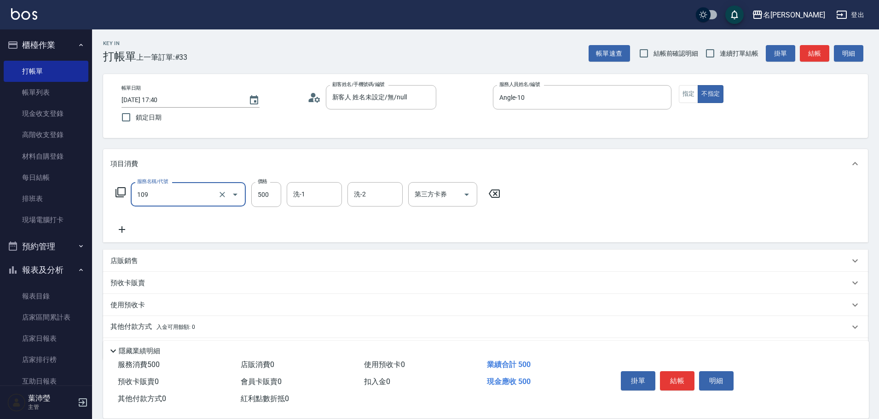
type input "活氧健康洗(109)"
type input "600"
click at [126, 227] on icon at bounding box center [121, 229] width 23 height 11
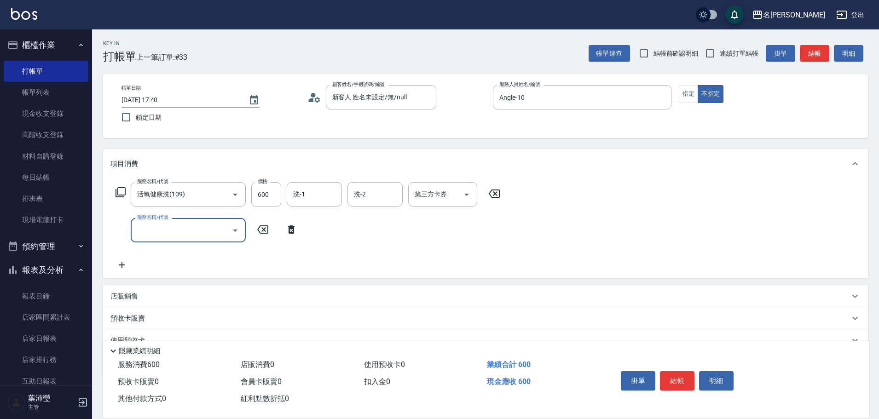
click at [146, 234] on input "服務名稱/代號" at bounding box center [181, 230] width 93 height 16
click at [124, 188] on icon at bounding box center [121, 192] width 10 height 10
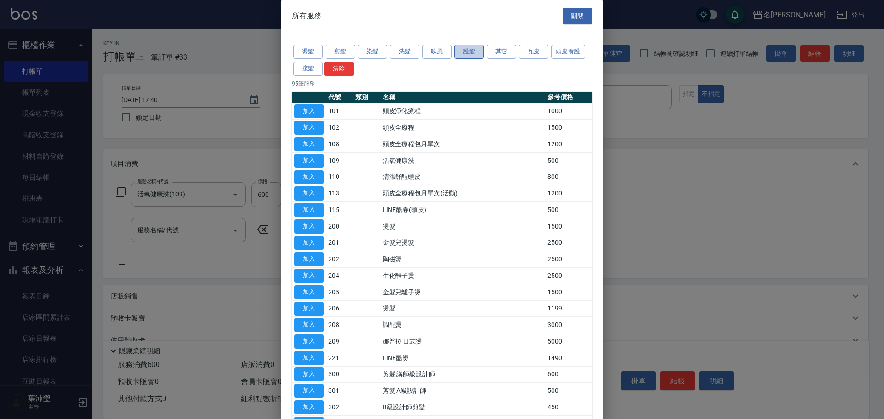
click at [465, 56] on button "護髮" at bounding box center [468, 52] width 29 height 14
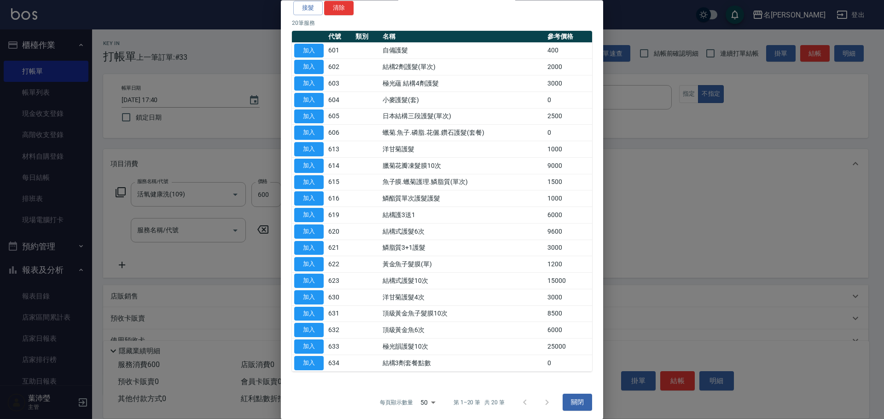
scroll to position [64, 0]
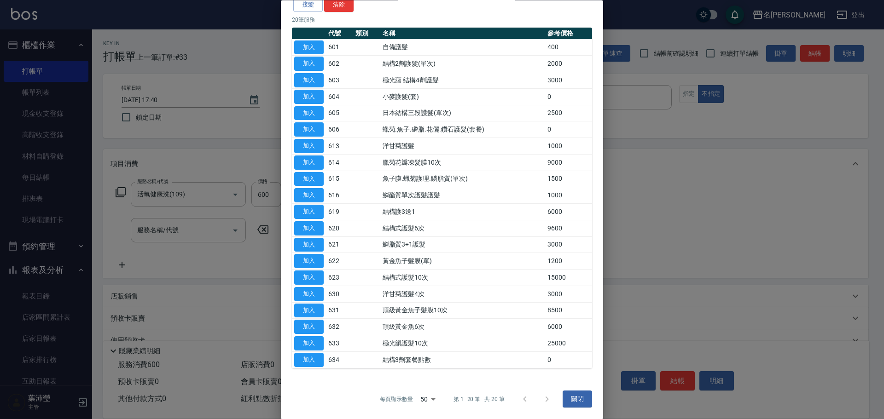
click at [543, 398] on div at bounding box center [536, 399] width 44 height 22
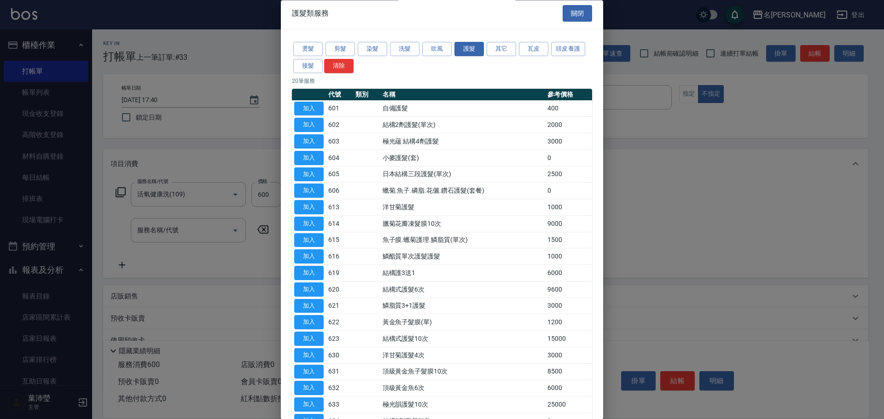
scroll to position [0, 0]
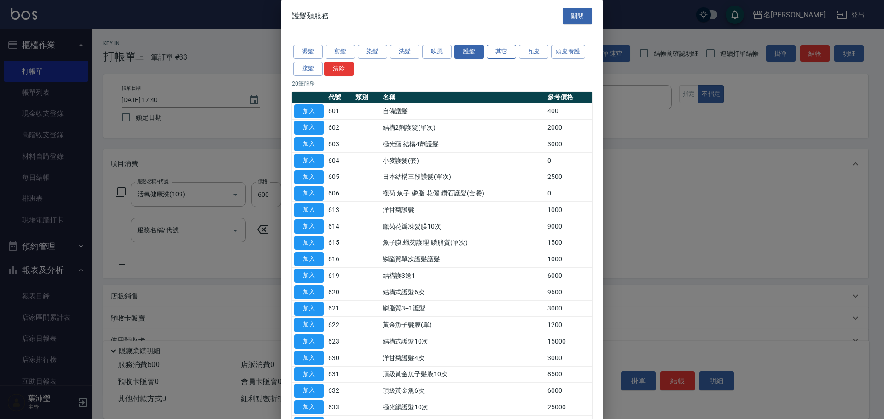
click at [510, 50] on button "其它" at bounding box center [500, 52] width 29 height 14
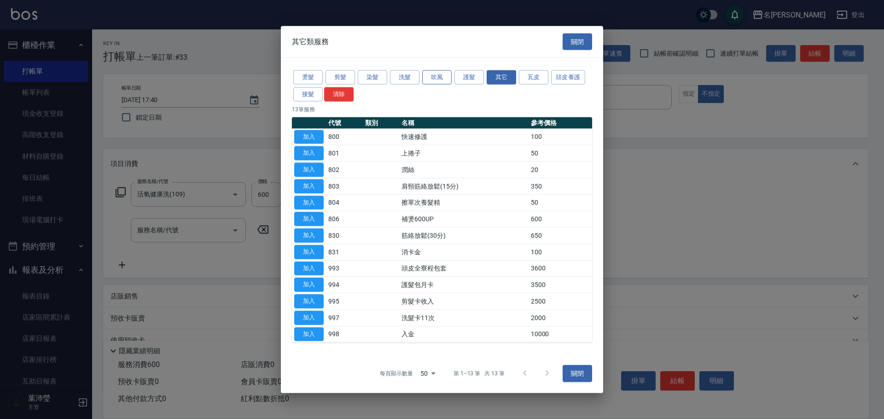
click at [434, 79] on button "吹風" at bounding box center [436, 77] width 29 height 14
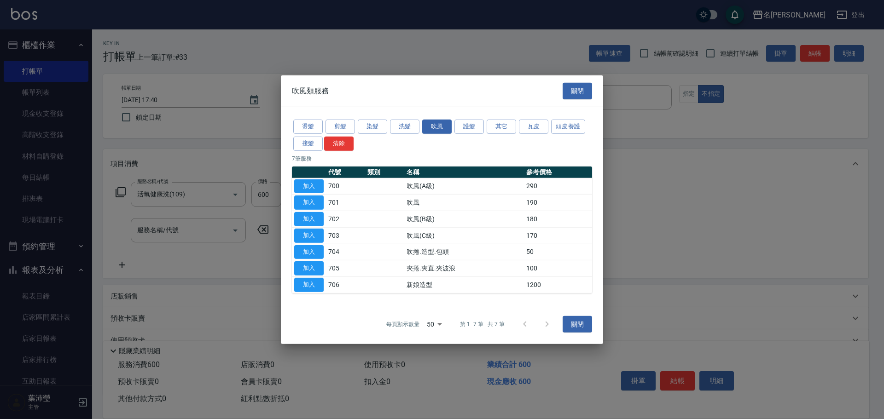
click at [471, 117] on div "燙髮 剪髮 染髮 洗髮 吹風 護髮 其它 瓦皮 頭皮養護 接髮 清除 7 筆服務 代號 類別 名稱 參考價格 加入 700 吹風(A級) 290 加入 701…" at bounding box center [442, 205] width 322 height 197
click at [469, 127] on button "護髮" at bounding box center [468, 127] width 29 height 14
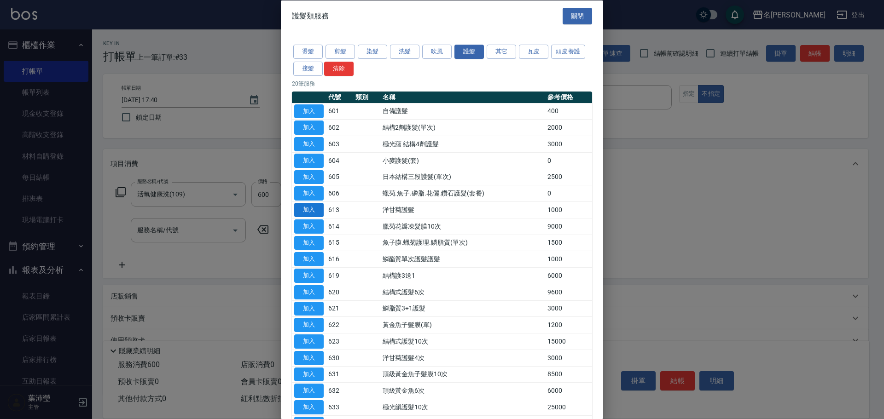
click at [318, 210] on button "加入" at bounding box center [308, 210] width 29 height 14
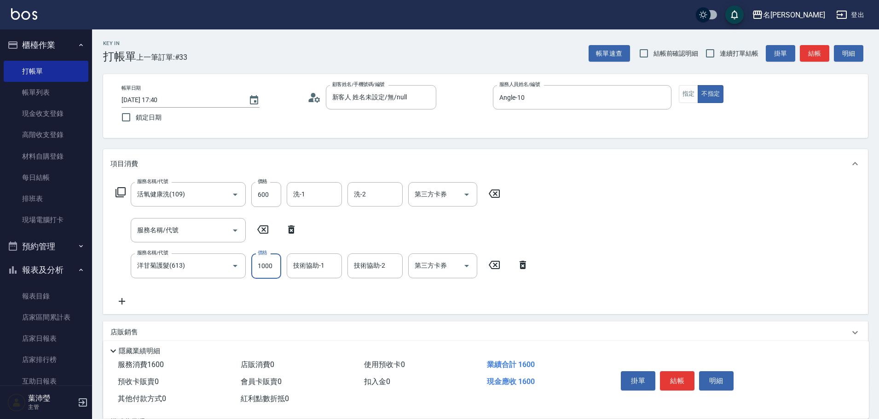
click at [271, 268] on input "1000" at bounding box center [266, 266] width 30 height 25
type input "799"
click at [697, 92] on button "指定" at bounding box center [689, 94] width 20 height 18
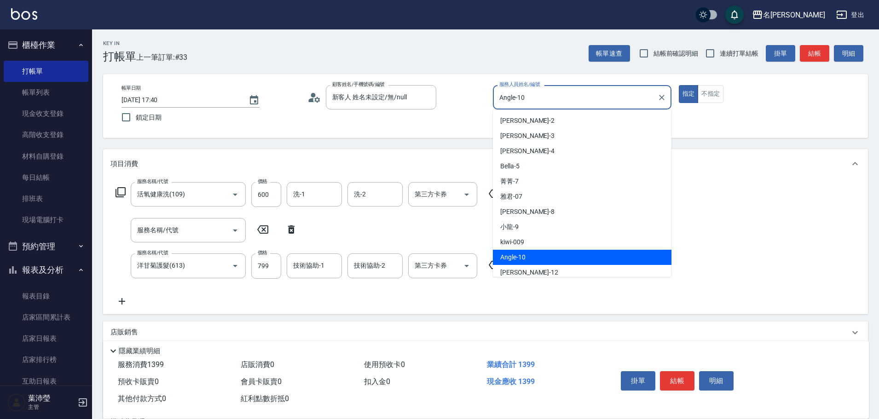
drag, startPoint x: 633, startPoint y: 102, endPoint x: 481, endPoint y: 104, distance: 152.4
click at [482, 104] on div "帳單日期 [DATE] 17:40 鎖定日期 顧客姓名/手機號碼/編號 新客人 姓名未設定/無/null 顧客姓名/手機號碼/編號 服務人員姓名/編號 Ang…" at bounding box center [485, 106] width 743 height 42
type input "Bella-5"
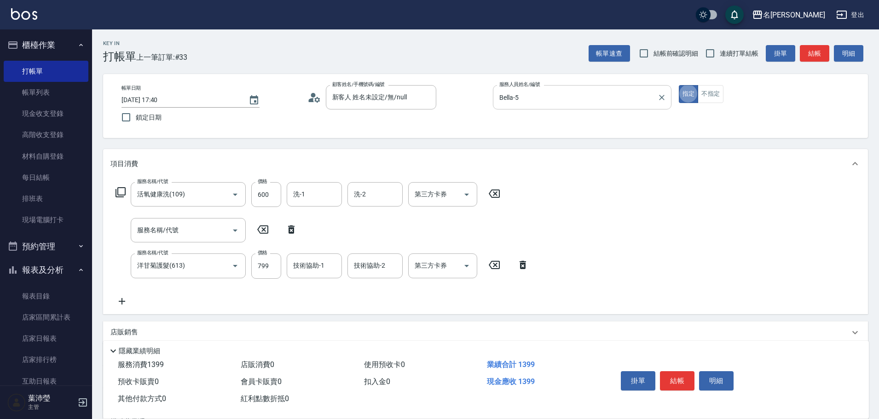
type button "true"
click at [812, 55] on button "結帳" at bounding box center [814, 53] width 29 height 17
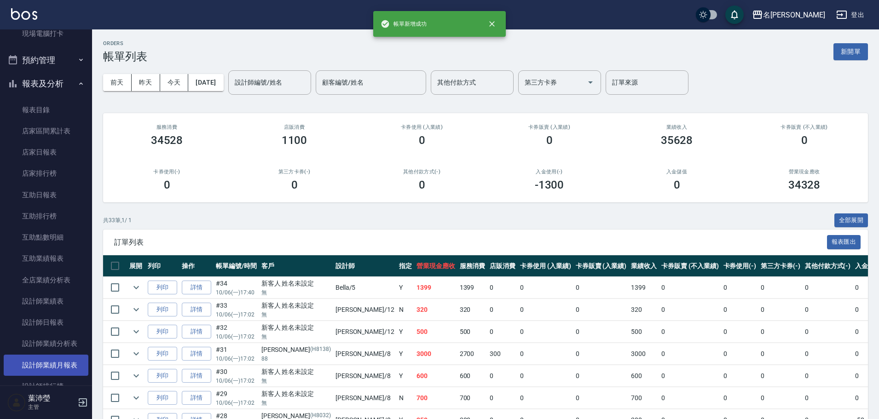
scroll to position [276, 0]
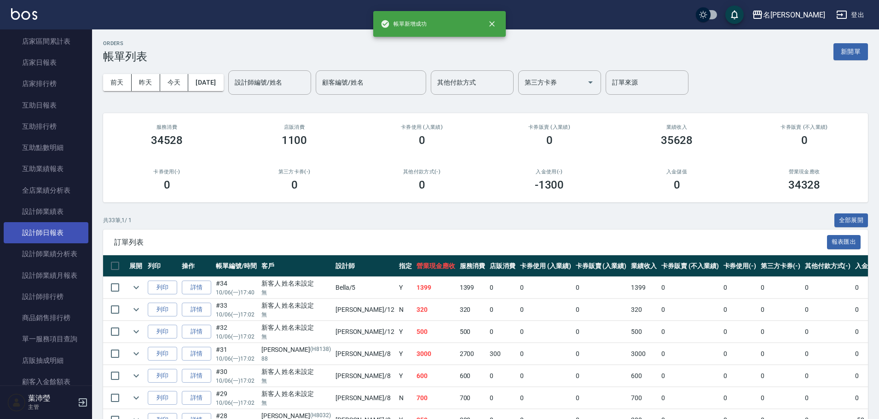
click at [65, 236] on link "設計師日報表" at bounding box center [46, 232] width 85 height 21
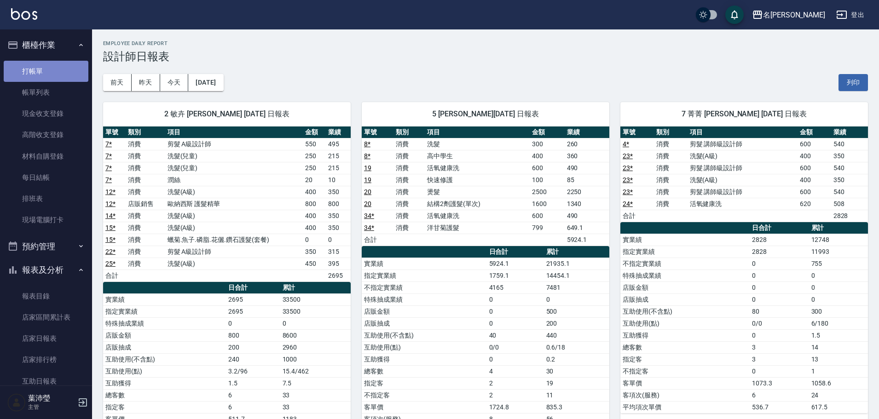
click at [61, 79] on link "打帳單" at bounding box center [46, 71] width 85 height 21
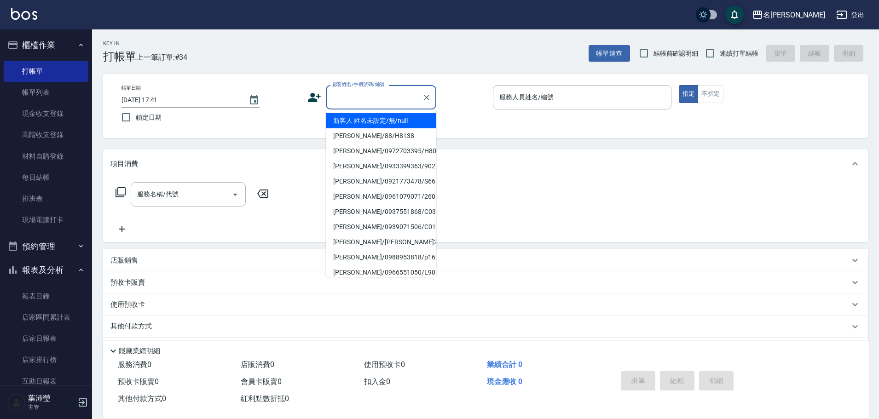
drag, startPoint x: 353, startPoint y: 100, endPoint x: 358, endPoint y: 115, distance: 15.6
click at [354, 100] on input "顧客姓名/手機號碼/編號" at bounding box center [374, 97] width 88 height 16
drag, startPoint x: 359, startPoint y: 123, endPoint x: 296, endPoint y: 140, distance: 65.4
click at [359, 123] on li "新客人 姓名未設定/無/null" at bounding box center [381, 120] width 110 height 15
type input "新客人 姓名未設定/無/null"
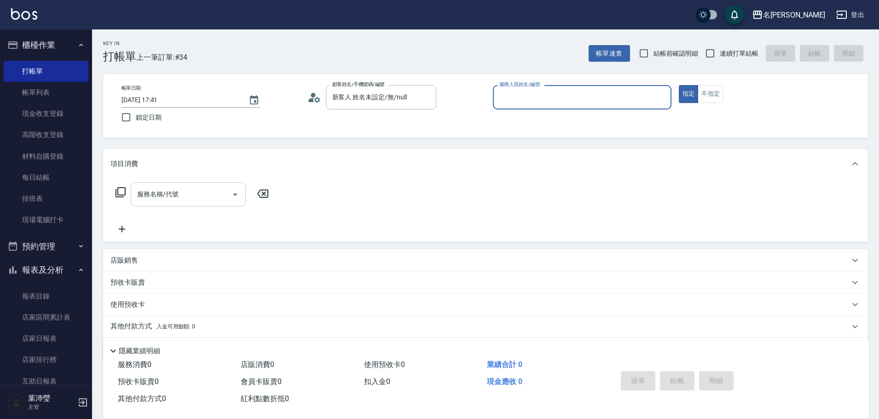
drag, startPoint x: 185, startPoint y: 180, endPoint x: 183, endPoint y: 187, distance: 6.7
click at [184, 181] on div "服務名稱/代號 服務名稱/代號" at bounding box center [485, 211] width 765 height 64
click at [184, 190] on input "服務名稱/代號" at bounding box center [181, 194] width 93 height 16
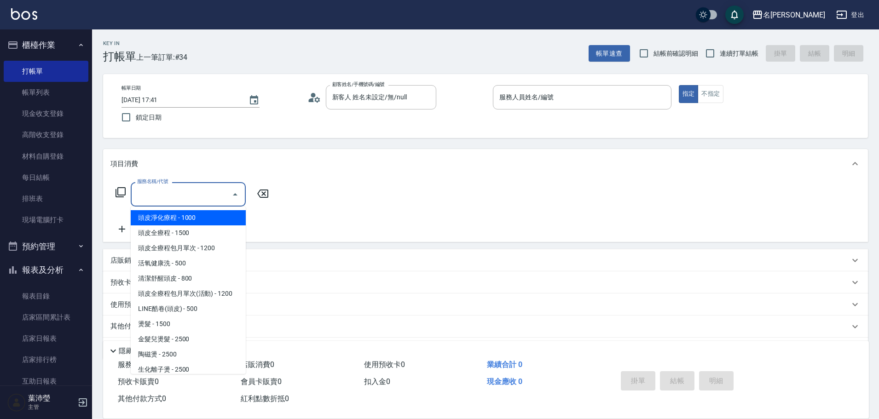
drag, startPoint x: 216, startPoint y: 214, endPoint x: 237, endPoint y: 202, distance: 24.5
click at [216, 213] on span "頭皮淨化療程 - 1000" at bounding box center [188, 217] width 115 height 15
type input "頭皮淨化療程(101)"
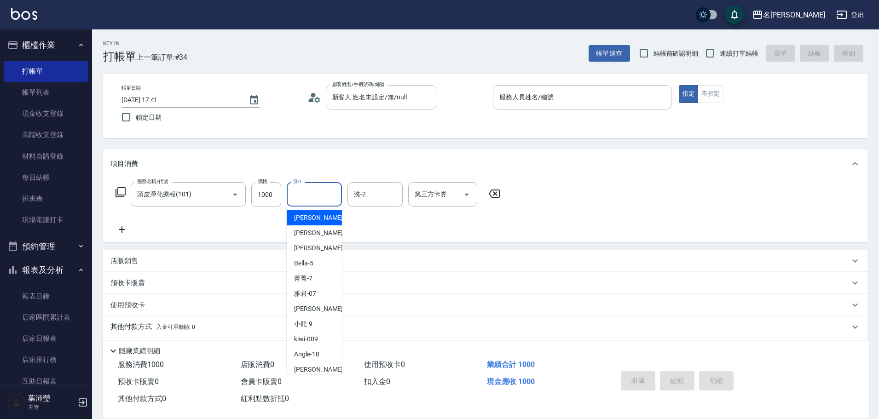
drag, startPoint x: 307, startPoint y: 201, endPoint x: 314, endPoint y: 201, distance: 6.9
click at [308, 201] on input "洗-1" at bounding box center [314, 194] width 47 height 16
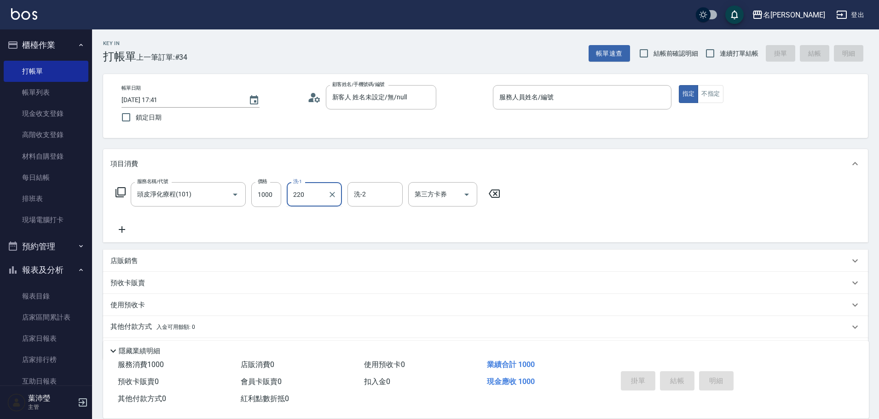
type input "220"
click at [307, 201] on input "洗-1" at bounding box center [314, 194] width 47 height 16
type input "語爭-20"
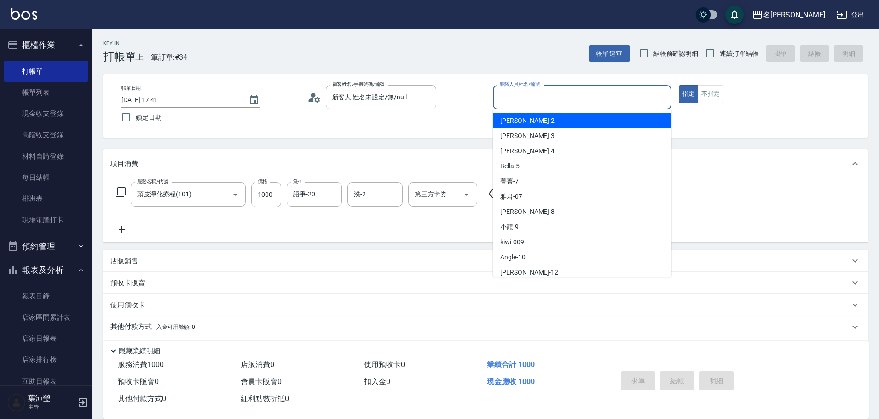
click at [613, 92] on input "服務人員姓名/編號" at bounding box center [582, 97] width 170 height 16
type input "Bella-5"
type button "true"
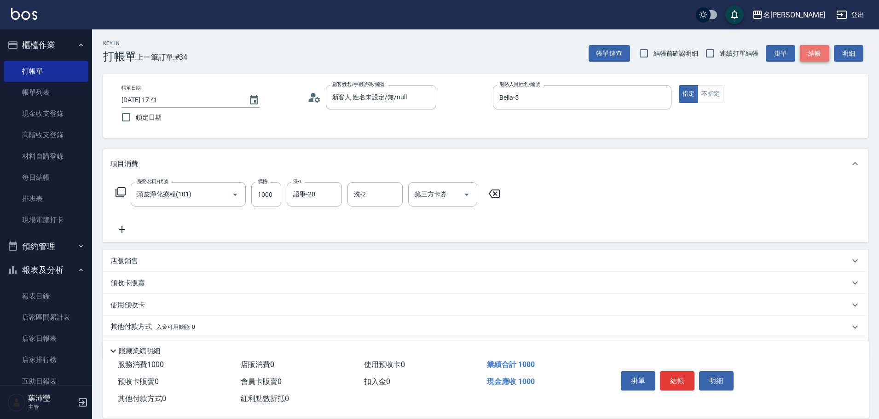
click at [812, 58] on button "結帳" at bounding box center [814, 53] width 29 height 17
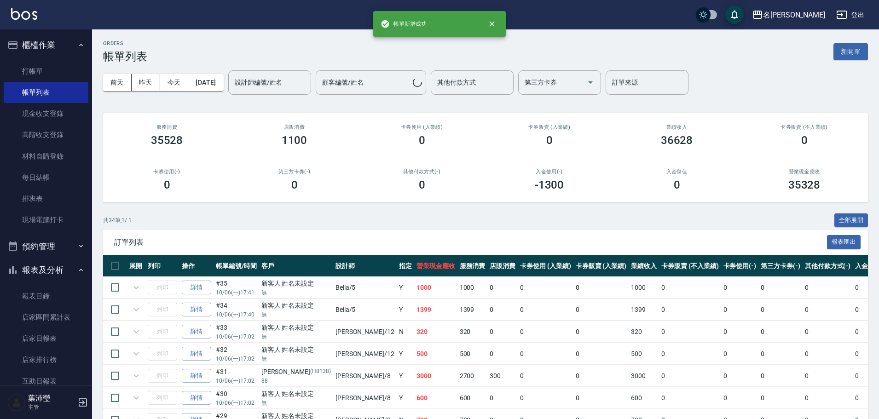
drag, startPoint x: 61, startPoint y: 77, endPoint x: 97, endPoint y: 79, distance: 35.5
click at [62, 77] on link "打帳單" at bounding box center [46, 71] width 85 height 21
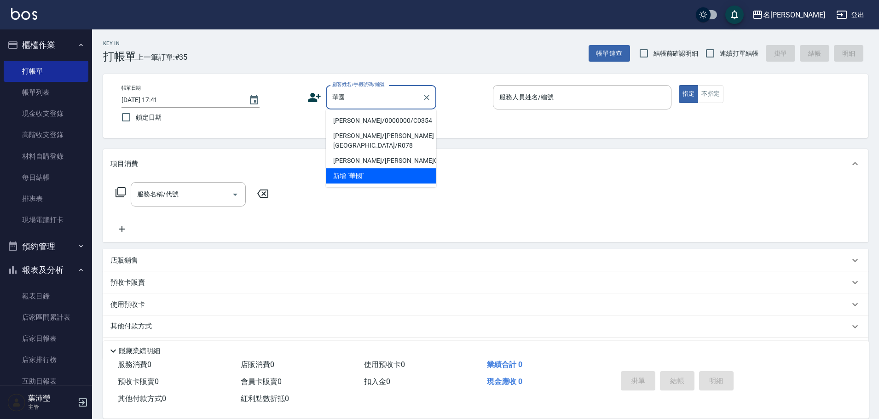
drag, startPoint x: 349, startPoint y: 115, endPoint x: 347, endPoint y: 120, distance: 5.6
click at [350, 116] on li "[PERSON_NAME]/0000000/C0354" at bounding box center [381, 120] width 110 height 15
type input "[PERSON_NAME]/0000000/C0354"
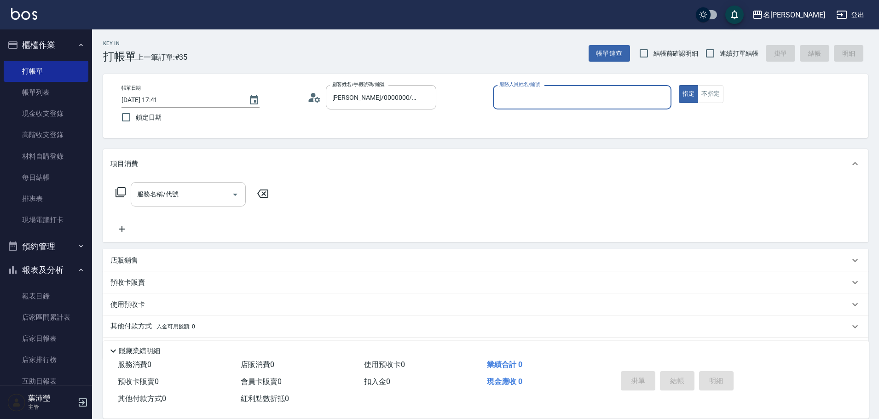
click at [173, 205] on div "服務名稱/代號" at bounding box center [188, 194] width 115 height 24
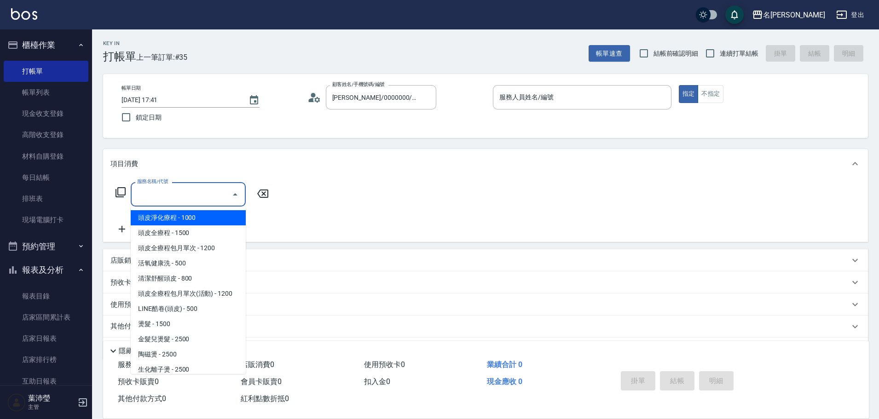
type input "Bella-5"
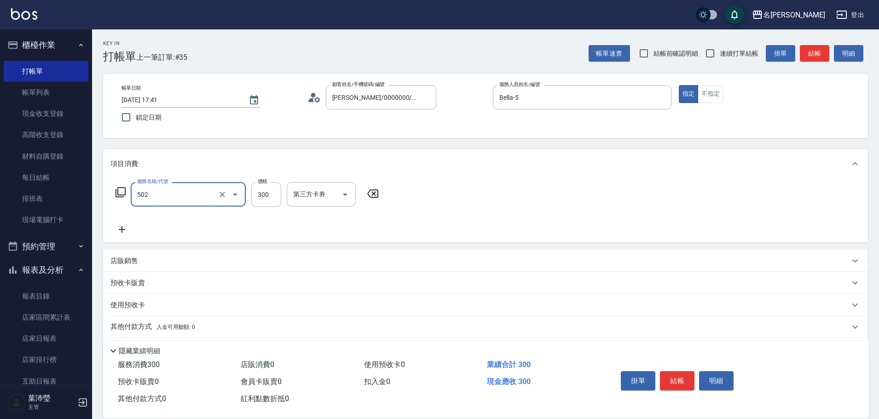
type input "洗髮(502)"
type input "[PERSON_NAME]-12"
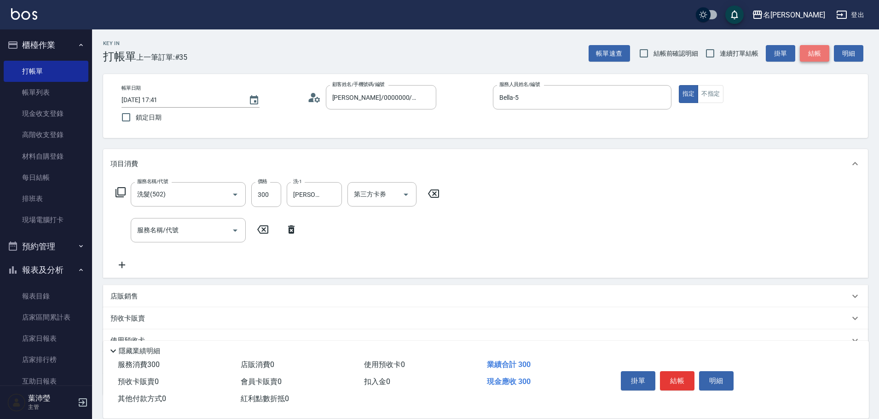
click at [814, 49] on button "結帳" at bounding box center [814, 53] width 29 height 17
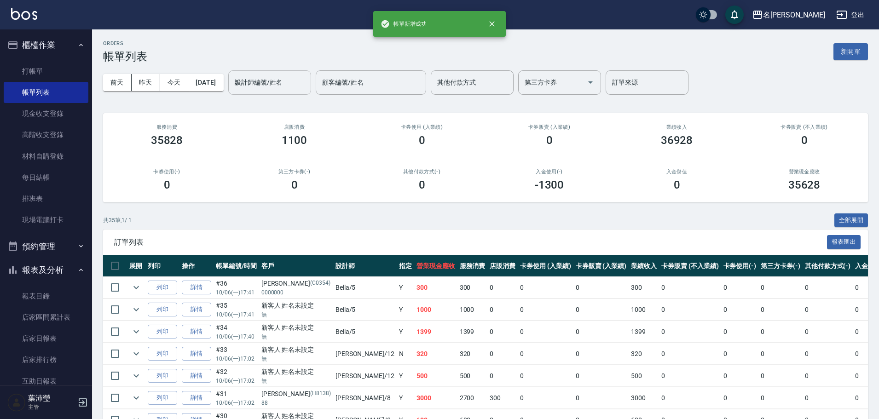
click at [276, 88] on input "5" at bounding box center [269, 83] width 75 height 16
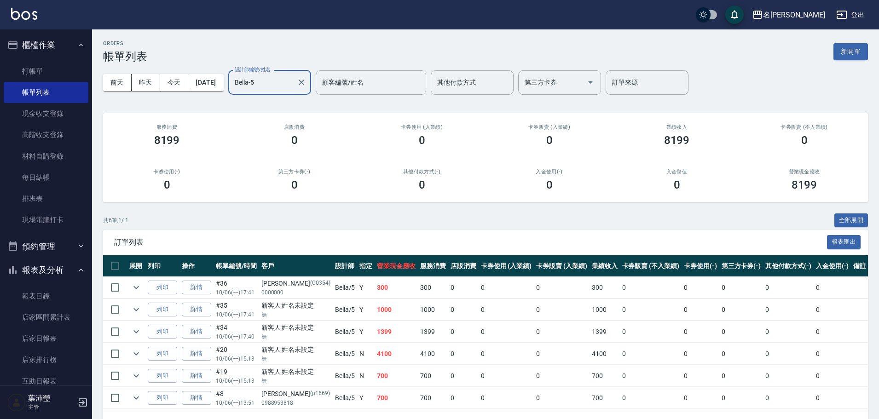
scroll to position [33, 0]
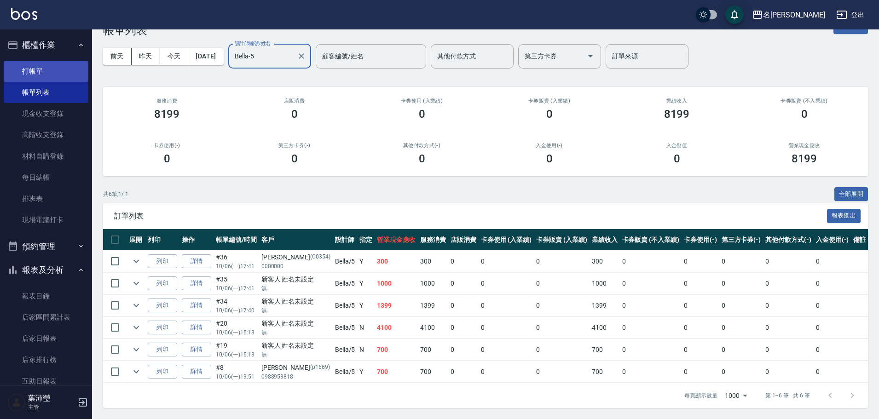
type input "Bella-5"
click at [55, 69] on link "打帳單" at bounding box center [46, 71] width 85 height 21
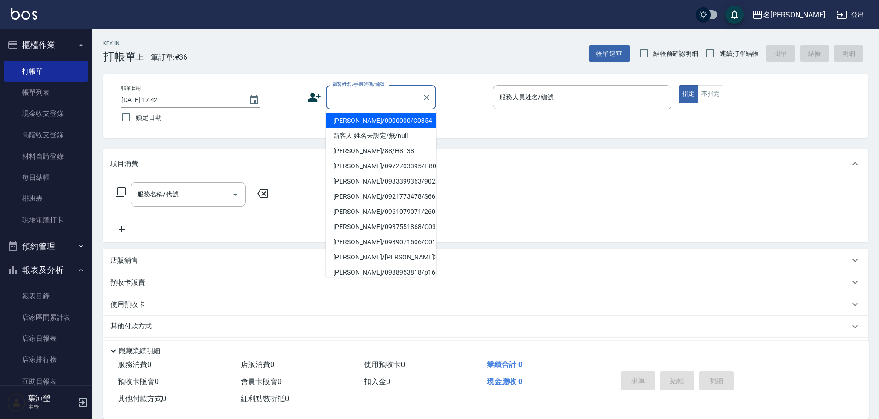
click at [371, 101] on input "顧客姓名/手機號碼/編號" at bounding box center [374, 97] width 88 height 16
click at [390, 133] on li "新客人 姓名未設定/無/null" at bounding box center [381, 135] width 110 height 15
type input "新客人 姓名未設定/無/null"
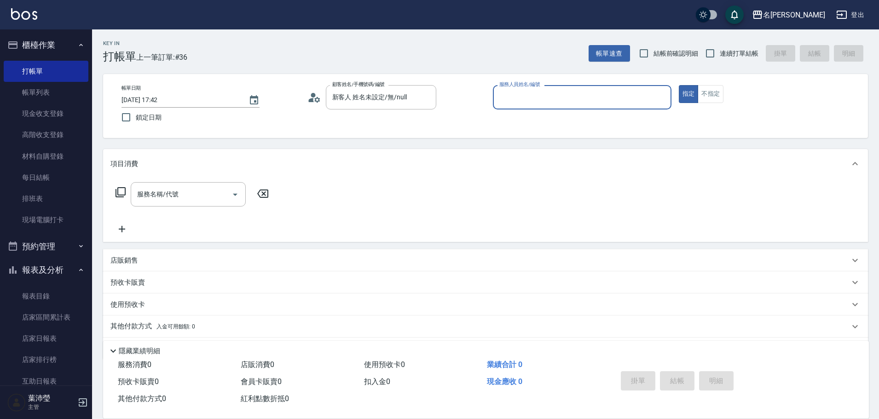
click at [541, 97] on input "服務人員姓名/編號" at bounding box center [582, 97] width 170 height 16
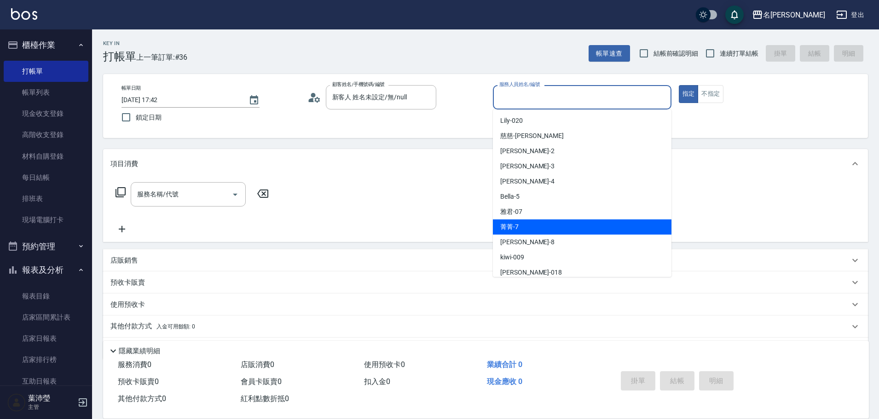
click at [560, 229] on div "菁菁 -7" at bounding box center [582, 227] width 179 height 15
type input "菁菁-7"
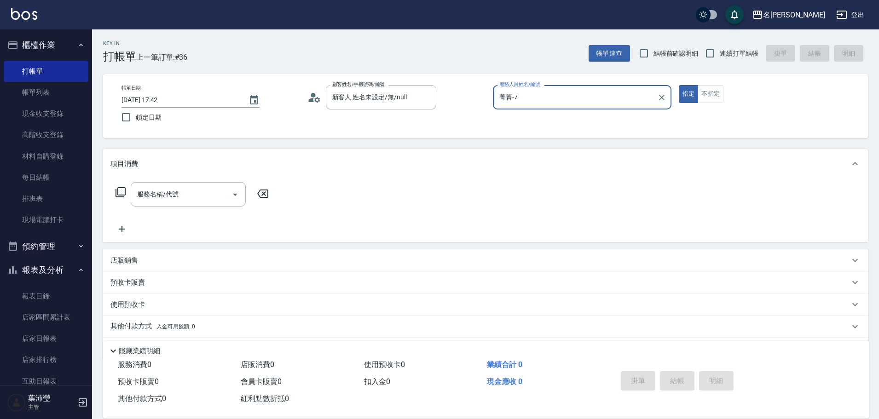
click at [119, 191] on icon at bounding box center [120, 192] width 11 height 11
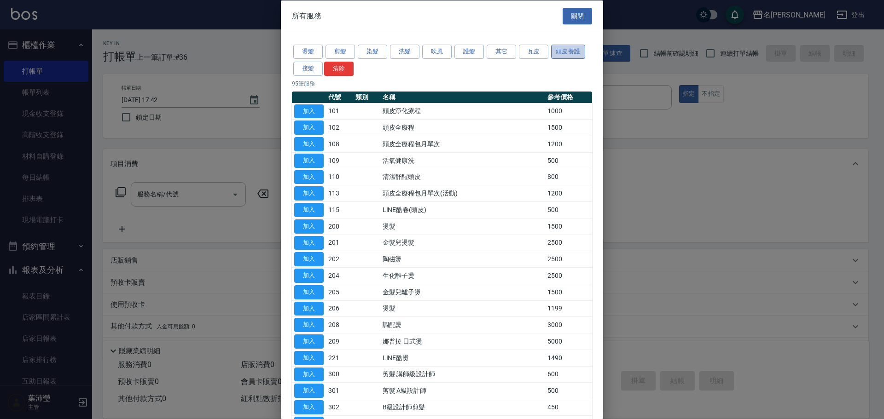
click at [562, 50] on button "頭皮養護" at bounding box center [568, 52] width 34 height 14
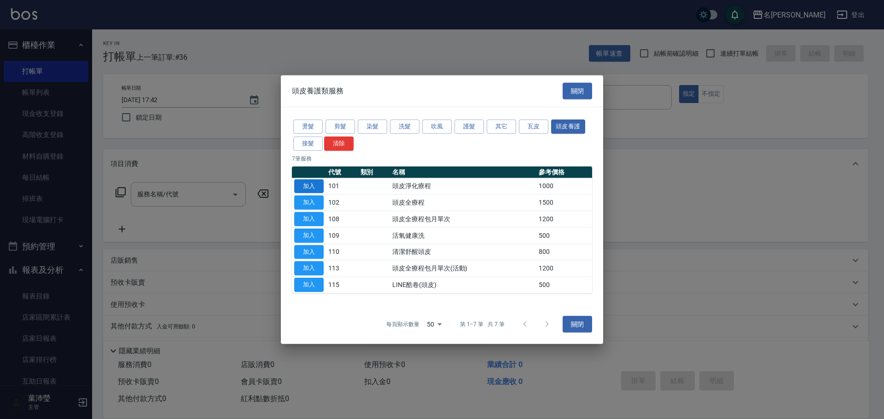
click at [313, 183] on button "加入" at bounding box center [308, 186] width 29 height 14
type input "頭皮淨化療程(101)"
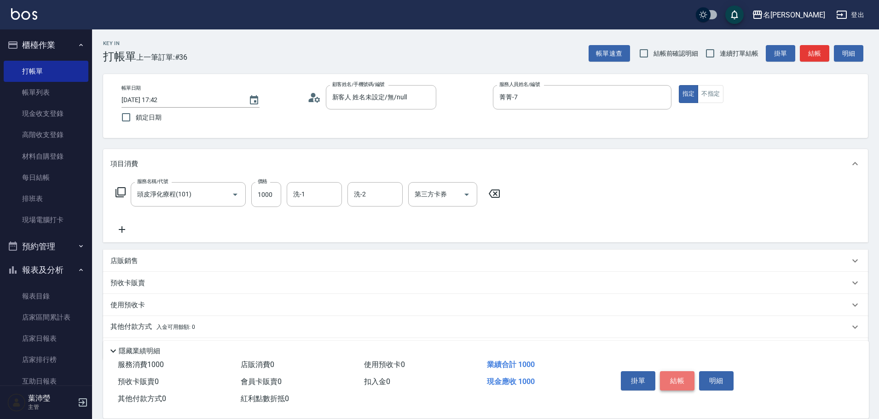
click at [668, 378] on button "結帳" at bounding box center [677, 380] width 35 height 19
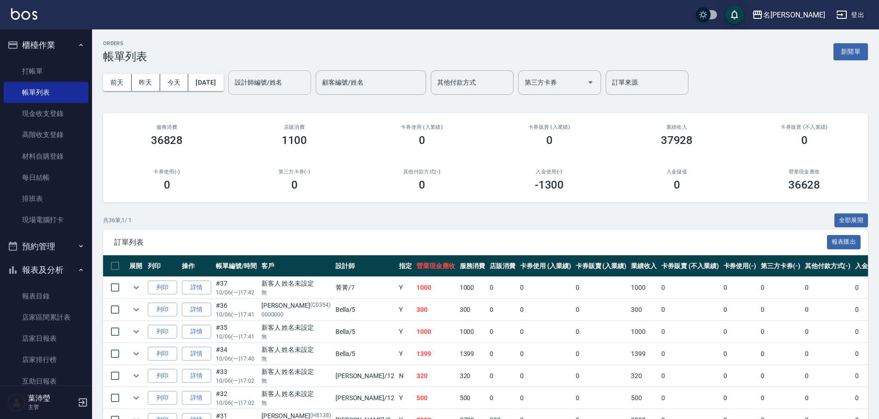
click at [270, 79] on input "設計師編號/姓名" at bounding box center [269, 83] width 75 height 16
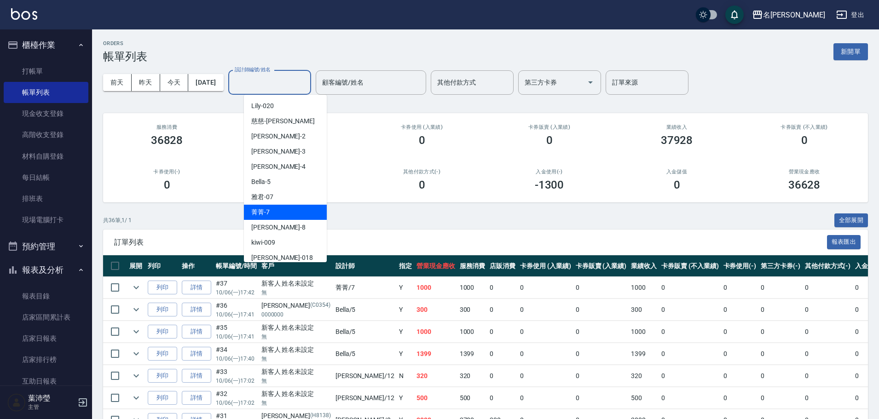
click at [281, 210] on div "菁菁 -7" at bounding box center [285, 212] width 83 height 15
type input "菁菁-7"
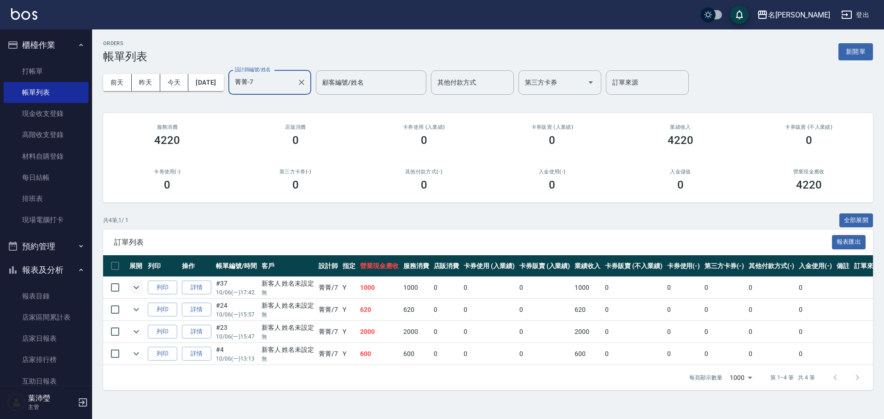
click at [134, 287] on icon "expand row" at bounding box center [136, 287] width 6 height 3
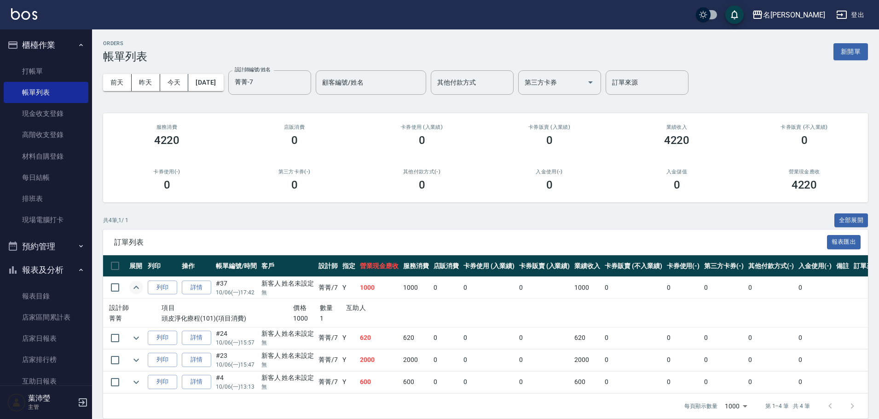
click at [134, 286] on icon "expand row" at bounding box center [136, 287] width 11 height 11
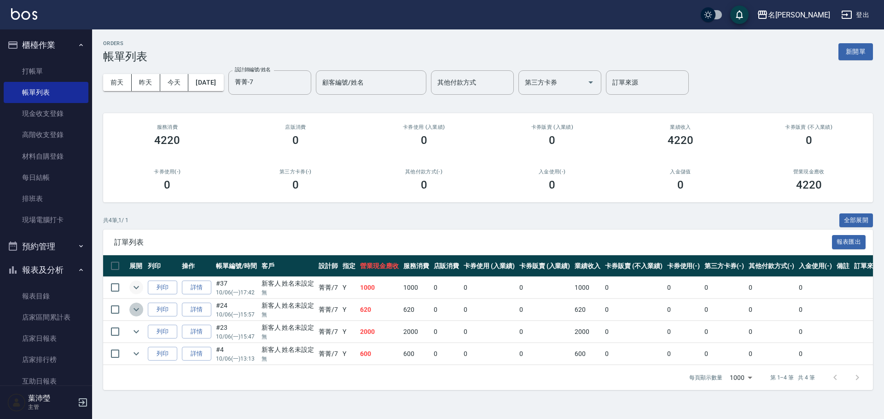
click at [134, 314] on icon "expand row" at bounding box center [136, 309] width 11 height 11
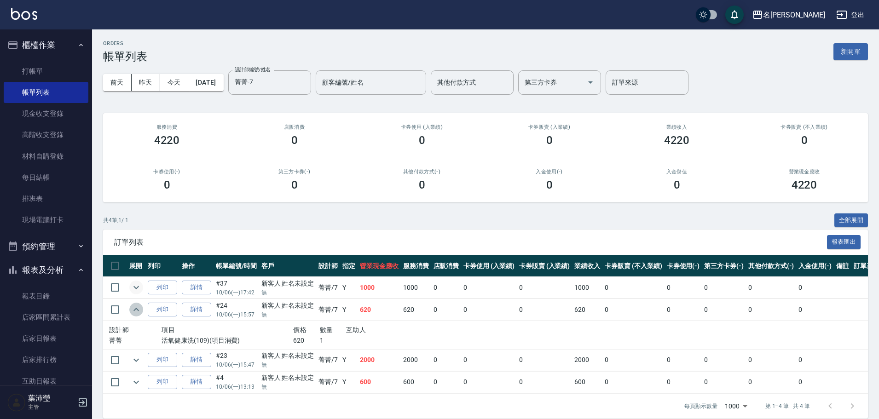
click at [134, 314] on icon "expand row" at bounding box center [136, 309] width 11 height 11
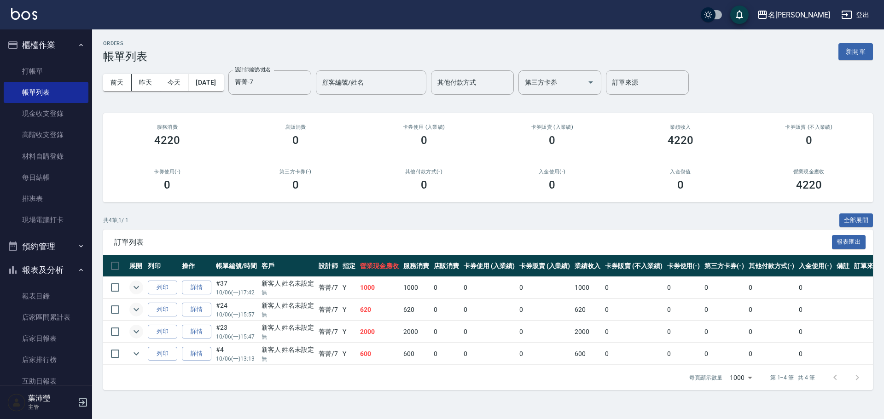
click at [138, 333] on icon "expand row" at bounding box center [136, 331] width 11 height 11
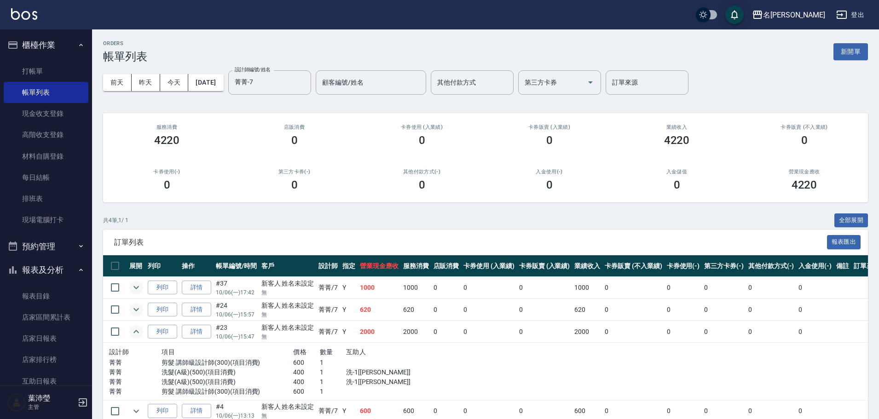
click at [138, 333] on icon "expand row" at bounding box center [136, 331] width 6 height 3
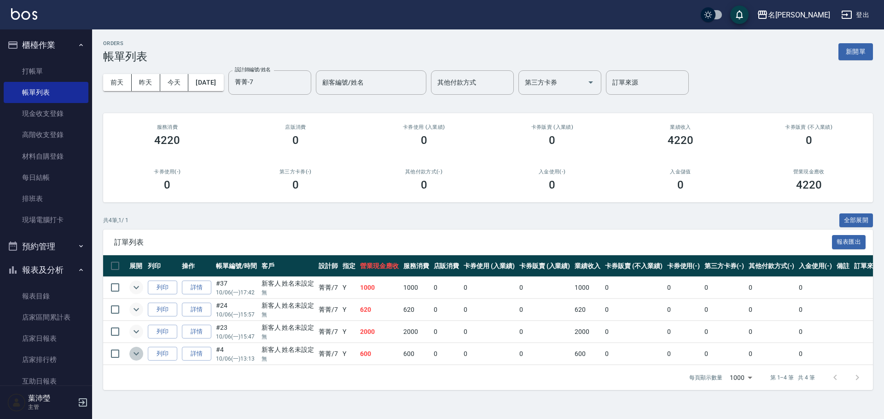
click at [132, 354] on icon "expand row" at bounding box center [136, 353] width 11 height 11
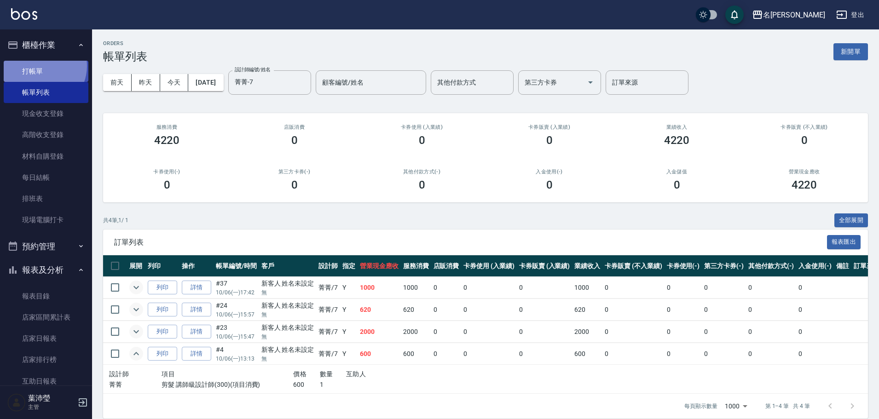
click at [41, 66] on link "打帳單" at bounding box center [46, 71] width 85 height 21
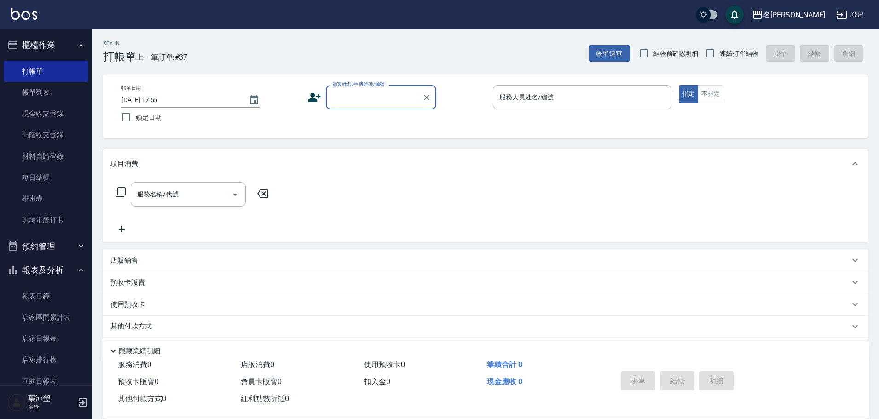
click at [404, 98] on input "顧客姓名/手機號碼/編號" at bounding box center [374, 97] width 88 height 16
click at [338, 121] on li "喵/0987505911/S505" at bounding box center [381, 120] width 110 height 15
type input "喵/0987505911/S505"
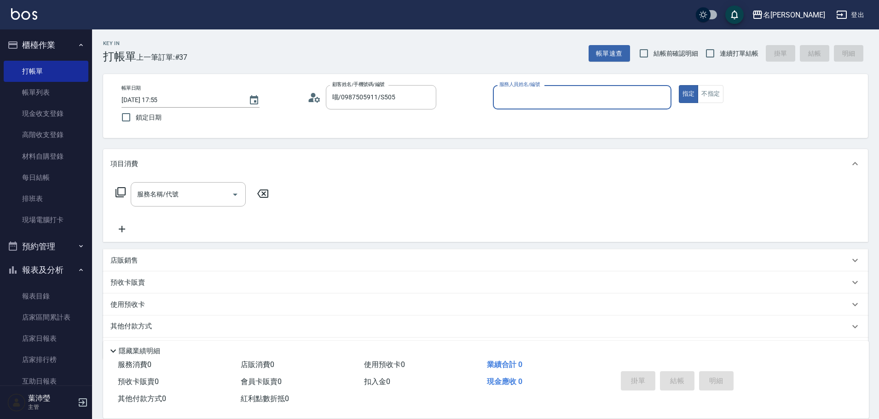
type input "菁菁-7"
click at [121, 195] on icon at bounding box center [120, 192] width 11 height 11
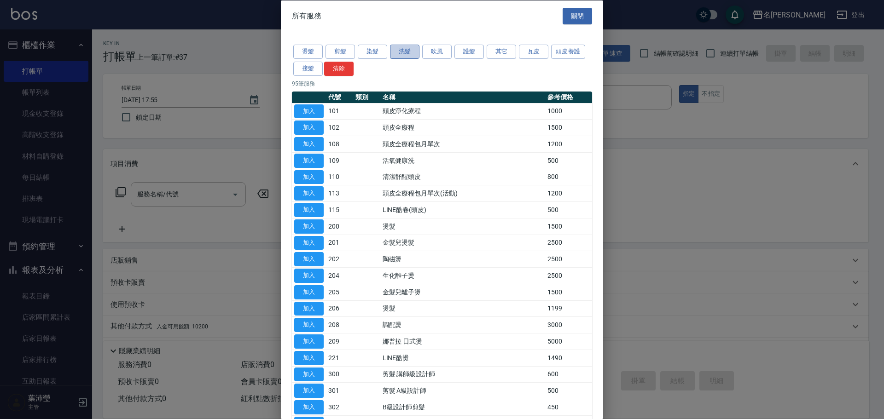
click at [405, 55] on button "洗髮" at bounding box center [404, 52] width 29 height 14
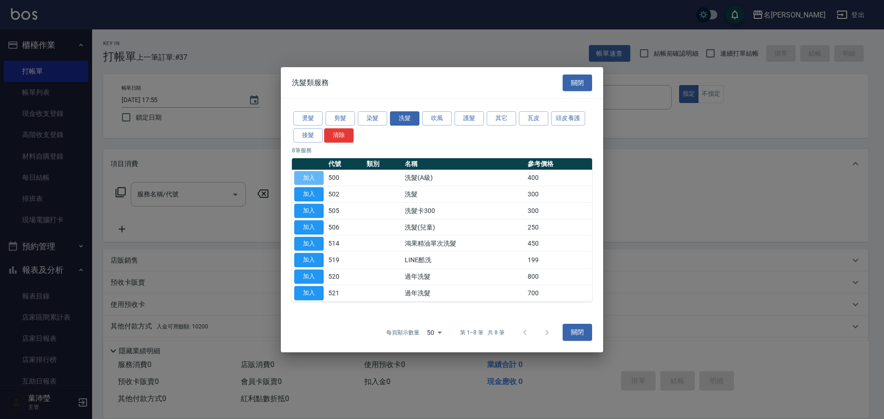
click at [304, 177] on button "加入" at bounding box center [308, 178] width 29 height 14
type input "洗髮(A級)(500)"
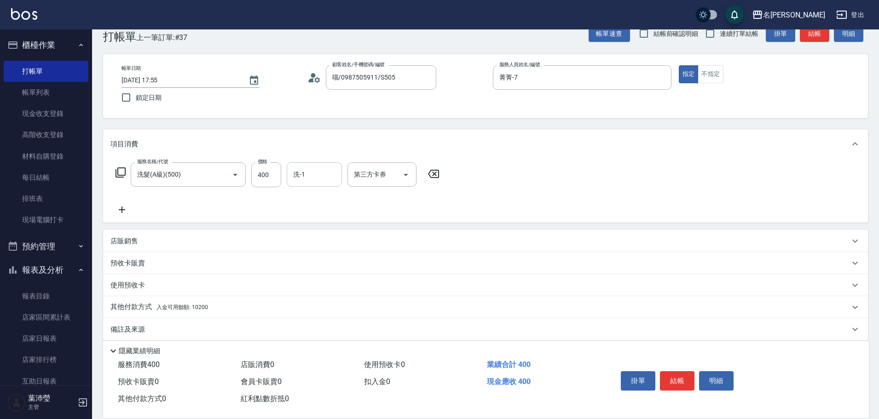
scroll to position [29, 0]
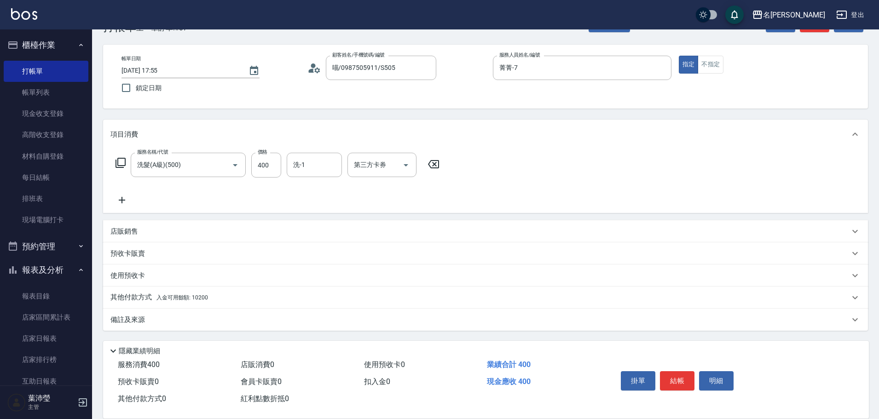
click at [218, 297] on div "其他付款方式 入金可用餘額: 10200" at bounding box center [479, 298] width 739 height 10
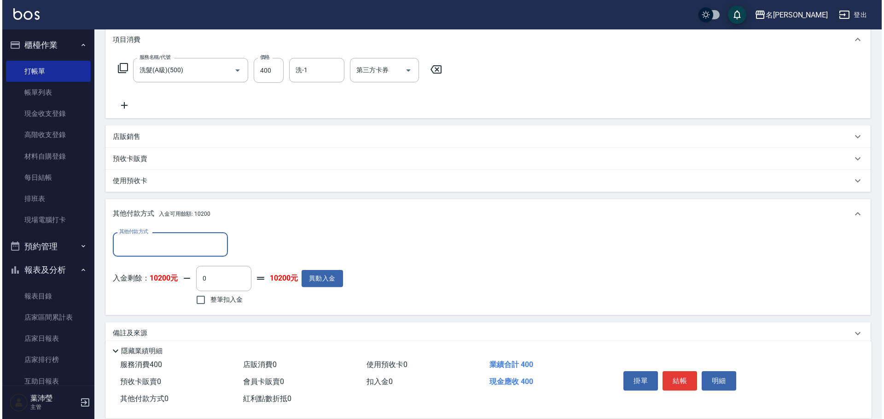
scroll to position [138, 0]
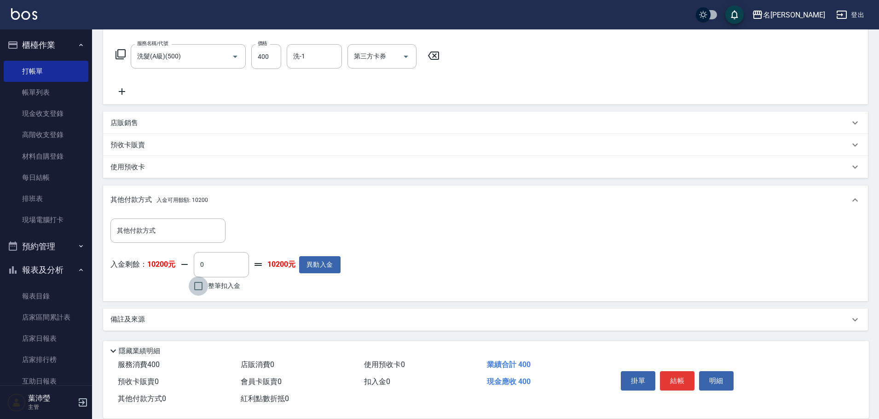
click at [198, 284] on input "整筆扣入金" at bounding box center [198, 286] width 19 height 19
checkbox input "true"
type input "400"
click at [725, 377] on button "明細" at bounding box center [716, 380] width 35 height 19
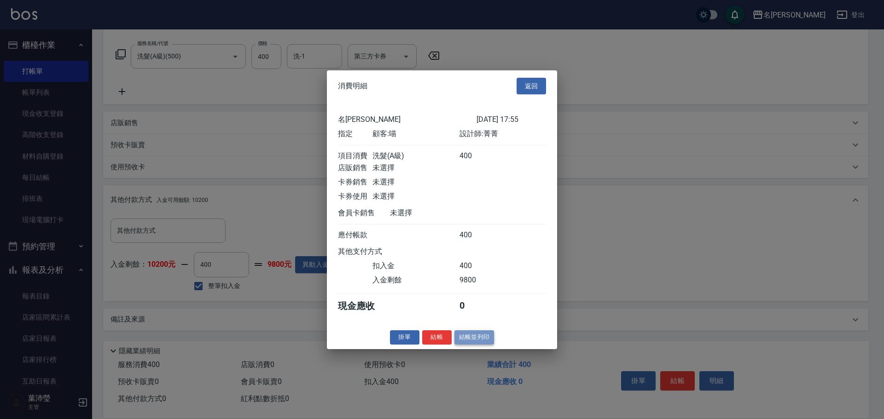
click at [469, 345] on button "結帳並列印" at bounding box center [474, 337] width 40 height 14
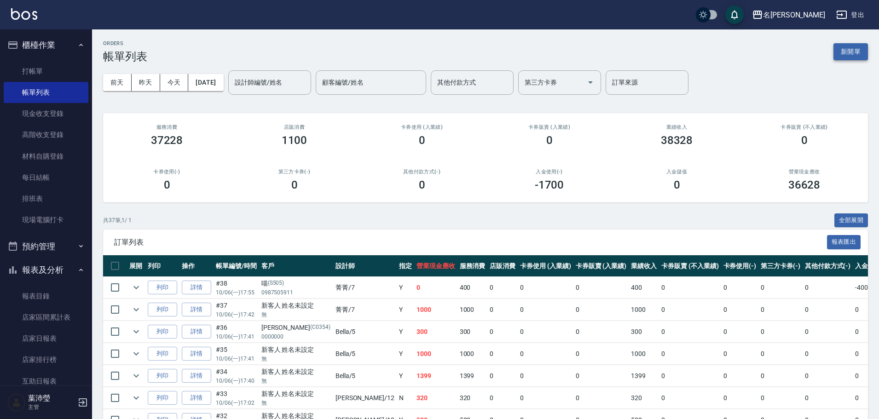
click at [851, 54] on button "新開單" at bounding box center [851, 51] width 35 height 17
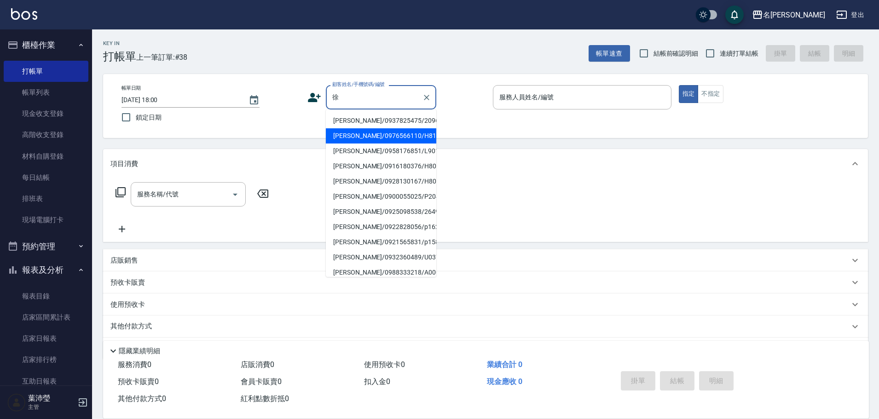
click at [384, 131] on li "[PERSON_NAME]/0976566110/H8117" at bounding box center [381, 135] width 110 height 15
type input "[PERSON_NAME]/0976566110/H8117"
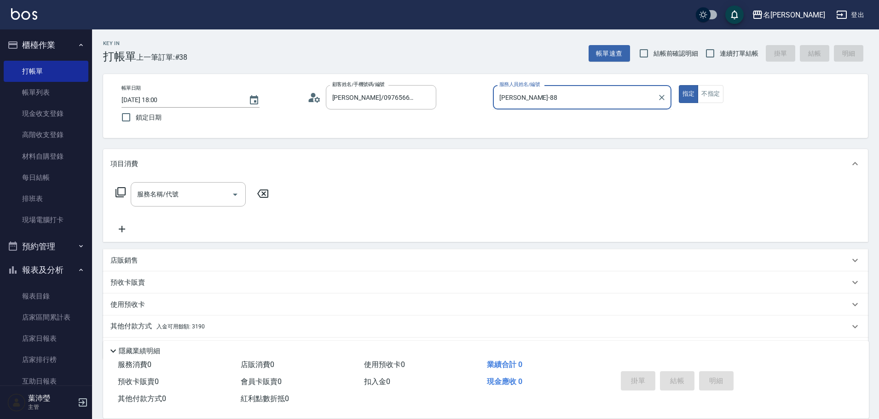
click at [679, 85] on button "指定" at bounding box center [689, 94] width 20 height 18
type input "Emma-8"
type button "true"
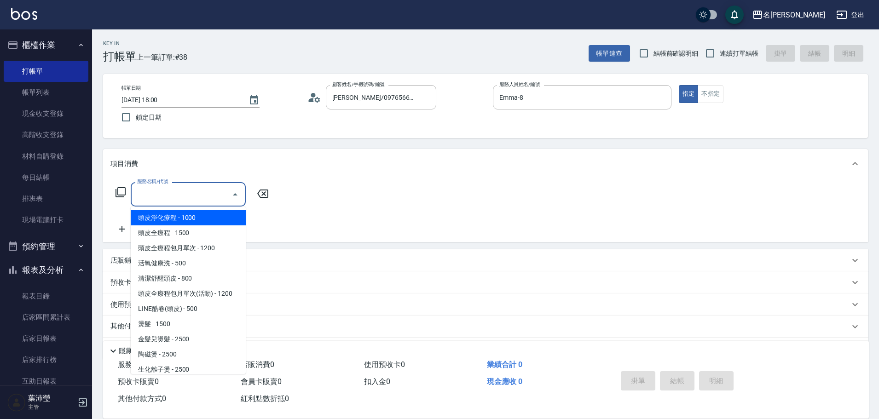
click at [210, 199] on input "服務名稱/代號" at bounding box center [181, 194] width 93 height 16
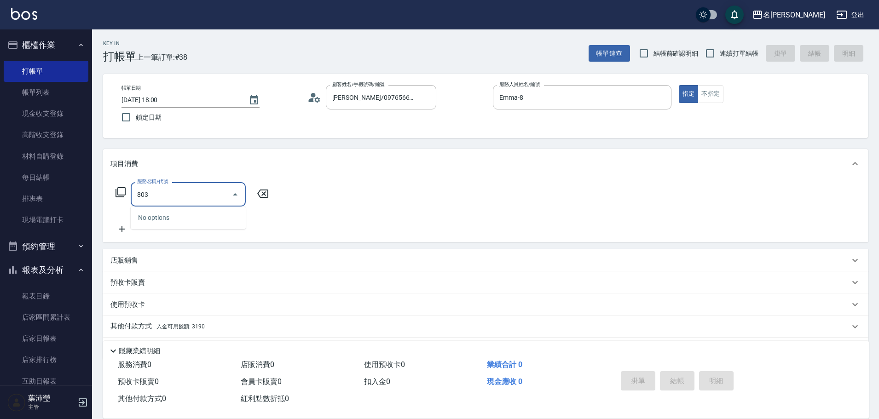
drag, startPoint x: 210, startPoint y: 199, endPoint x: 121, endPoint y: 189, distance: 89.4
click at [121, 189] on div "服務名稱/代號 803 服務名稱/代號" at bounding box center [192, 194] width 164 height 24
drag, startPoint x: 235, startPoint y: 187, endPoint x: 144, endPoint y: 192, distance: 91.8
click at [144, 192] on div "803 服務名稱/代號" at bounding box center [188, 194] width 115 height 24
drag, startPoint x: 162, startPoint y: 195, endPoint x: 99, endPoint y: 191, distance: 63.7
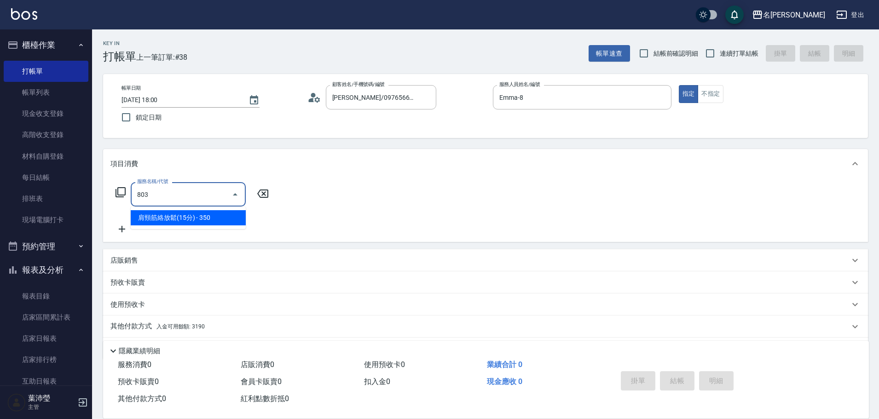
click at [99, 191] on div "Key In 打帳單 上一筆訂單:#38 帳單速查 結帳前確認明細 連續打單結帳 掛單 結帳 明細 帳單日期 [DATE] 18:00 鎖定日期 顧客姓名/手…" at bounding box center [485, 238] width 787 height 419
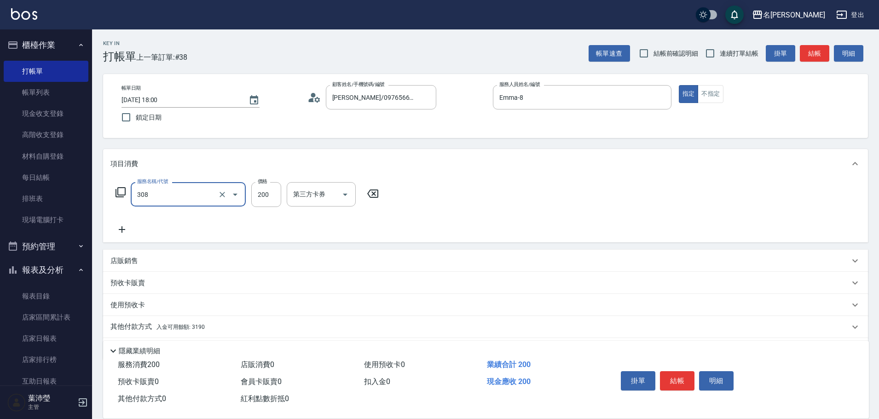
type input "學生剪髮(UP)(308)"
type input "250"
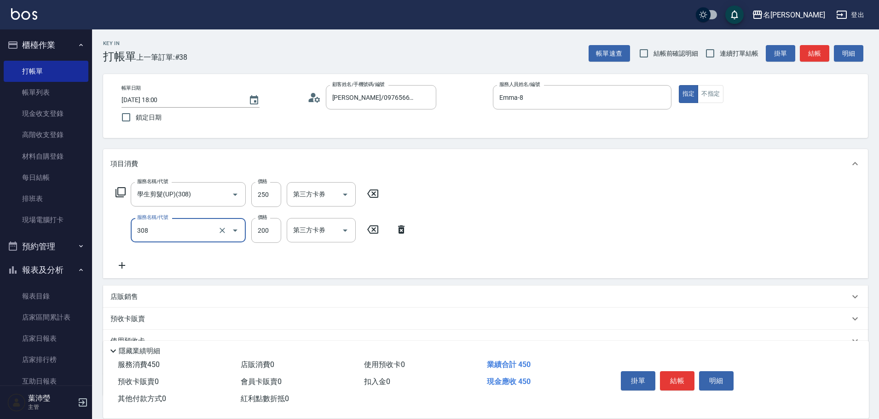
type input "學生剪髮(UP)(308)"
type input "250"
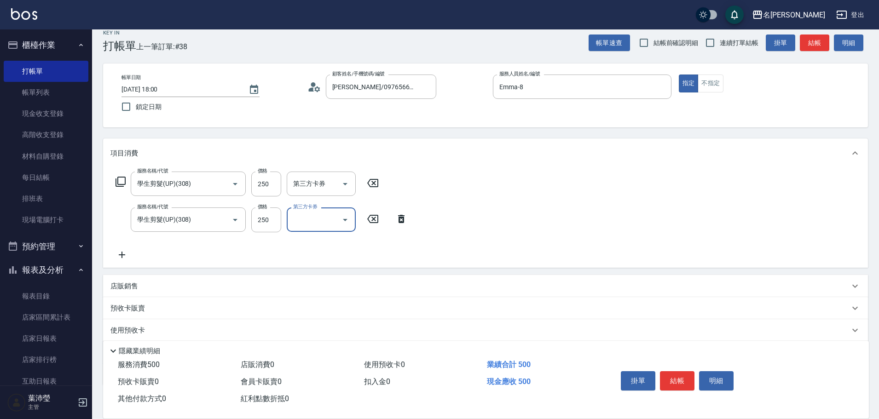
scroll to position [65, 0]
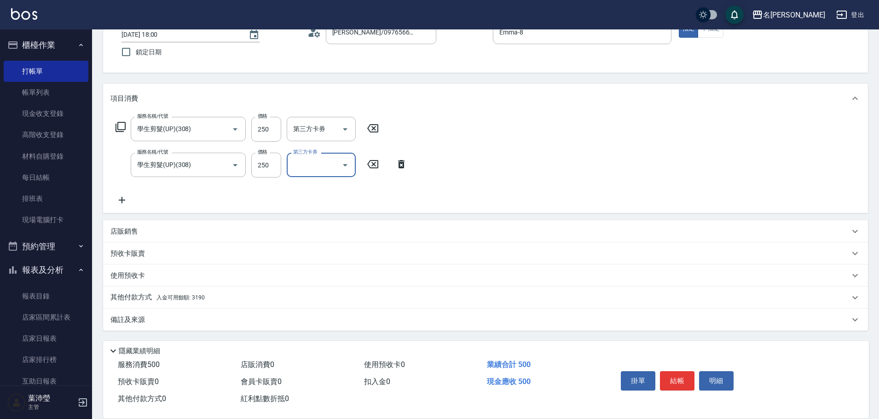
click at [168, 302] on p "其他付款方式 入金可用餘額: 3190" at bounding box center [157, 298] width 94 height 10
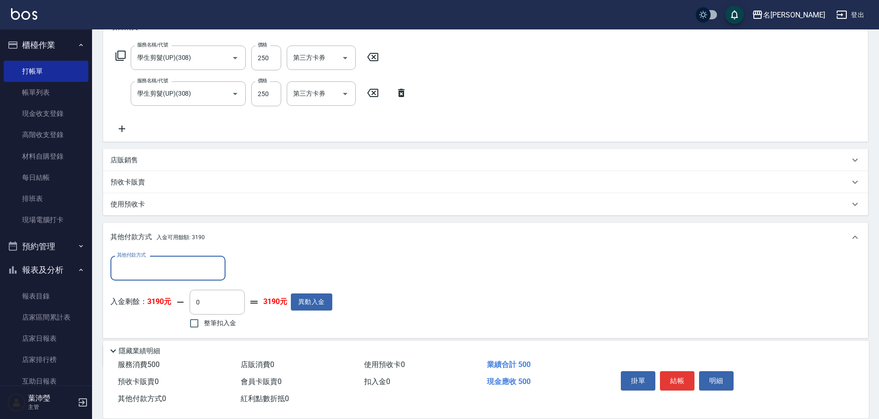
scroll to position [0, 0]
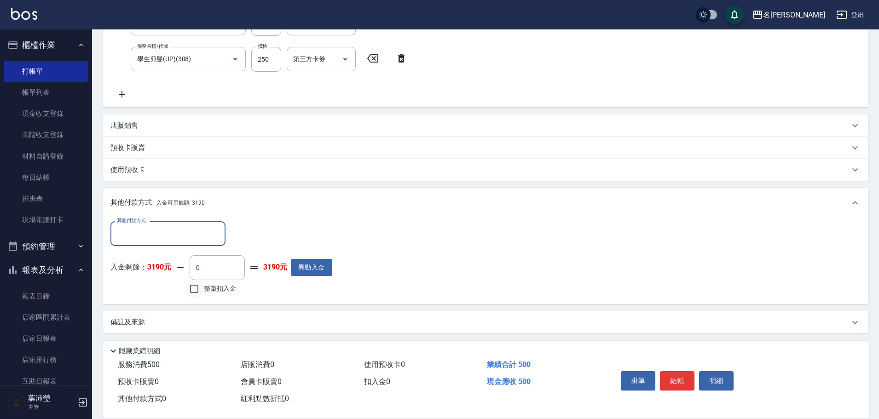
click at [193, 293] on input "整筆扣入金" at bounding box center [194, 288] width 19 height 19
checkbox input "true"
type input "500"
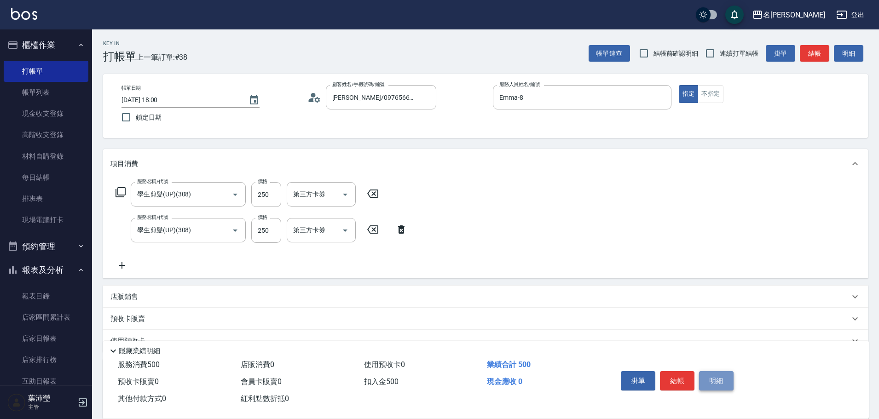
click at [712, 376] on button "明細" at bounding box center [716, 380] width 35 height 19
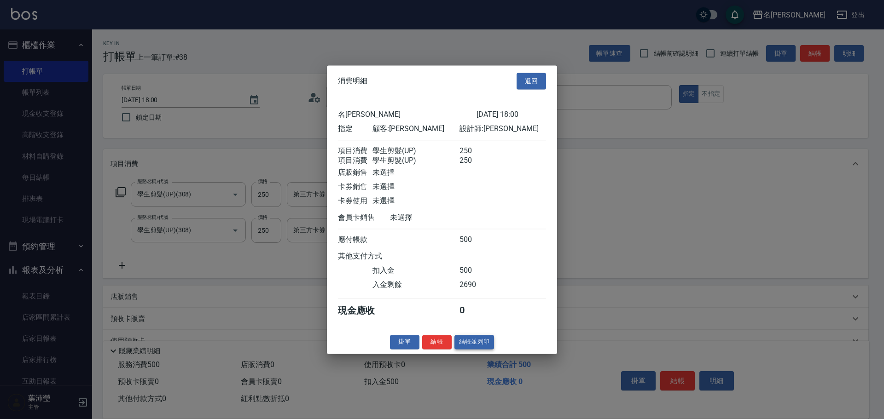
click at [478, 349] on button "結帳並列印" at bounding box center [474, 342] width 40 height 14
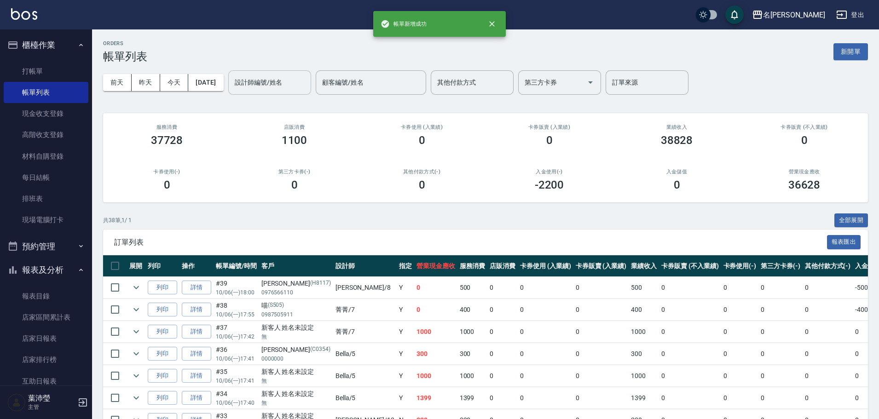
click at [249, 80] on input "設計師編號/姓名" at bounding box center [269, 83] width 75 height 16
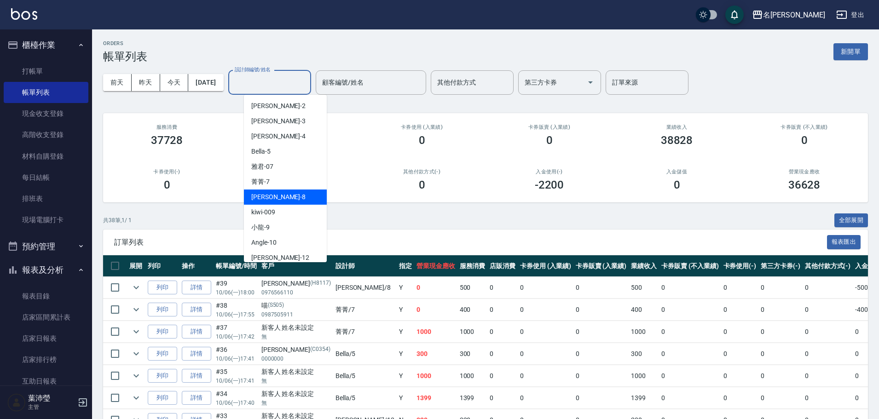
click at [276, 196] on div "Emma -8" at bounding box center [285, 197] width 83 height 15
type input "Emma-8"
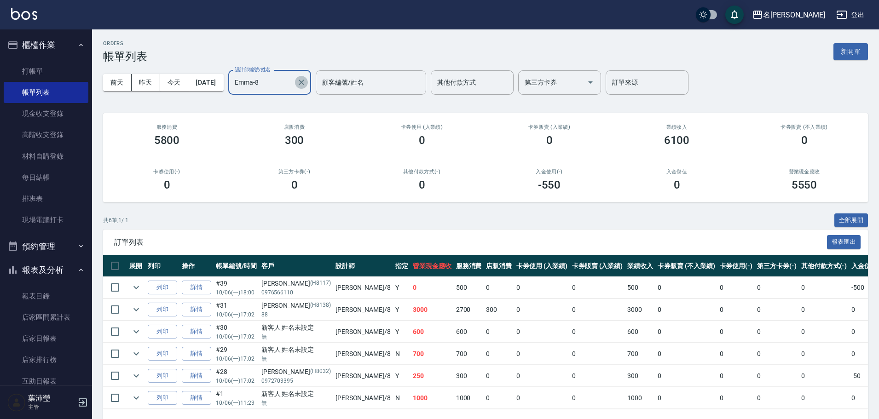
click at [304, 80] on icon "Clear" at bounding box center [302, 83] width 6 height 6
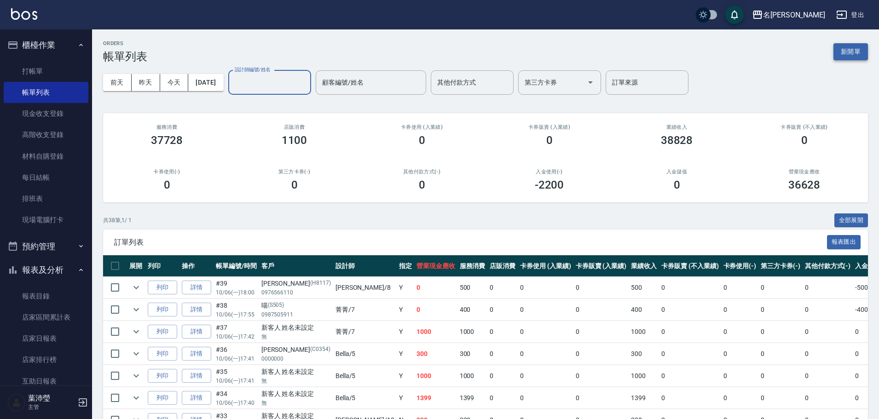
click at [846, 52] on button "新開單" at bounding box center [851, 51] width 35 height 17
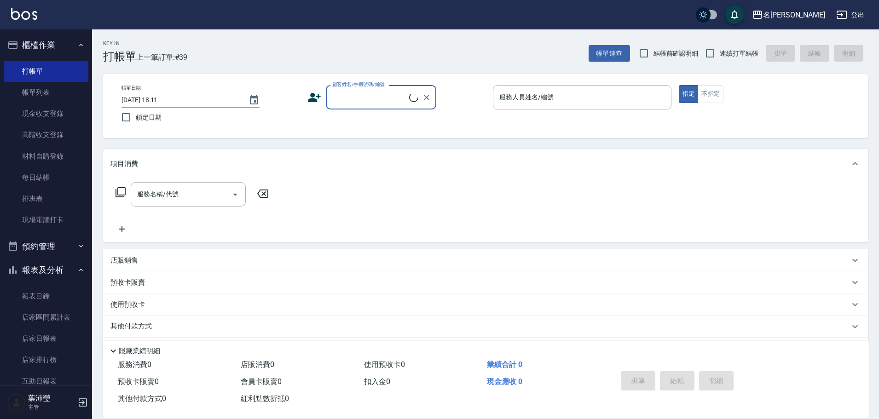
click at [363, 104] on input "顧客姓名/手機號碼/編號" at bounding box center [369, 97] width 79 height 16
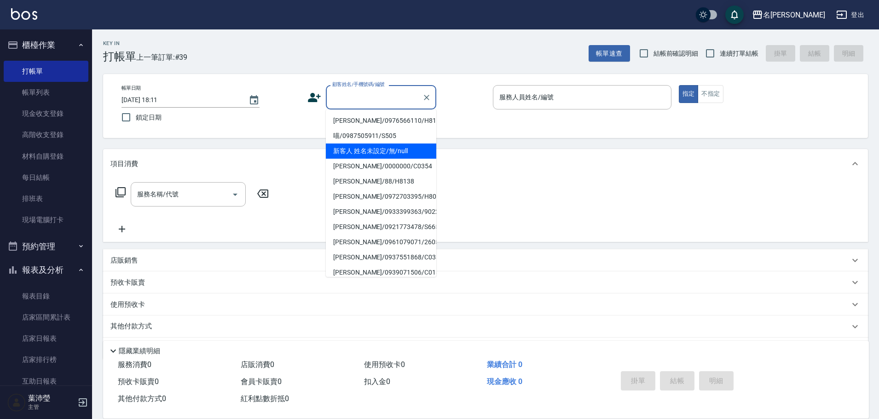
click at [375, 146] on li "新客人 姓名未設定/無/null" at bounding box center [381, 151] width 110 height 15
type input "新客人 姓名未設定/無/null"
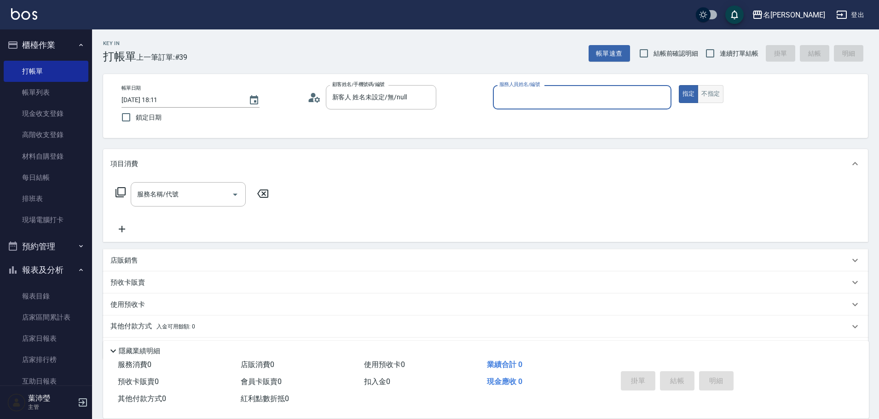
click at [709, 96] on button "不指定" at bounding box center [711, 94] width 26 height 18
click at [605, 95] on input "服務人員姓名/編號" at bounding box center [582, 97] width 170 height 16
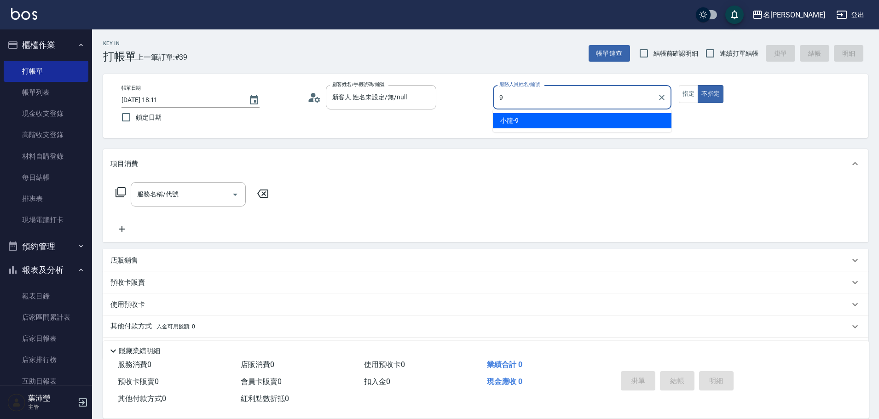
type input "小龍-9"
type button "false"
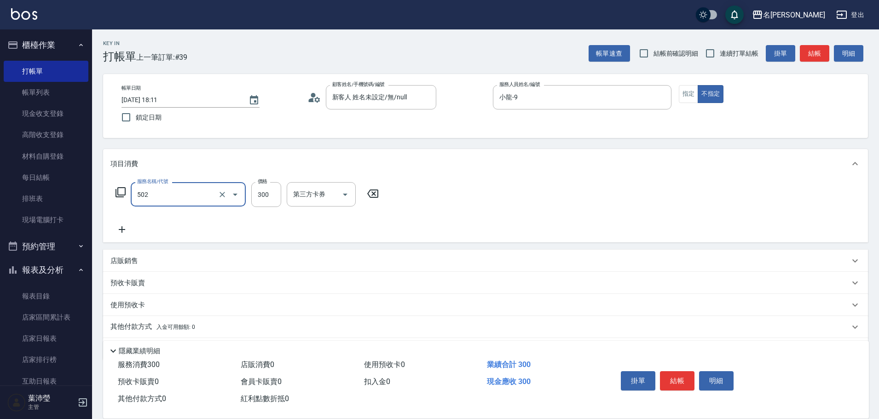
type input "洗髮(502)"
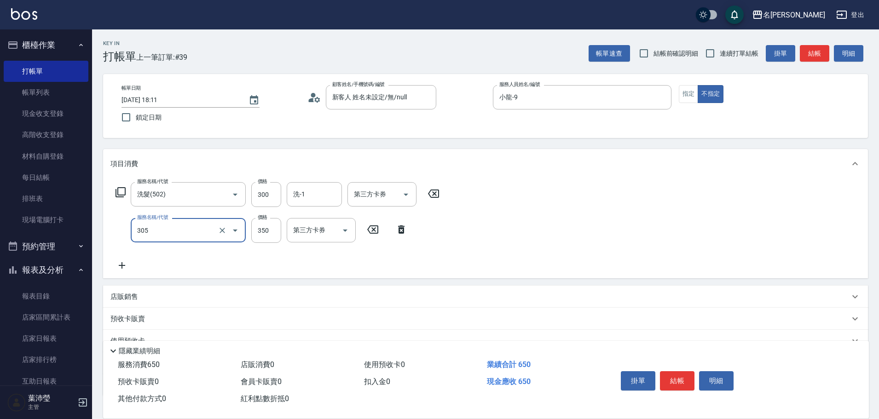
type input "不指定剪髮(305)"
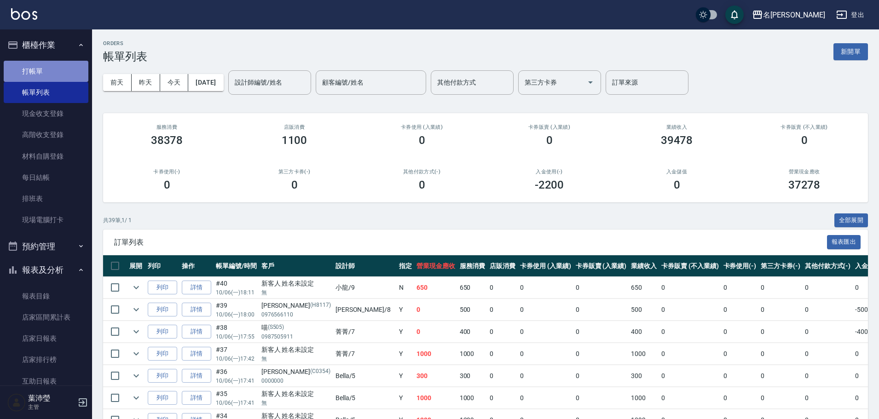
click at [57, 71] on link "打帳單" at bounding box center [46, 71] width 85 height 21
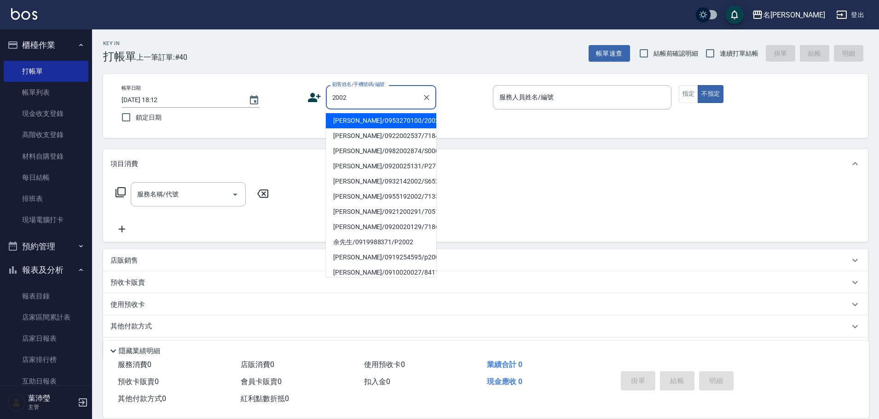
click at [374, 117] on li "[PERSON_NAME]/0953270100/2002" at bounding box center [381, 120] width 110 height 15
type input "[PERSON_NAME]/0953270100/2002"
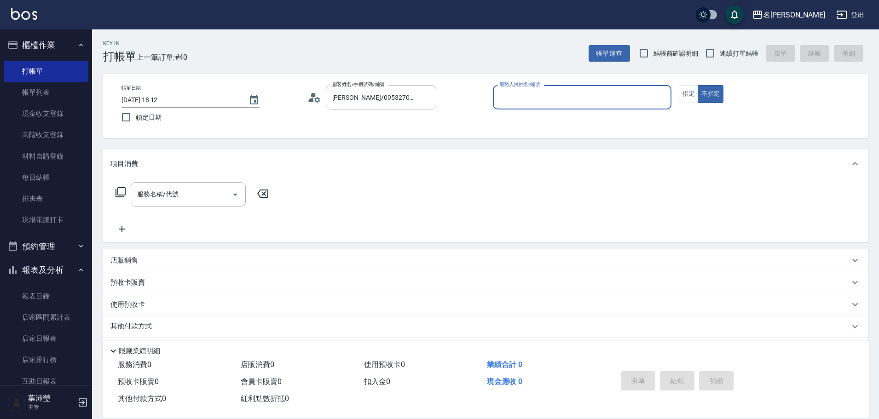
type input "敏卉-2"
click at [685, 92] on button "指定" at bounding box center [689, 94] width 20 height 18
click at [122, 192] on icon at bounding box center [120, 192] width 11 height 11
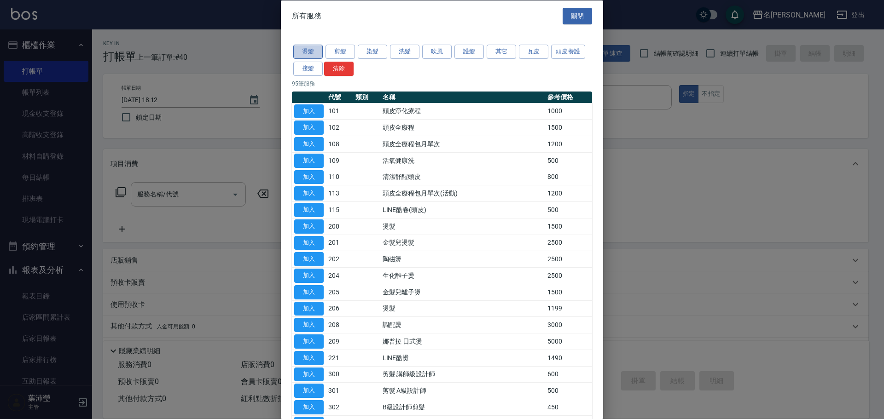
click at [296, 53] on button "燙髮" at bounding box center [307, 52] width 29 height 14
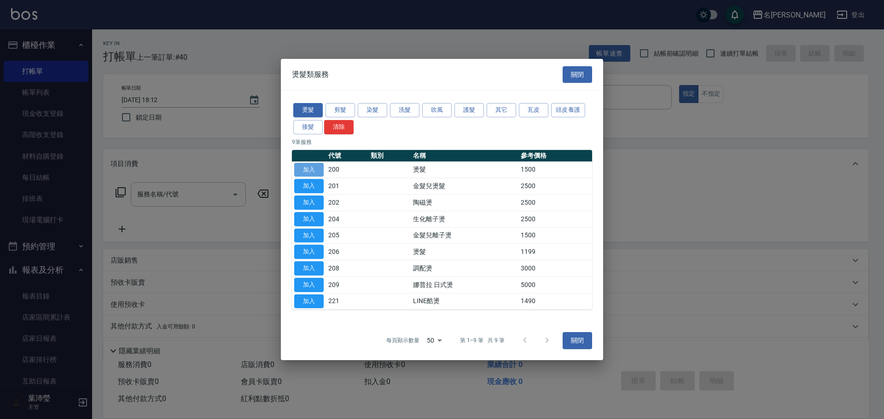
click at [311, 170] on button "加入" at bounding box center [308, 170] width 29 height 14
type input "燙髮(200)"
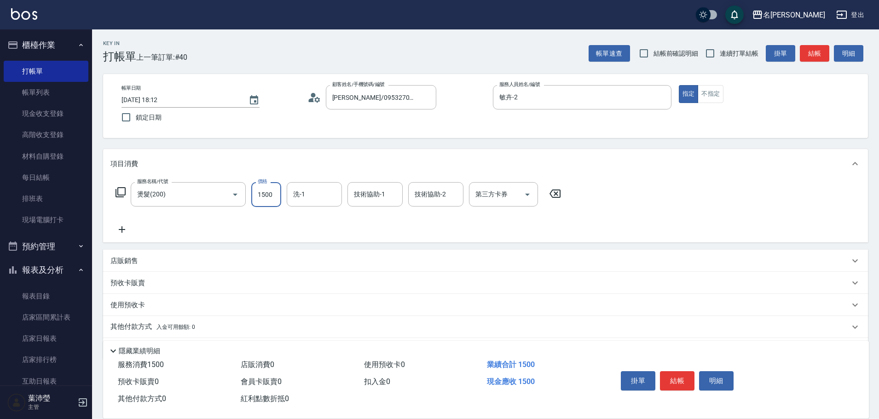
click at [275, 197] on input "1500" at bounding box center [266, 194] width 30 height 25
type input "5600"
click at [122, 194] on icon at bounding box center [120, 192] width 11 height 11
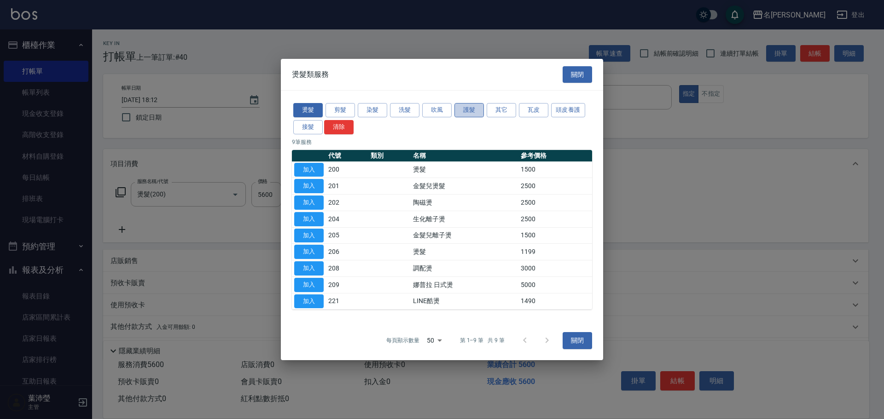
click at [472, 112] on button "護髮" at bounding box center [468, 110] width 29 height 14
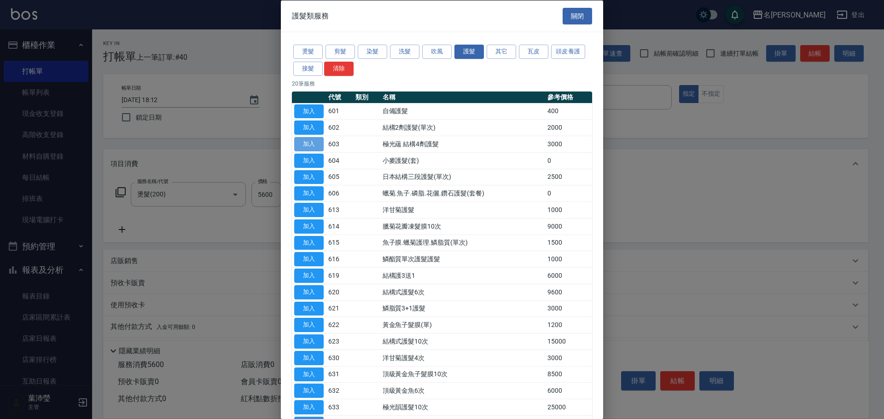
click at [319, 143] on button "加入" at bounding box center [308, 144] width 29 height 14
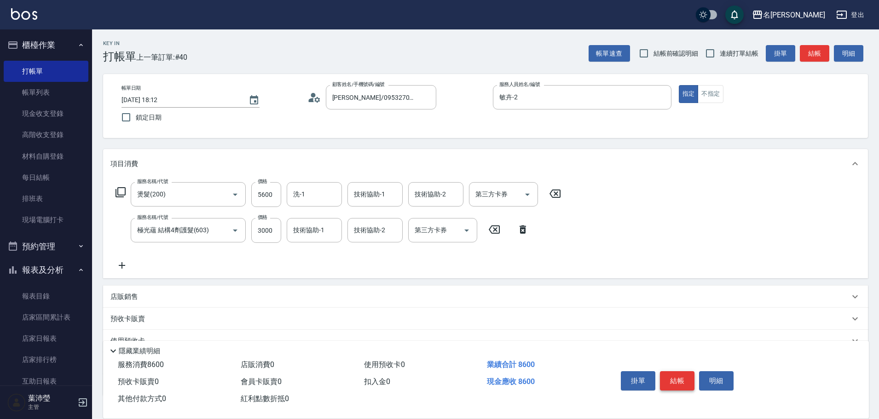
click at [673, 378] on button "結帳" at bounding box center [677, 380] width 35 height 19
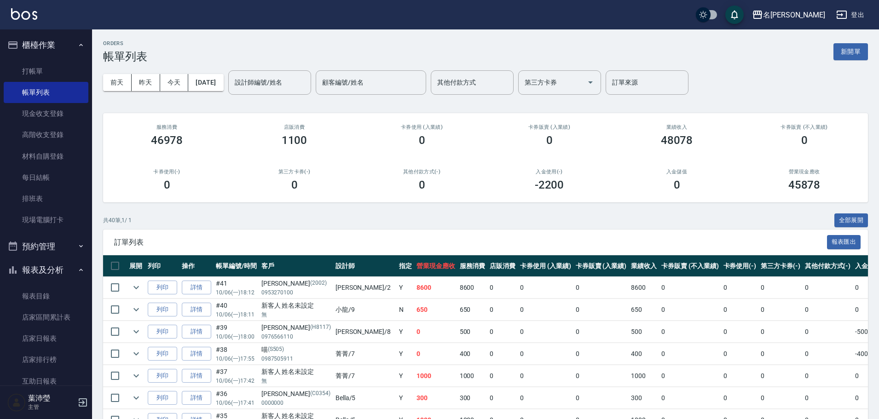
click at [273, 79] on div "設計師編號/姓名 設計師編號/姓名" at bounding box center [269, 82] width 83 height 24
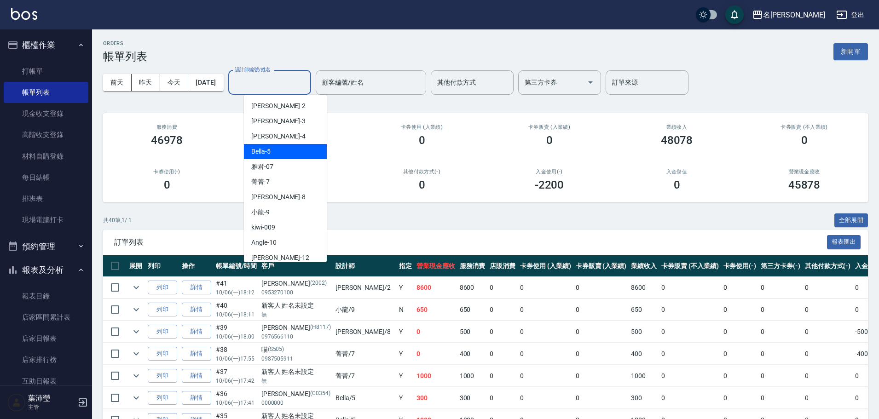
click at [298, 152] on div "Bella -5" at bounding box center [285, 151] width 83 height 15
type input "Bella-5"
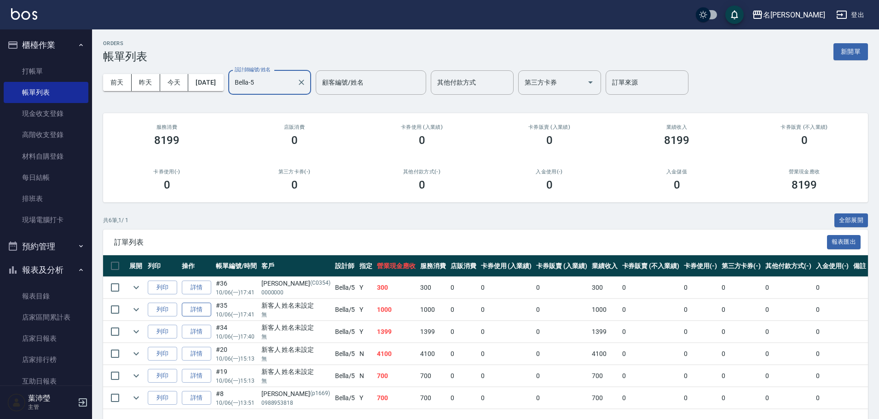
click at [199, 311] on link "詳情" at bounding box center [196, 310] width 29 height 14
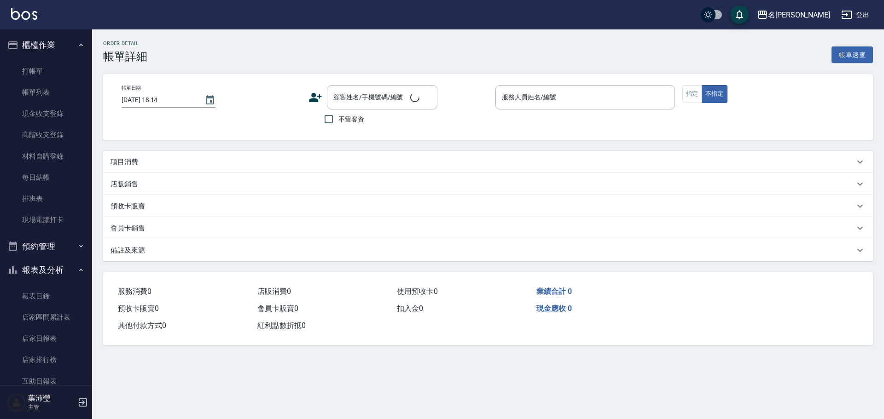
type input "[DATE] 17:41"
type input "Bella-5"
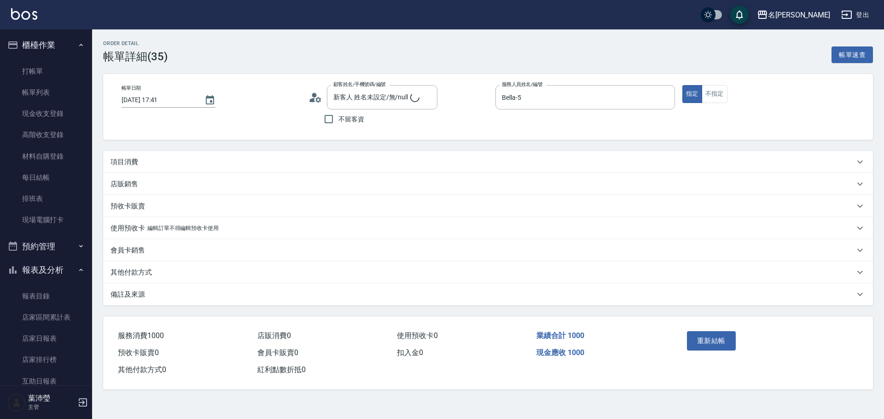
type input "新客人 姓名未設定/無/null"
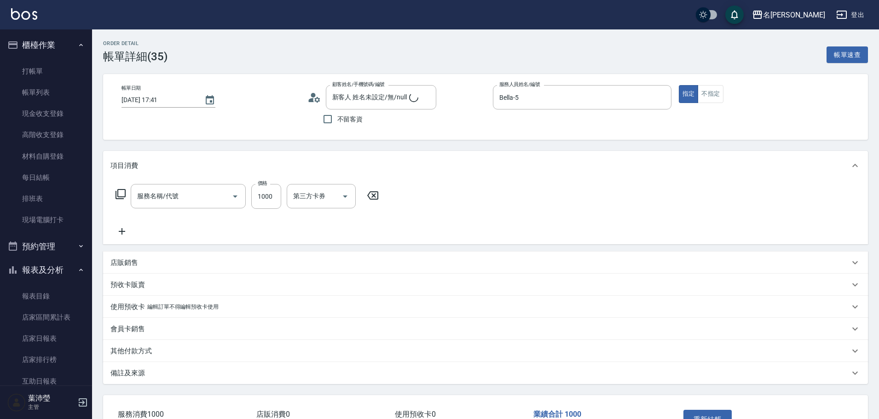
type input "頭皮淨化療程(101)"
click at [122, 232] on icon at bounding box center [122, 231] width 6 height 6
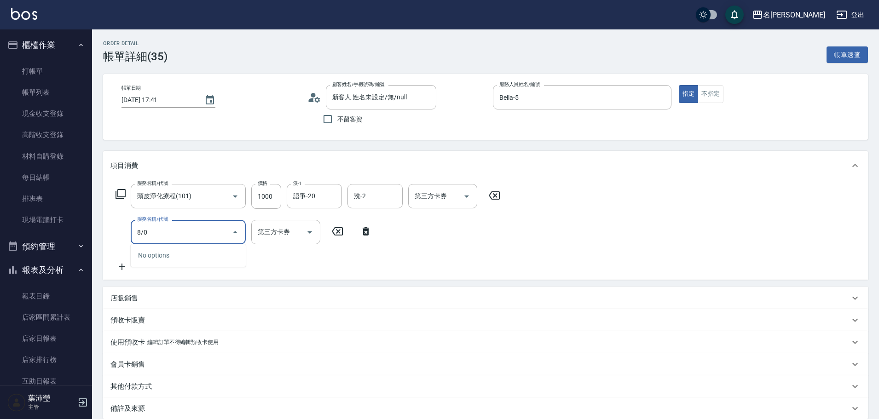
drag, startPoint x: 197, startPoint y: 237, endPoint x: 86, endPoint y: 249, distance: 111.9
click at [87, 248] on div "名留龍江 登出 櫃檯作業 打帳單 帳單列表 現金收支登錄 高階收支登錄 材料自購登錄 每日結帳 排班表 現場電腦打卡 預約管理 預約管理 單日預約紀錄 單週預…" at bounding box center [439, 257] width 879 height 515
drag, startPoint x: 161, startPoint y: 233, endPoint x: 118, endPoint y: 233, distance: 42.3
click at [118, 233] on div "服務名稱/代號 8/08 服務名稱/代號 第三方卡券 第三方卡券" at bounding box center [243, 232] width 267 height 24
type input "潤絲(802)"
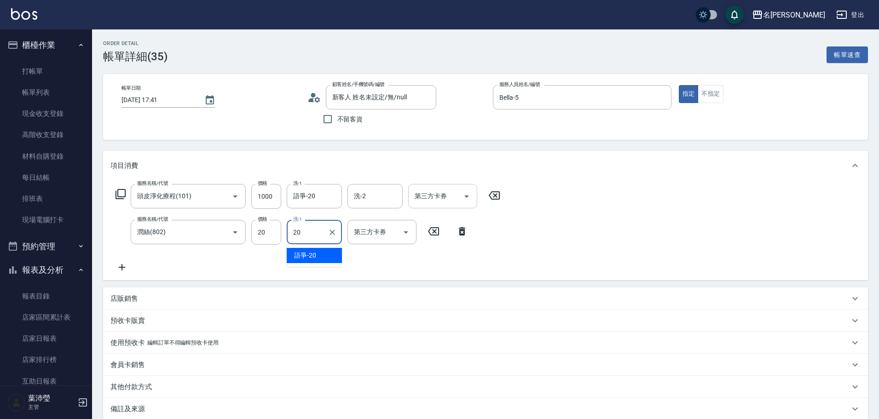
type input "語爭-20"
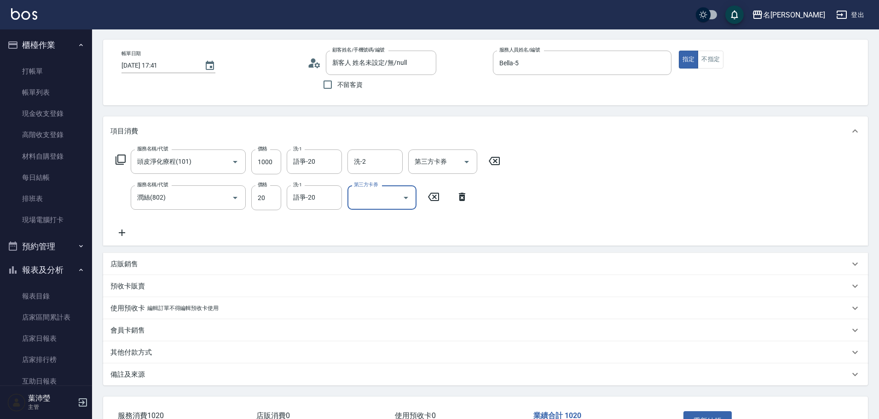
scroll to position [100, 0]
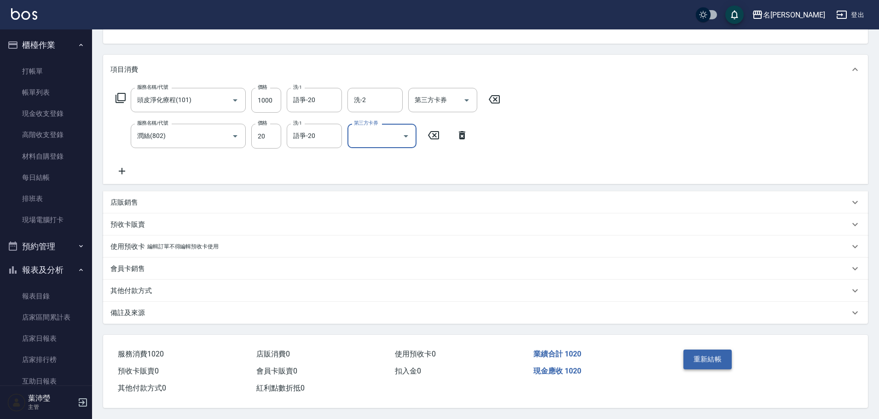
click at [703, 350] on button "重新結帳" at bounding box center [707, 359] width 49 height 19
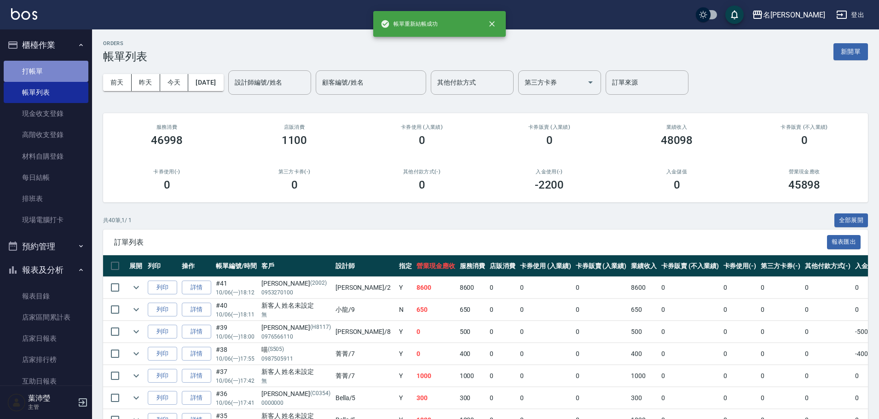
click at [51, 71] on link "打帳單" at bounding box center [46, 71] width 85 height 21
click at [52, 71] on link "打帳單" at bounding box center [46, 71] width 85 height 21
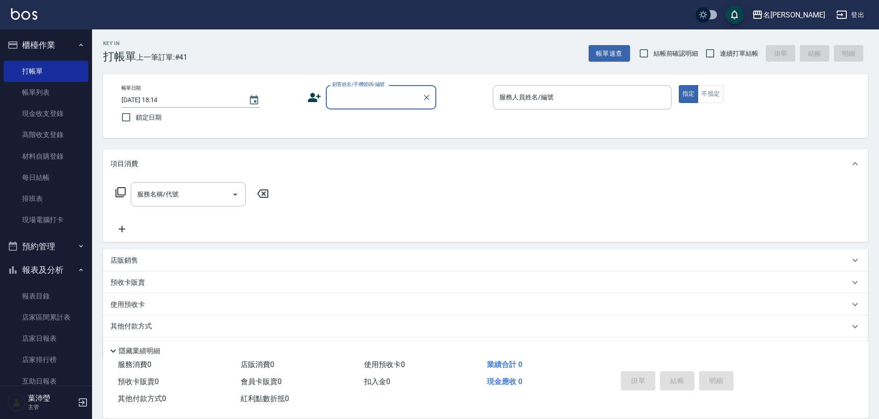
click at [350, 103] on input "顧客姓名/手機號碼/編號" at bounding box center [374, 97] width 88 height 16
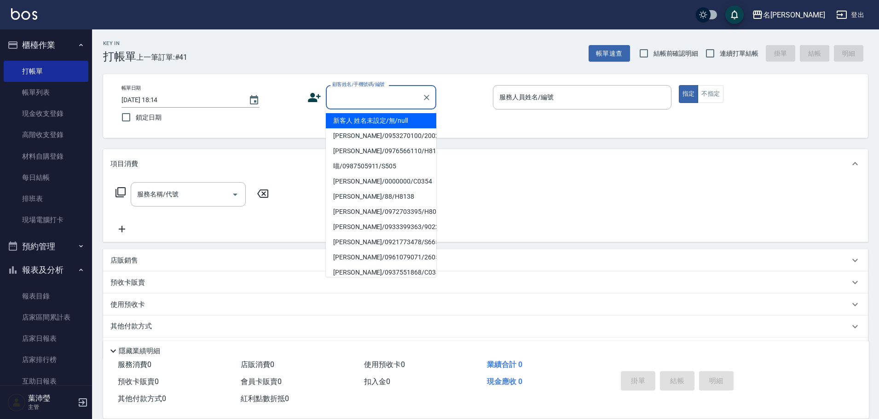
click at [380, 114] on li "新客人 姓名未設定/無/null" at bounding box center [381, 120] width 110 height 15
type input "新客人 姓名未設定/無/null"
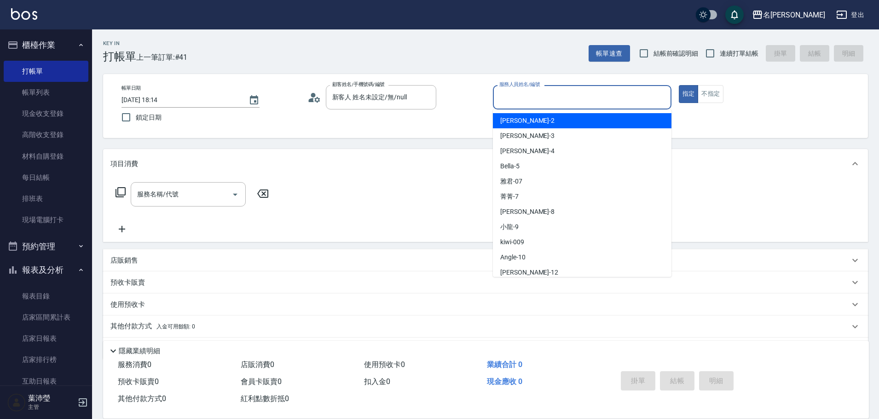
click at [569, 103] on input "服務人員姓名/編號" at bounding box center [582, 97] width 170 height 16
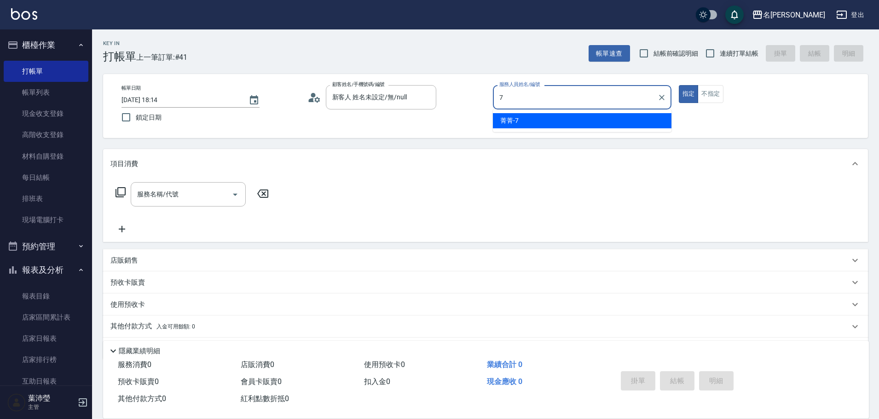
click at [636, 131] on ul "菁菁 -7" at bounding box center [582, 121] width 179 height 23
click at [638, 121] on div "菁菁 -7" at bounding box center [582, 120] width 179 height 15
type input "菁菁-7"
click at [709, 94] on button "不指定" at bounding box center [711, 94] width 26 height 18
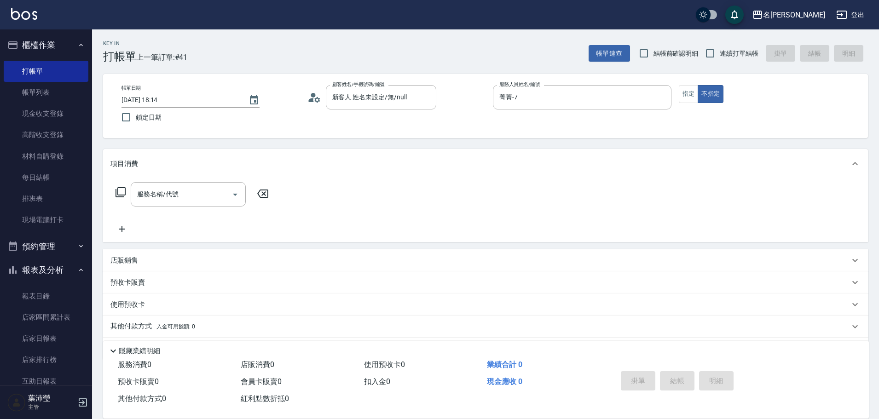
click at [117, 193] on icon at bounding box center [120, 192] width 11 height 11
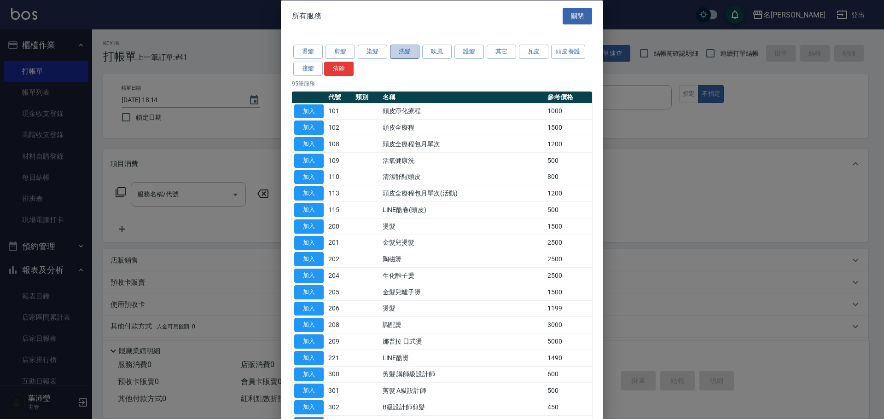
click at [402, 50] on button "洗髮" at bounding box center [404, 52] width 29 height 14
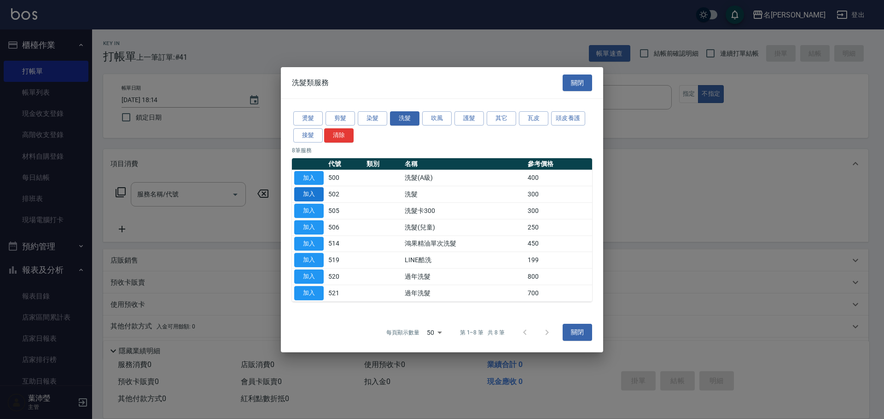
click at [310, 194] on button "加入" at bounding box center [308, 194] width 29 height 14
type input "洗髮(502)"
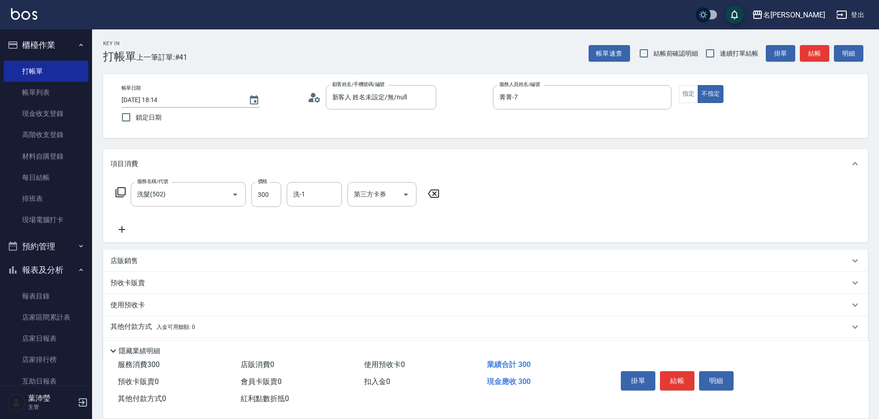
click at [115, 191] on icon at bounding box center [120, 192] width 11 height 11
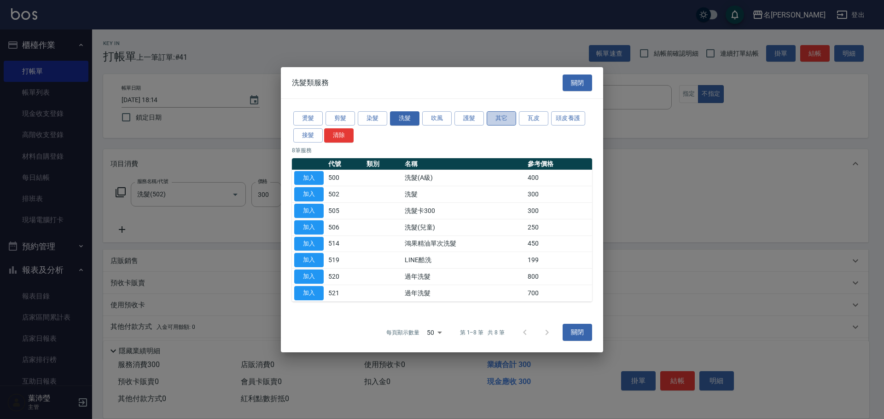
click at [501, 118] on button "其它" at bounding box center [500, 118] width 29 height 14
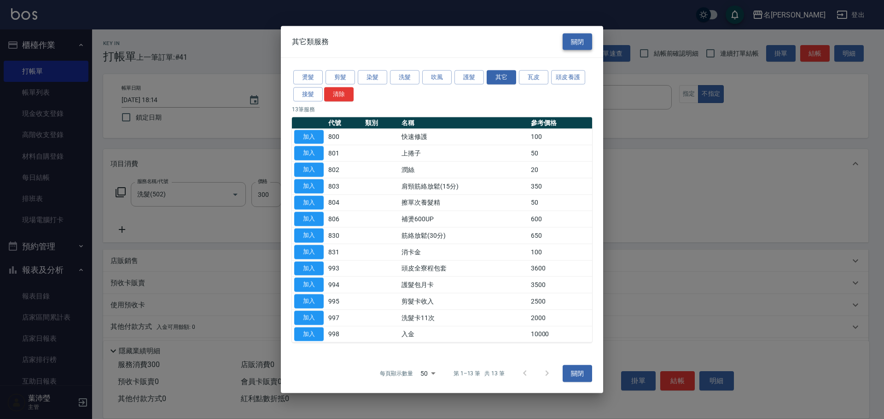
click at [572, 44] on button "關閉" at bounding box center [576, 41] width 29 height 17
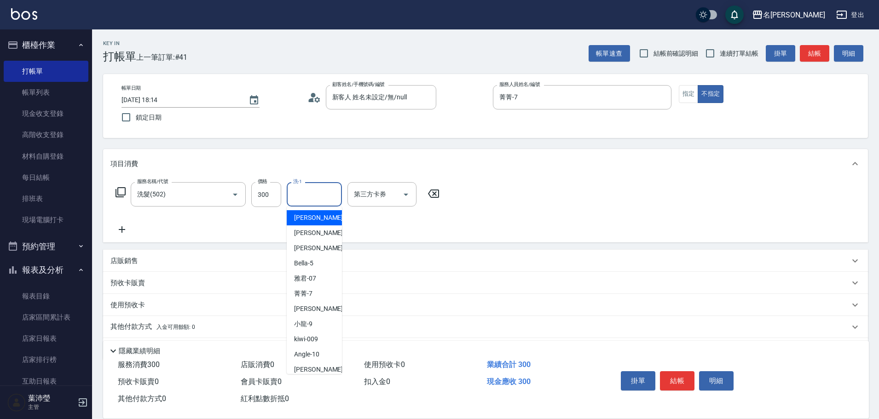
click at [318, 203] on input "洗-1" at bounding box center [314, 194] width 47 height 16
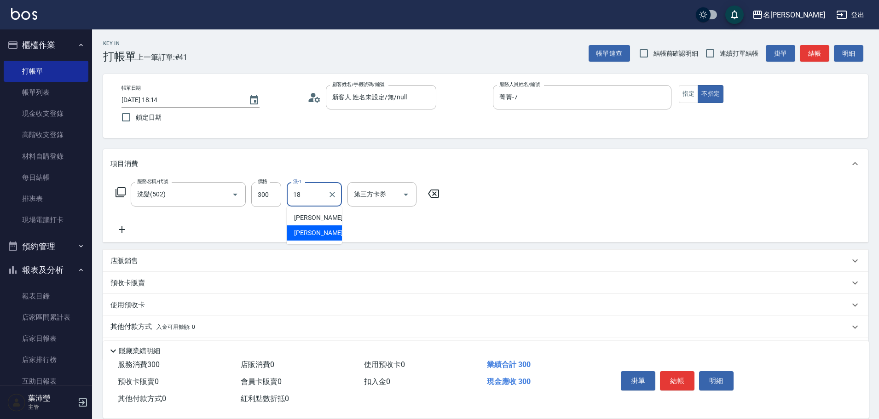
click at [313, 229] on span "[PERSON_NAME] -18" at bounding box center [323, 233] width 58 height 10
type input "[PERSON_NAME]-18"
click at [687, 376] on button "結帳" at bounding box center [677, 380] width 35 height 19
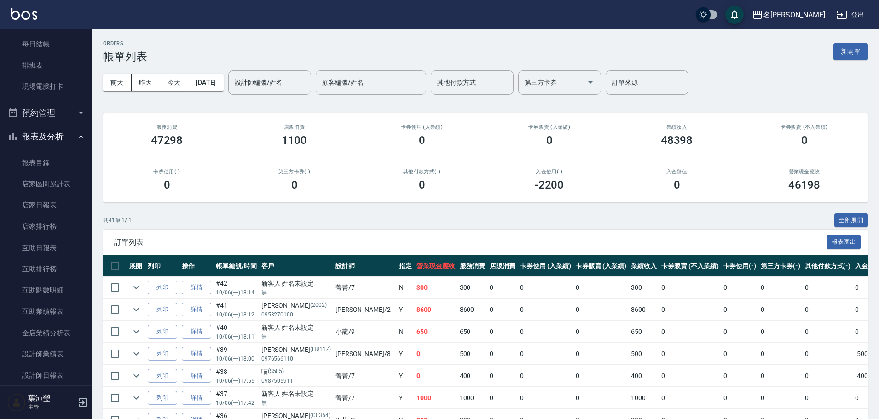
scroll to position [81, 0]
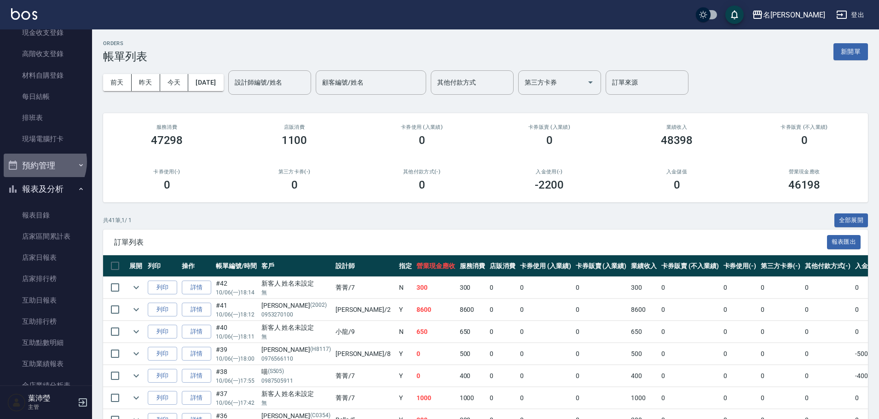
click at [39, 162] on button "預約管理" at bounding box center [46, 166] width 85 height 24
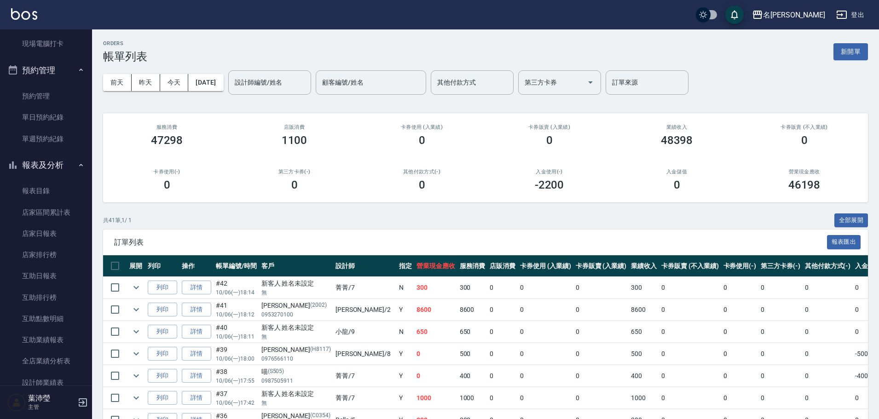
scroll to position [181, 0]
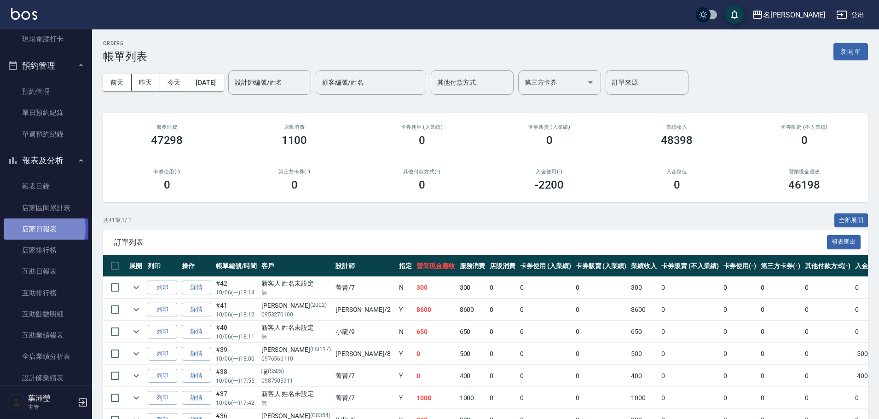
click at [39, 229] on link "店家日報表" at bounding box center [46, 229] width 85 height 21
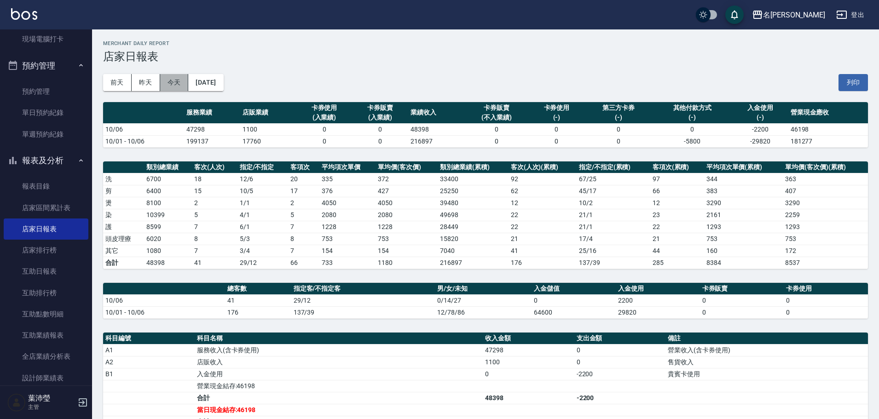
click at [182, 83] on button "今天" at bounding box center [174, 82] width 29 height 17
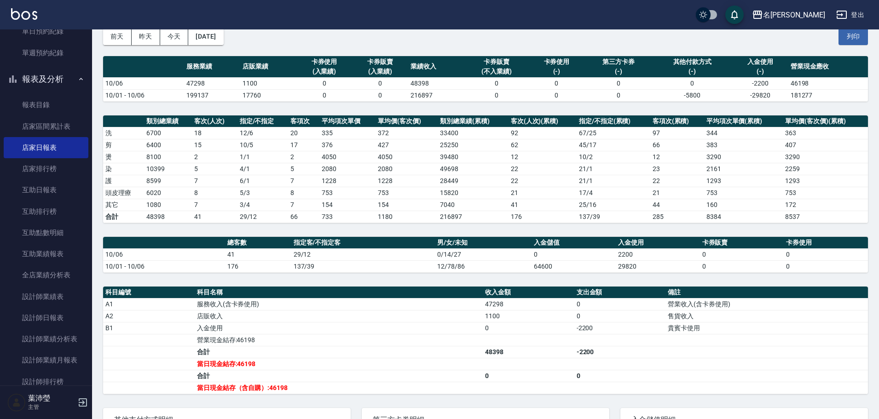
scroll to position [315, 0]
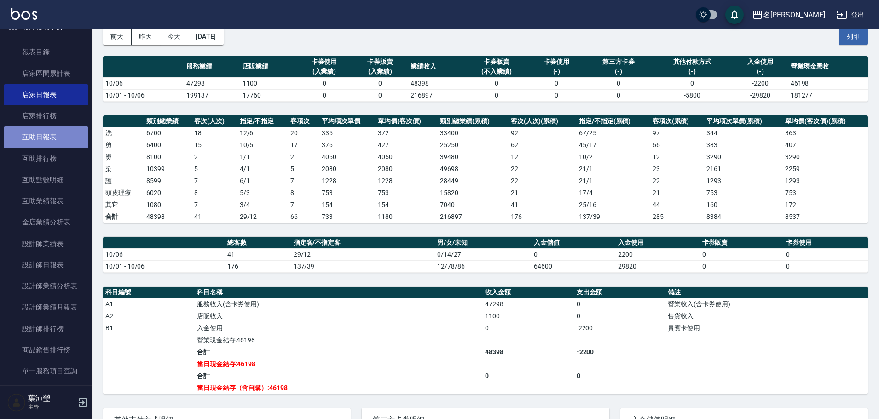
click at [52, 141] on link "互助日報表" at bounding box center [46, 137] width 85 height 21
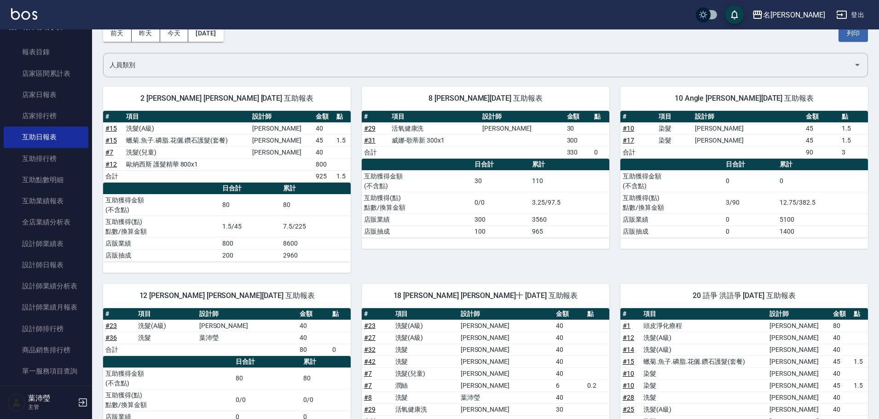
scroll to position [99, 0]
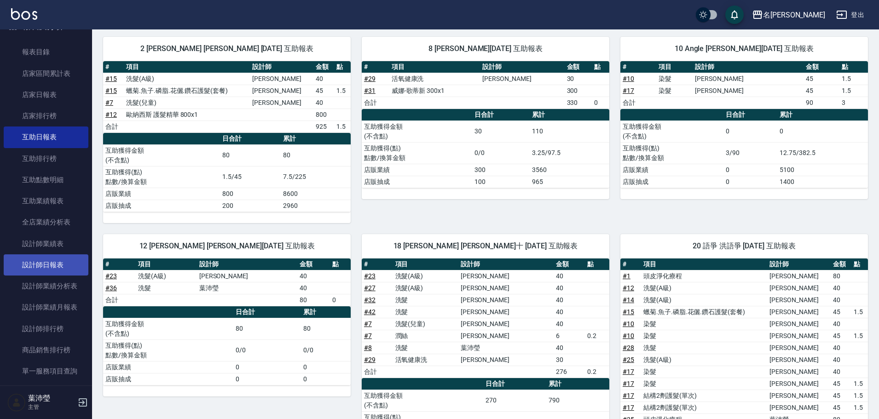
click at [40, 261] on link "設計師日報表" at bounding box center [46, 265] width 85 height 21
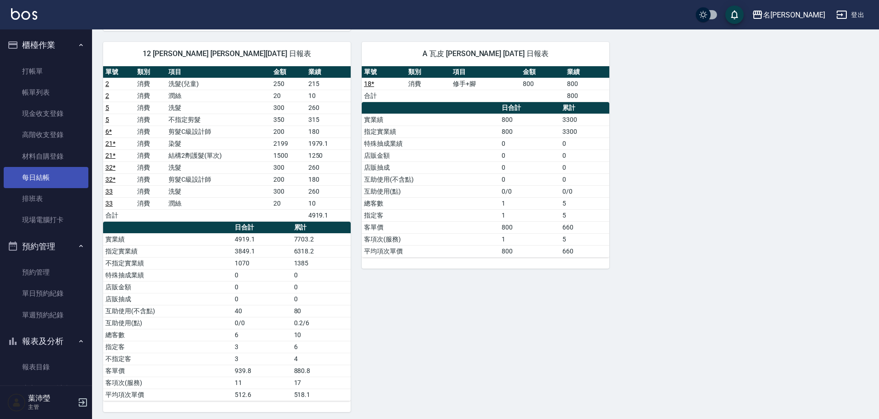
click at [49, 175] on link "每日結帳" at bounding box center [46, 177] width 85 height 21
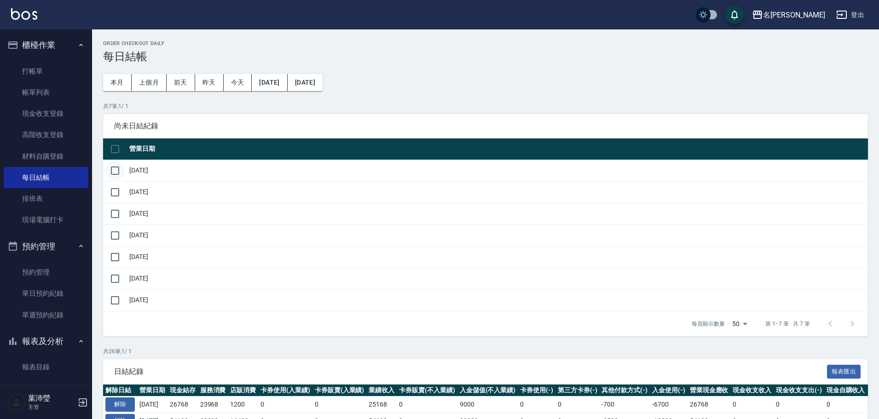
drag, startPoint x: 116, startPoint y: 172, endPoint x: 121, endPoint y: 196, distance: 24.6
click at [117, 174] on input "checkbox" at bounding box center [114, 170] width 19 height 19
checkbox input "true"
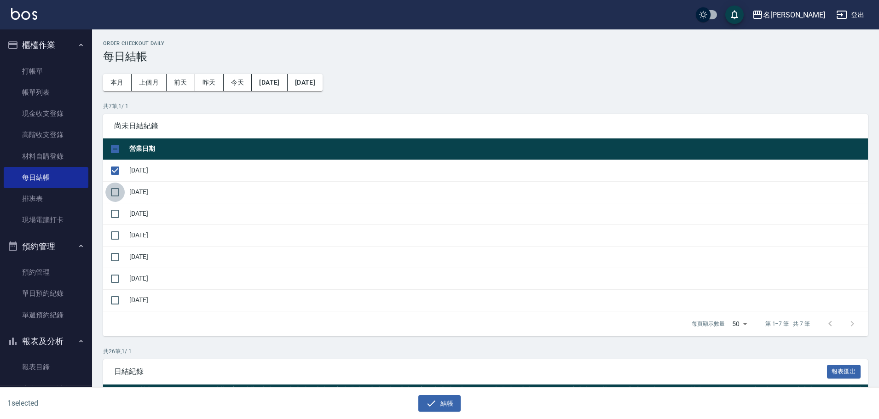
click at [116, 193] on input "checkbox" at bounding box center [114, 192] width 19 height 19
checkbox input "true"
click at [116, 214] on input "checkbox" at bounding box center [114, 213] width 19 height 19
checkbox input "true"
click at [116, 237] on input "checkbox" at bounding box center [114, 235] width 19 height 19
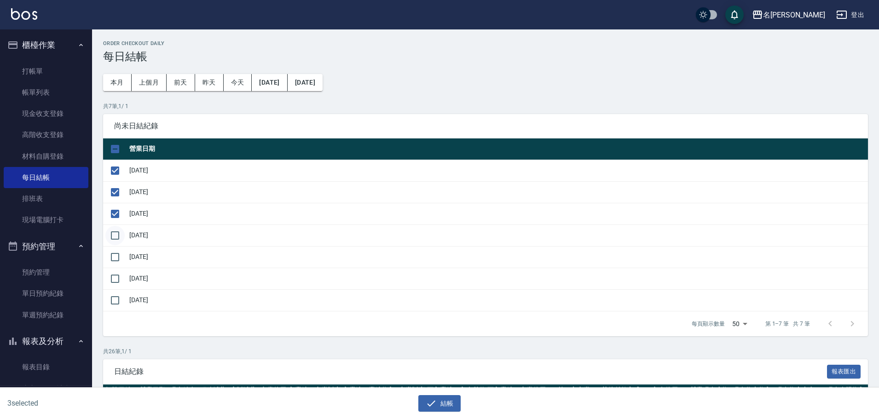
checkbox input "true"
click at [119, 259] on input "checkbox" at bounding box center [114, 257] width 19 height 19
checkbox input "true"
click at [118, 277] on input "checkbox" at bounding box center [114, 278] width 19 height 19
checkbox input "true"
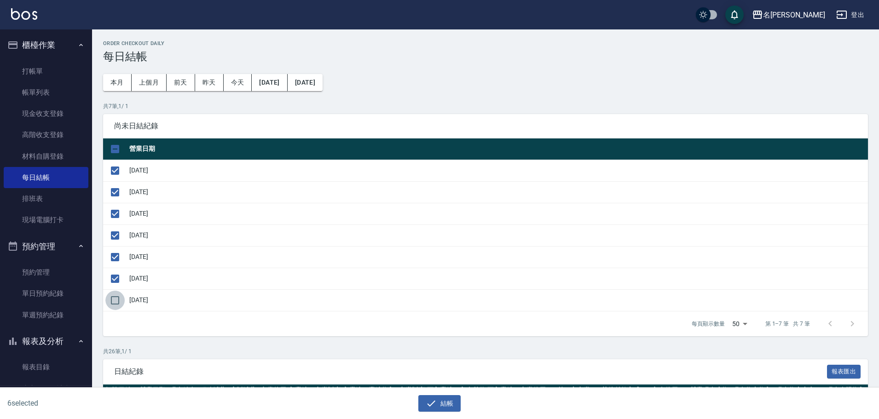
click at [118, 299] on input "checkbox" at bounding box center [114, 300] width 19 height 19
checkbox input "true"
click at [447, 403] on button "結帳" at bounding box center [439, 403] width 43 height 17
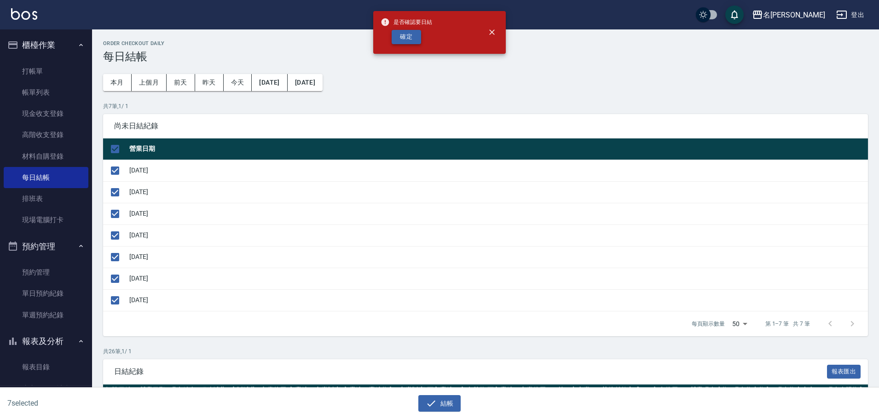
click at [404, 40] on button "確定" at bounding box center [406, 37] width 29 height 14
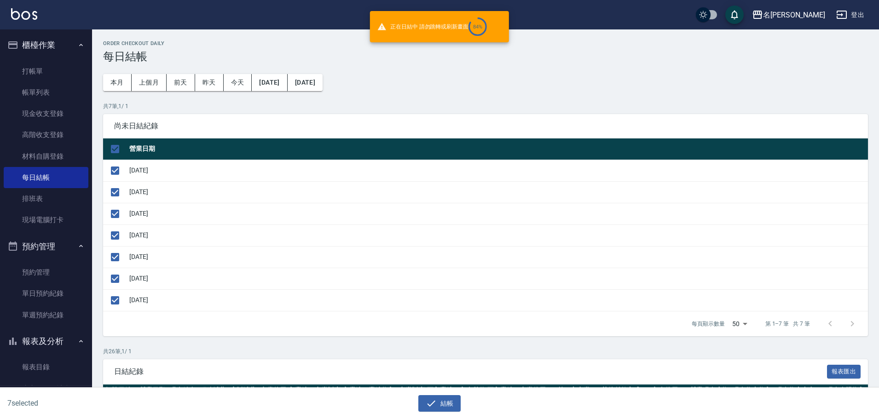
checkbox input "false"
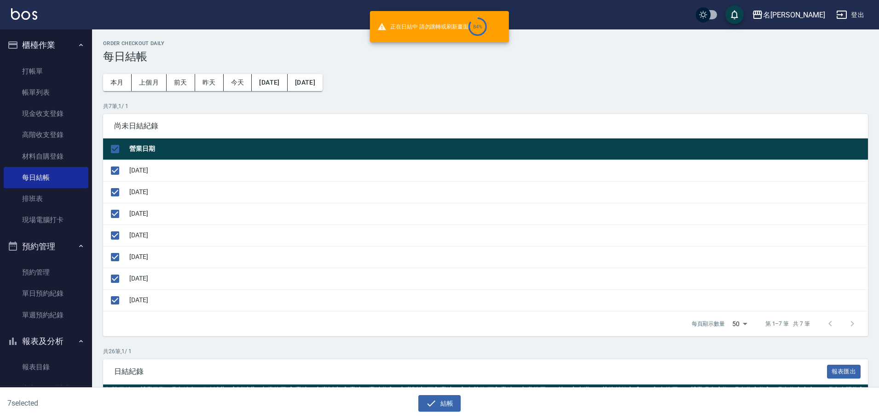
checkbox input "false"
